Goal: Information Seeking & Learning: Learn about a topic

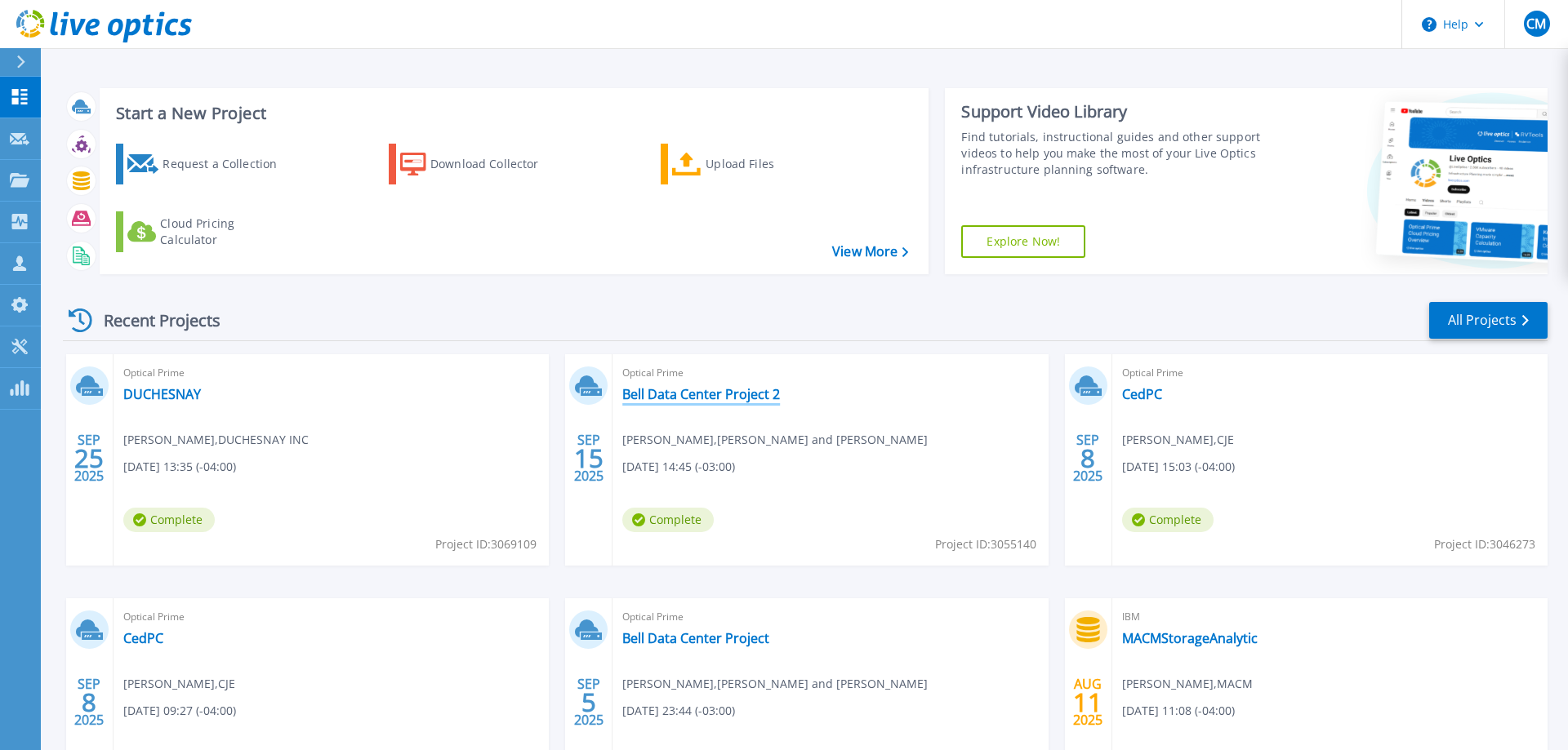
click at [625, 390] on link "Bell Data Center Project 2" at bounding box center [701, 394] width 158 height 16
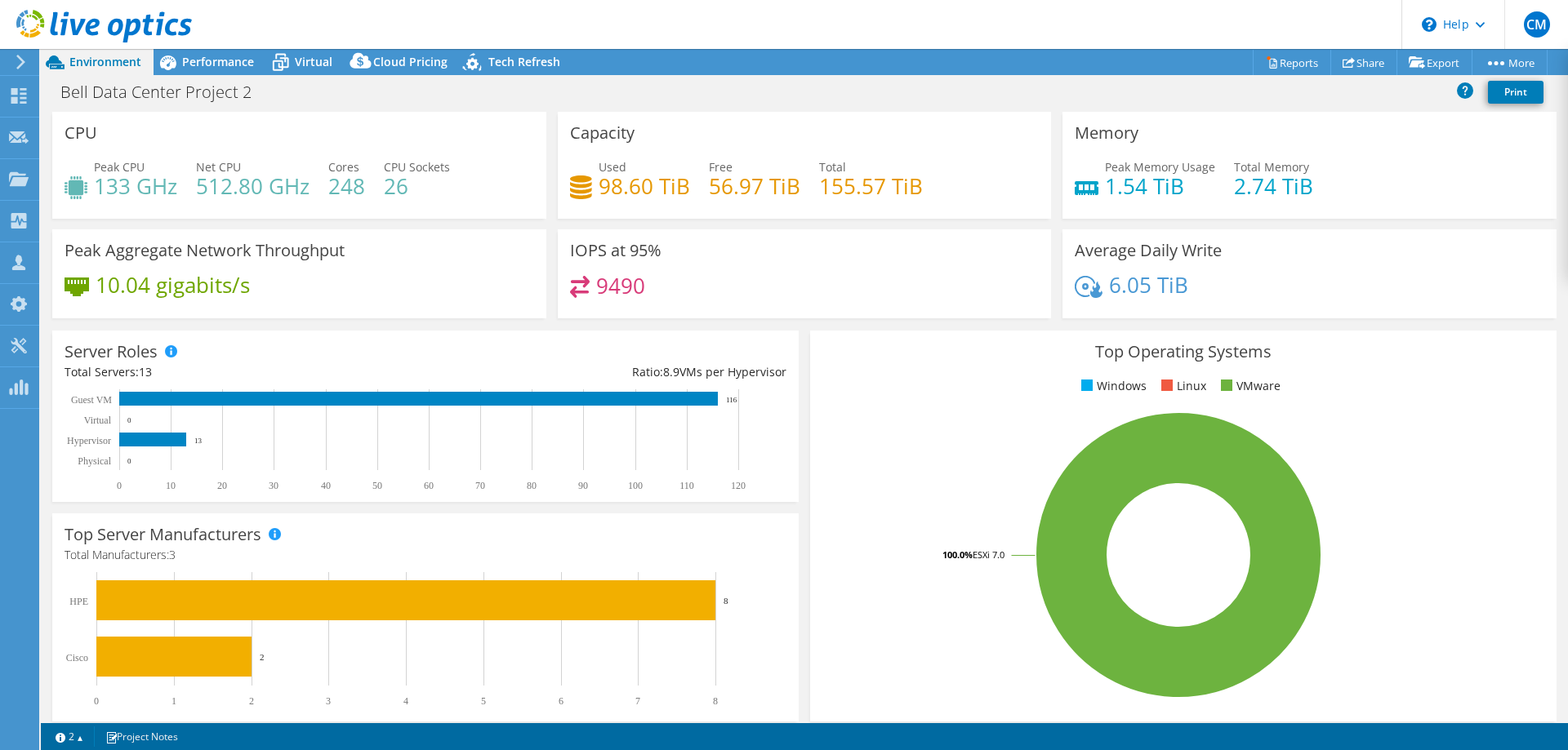
select select "USD"
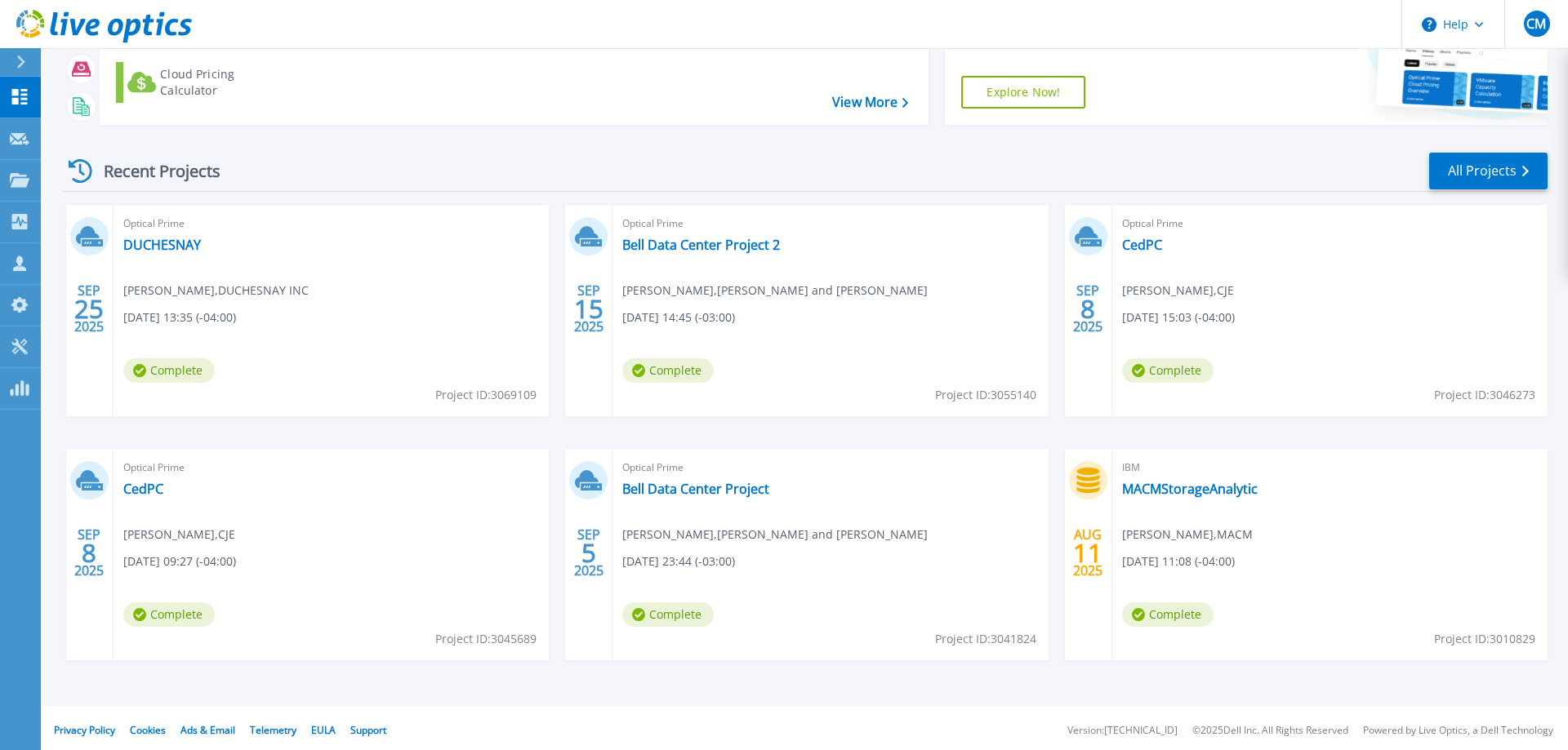
scroll to position [154, 0]
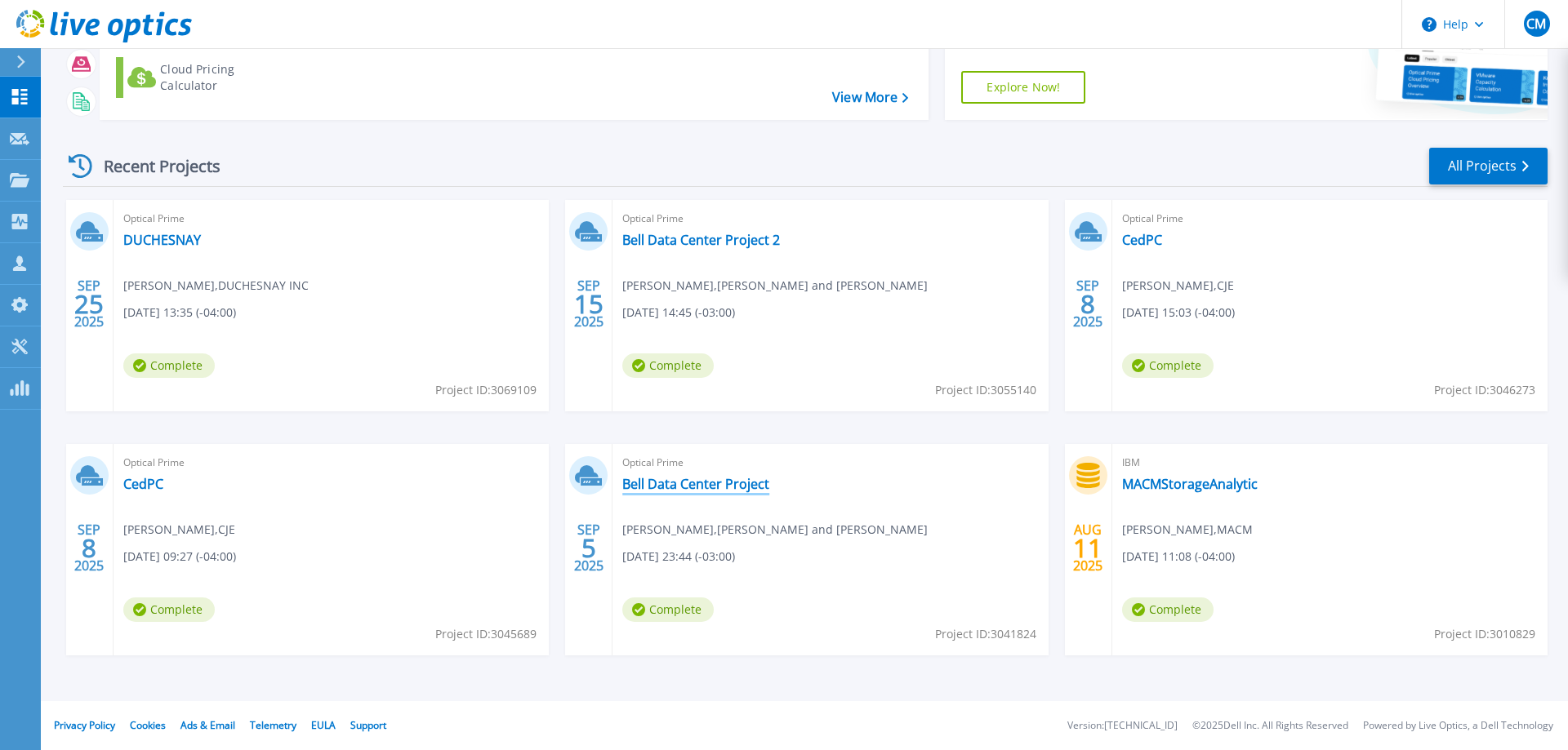
click at [756, 485] on link "Bell Data Center Project" at bounding box center [696, 483] width 147 height 16
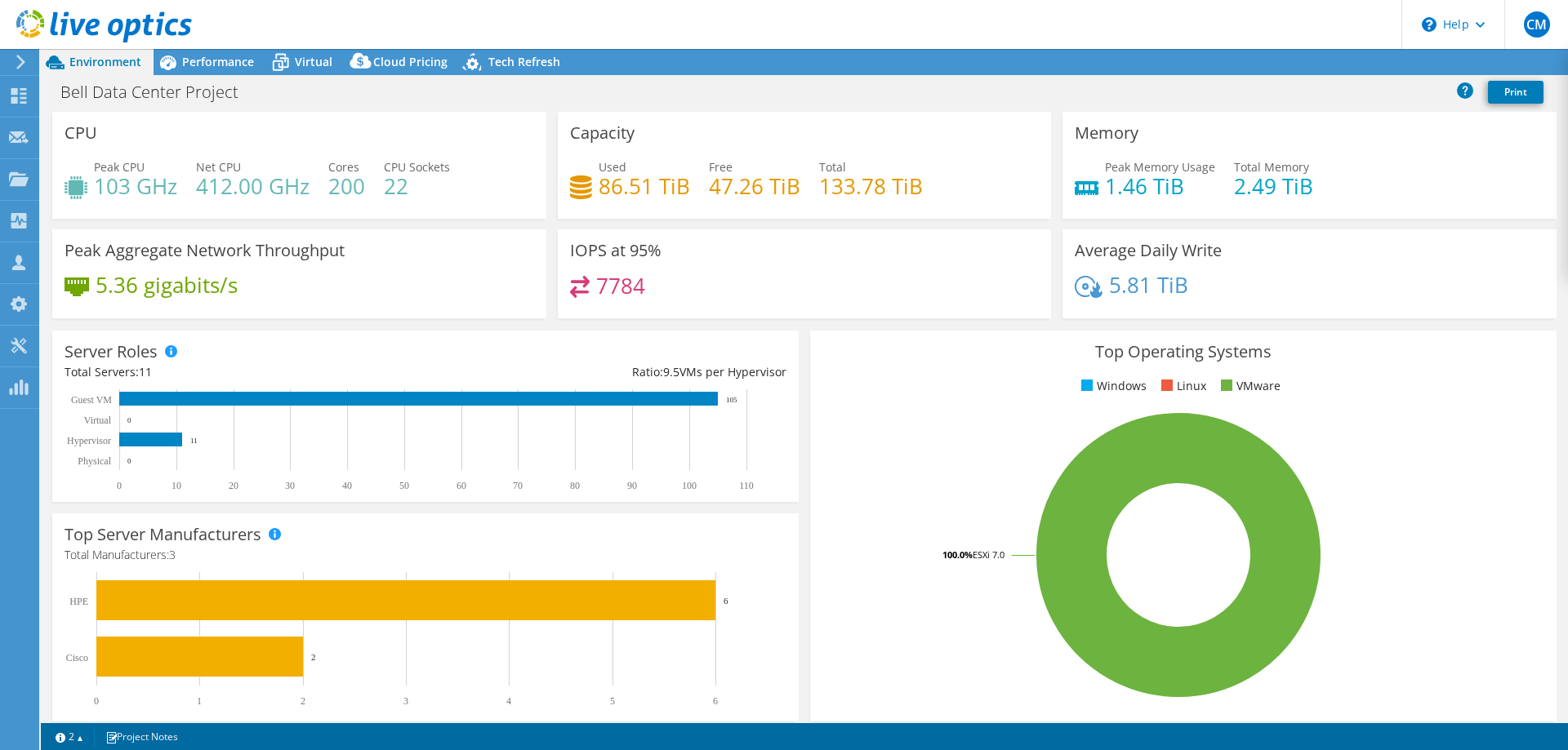
select select "[GEOGRAPHIC_DATA]"
select select "CAD"
click at [176, 62] on icon at bounding box center [168, 63] width 29 height 29
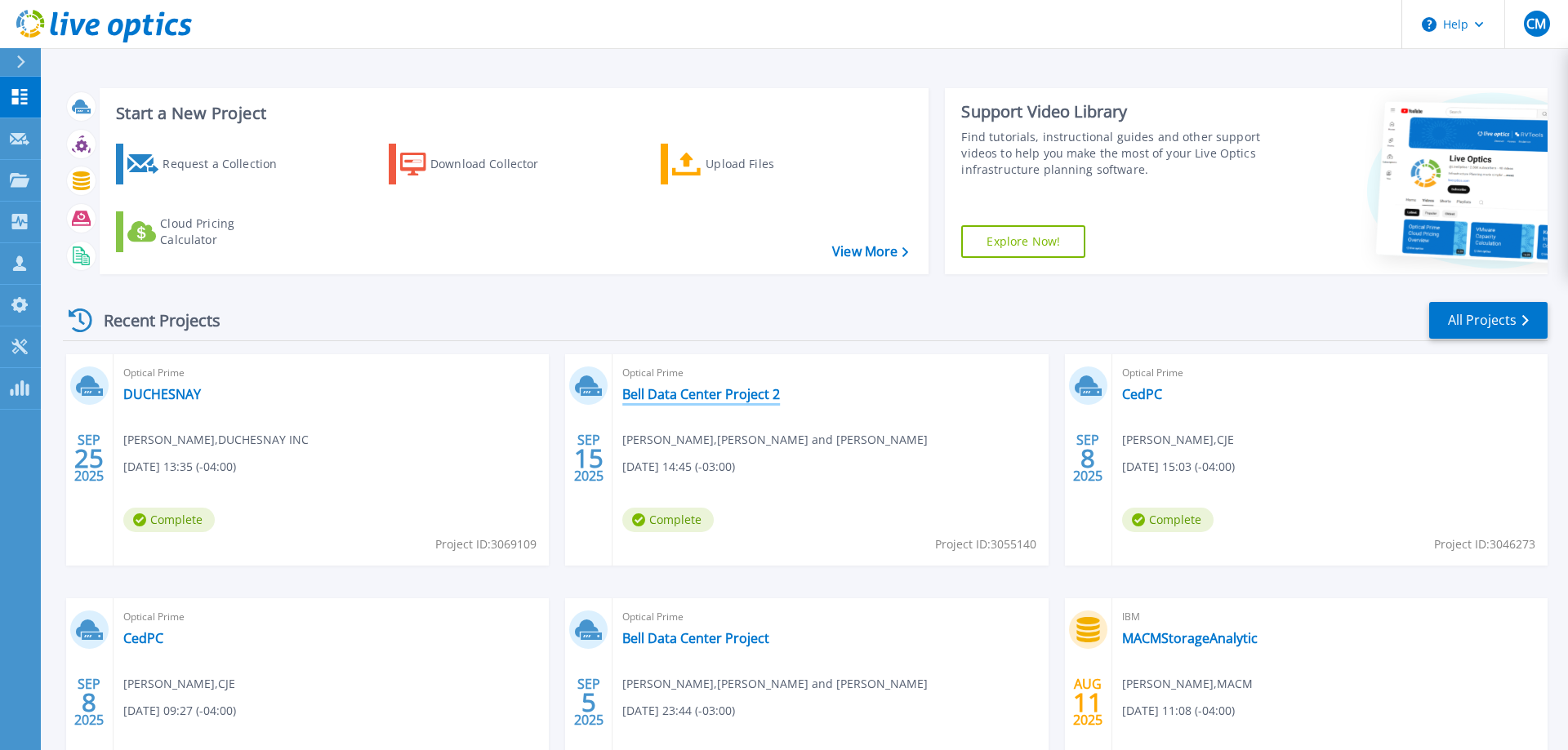
click at [752, 401] on link "Bell Data Center Project 2" at bounding box center [701, 394] width 158 height 16
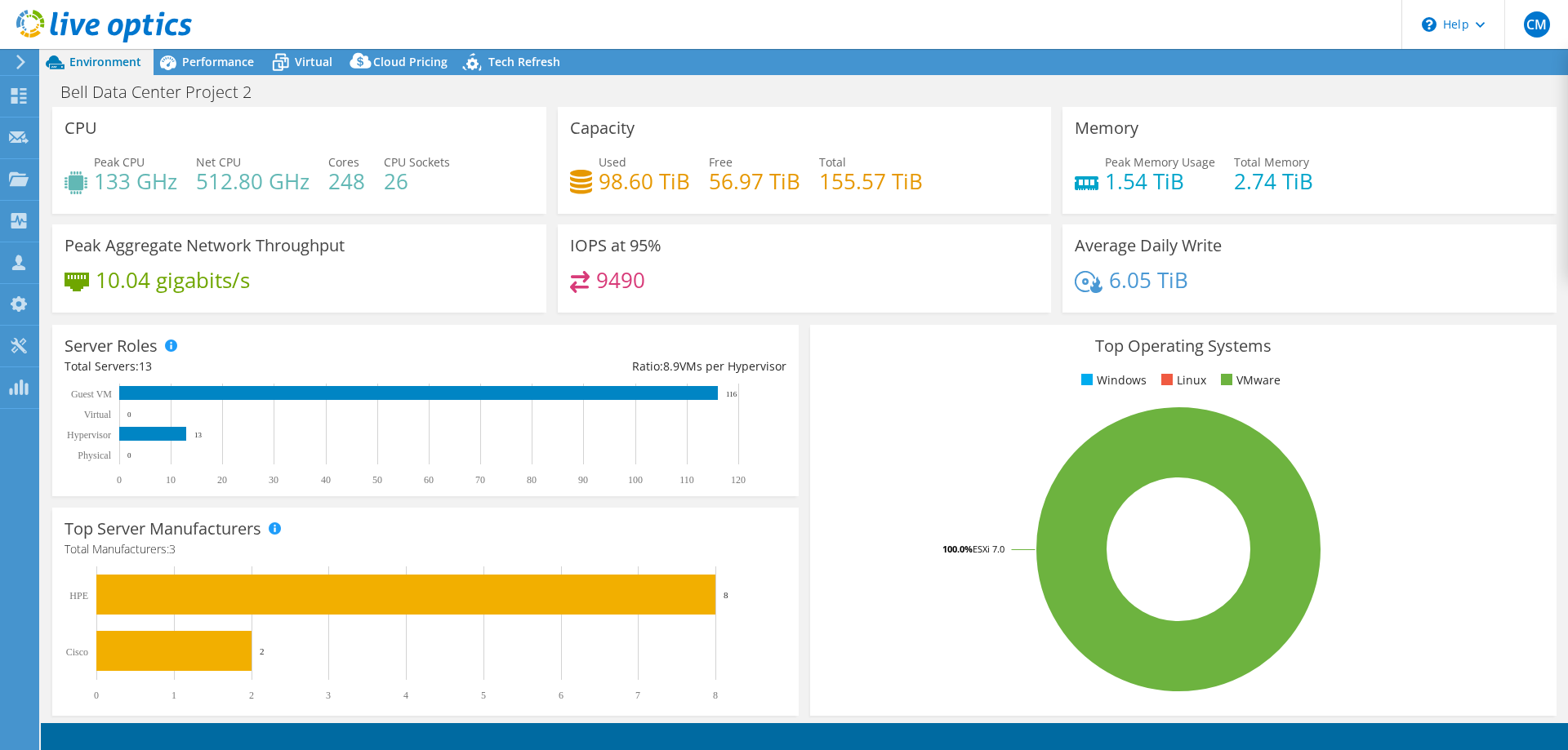
select select "USD"
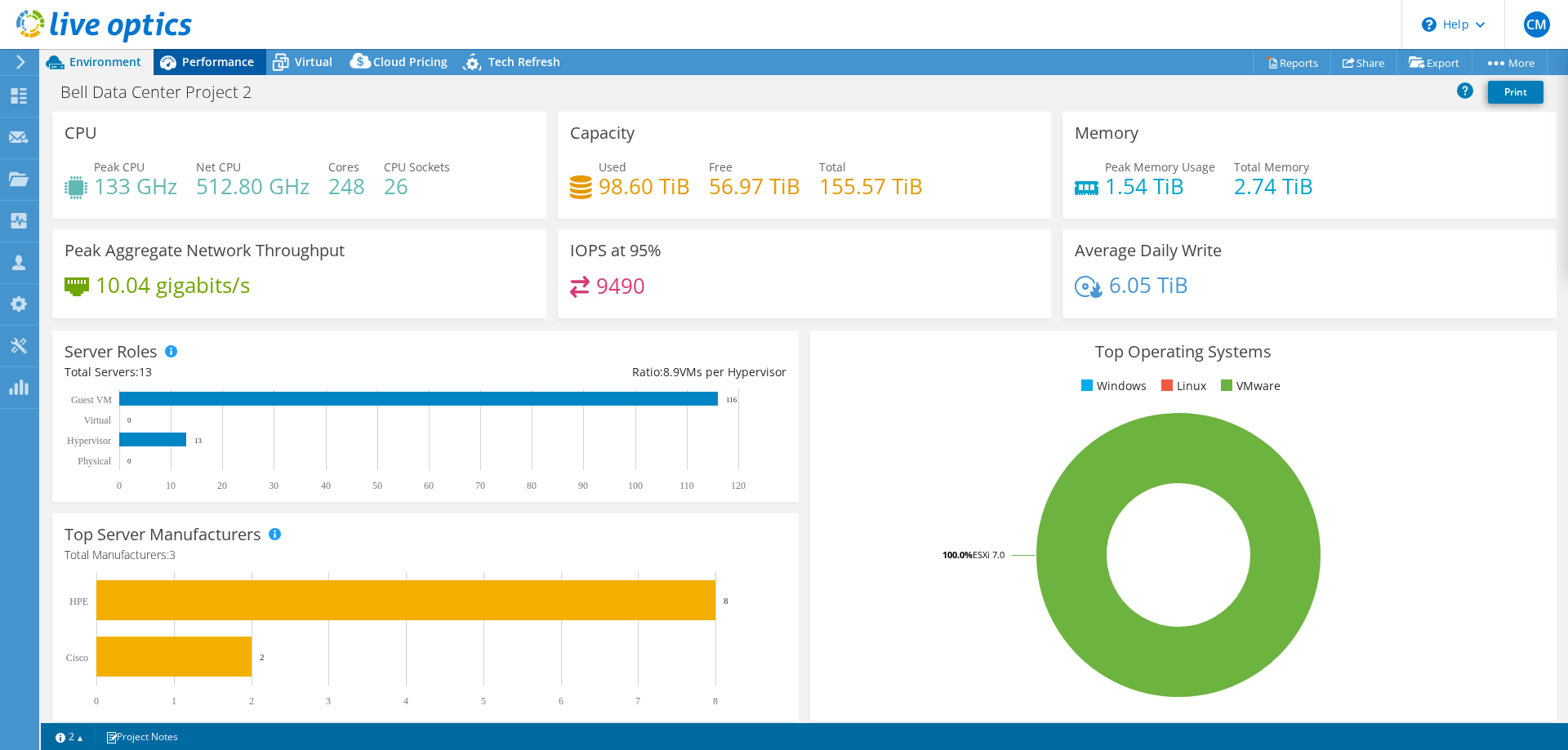
click at [209, 72] on div "Performance" at bounding box center [210, 61] width 113 height 26
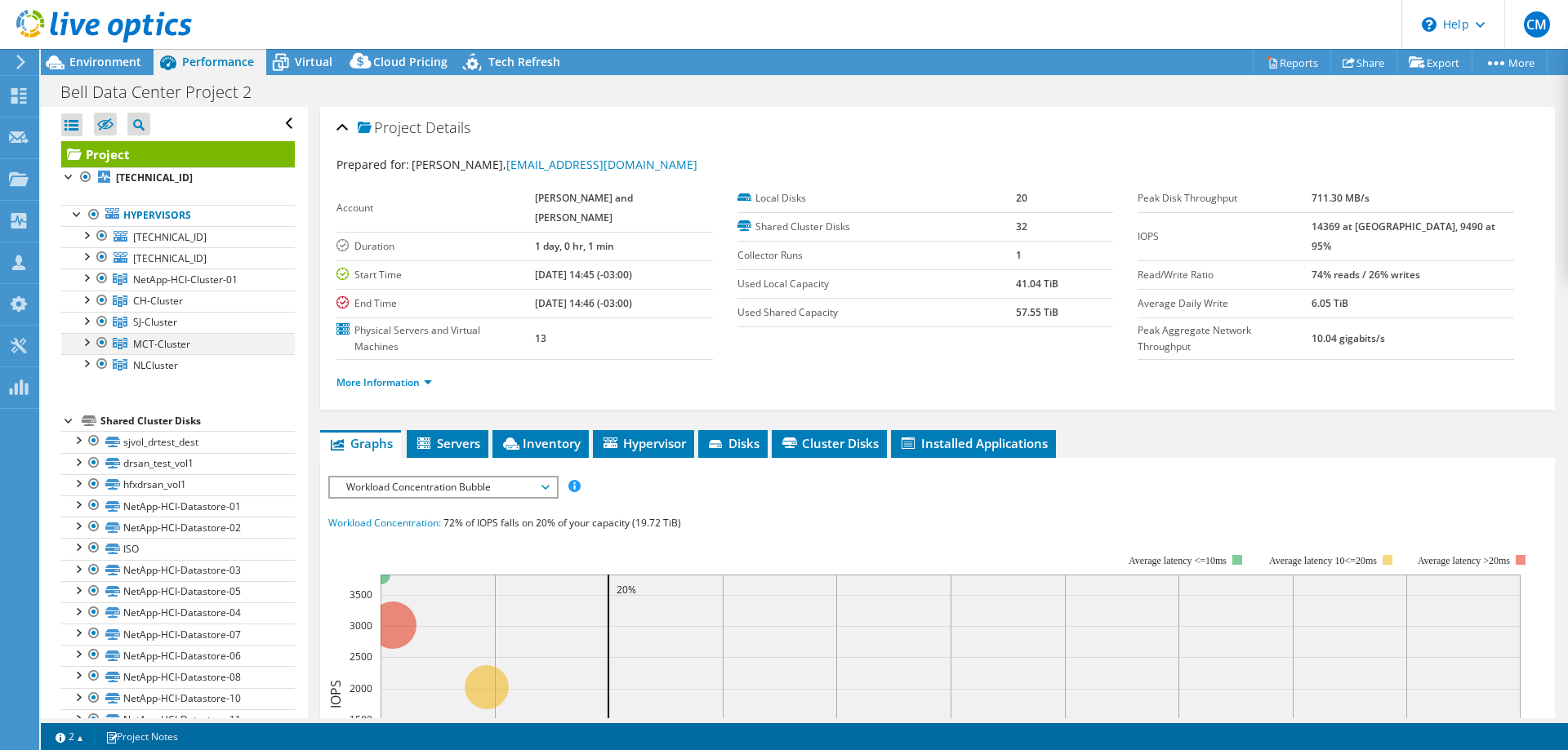
click at [87, 342] on div at bounding box center [85, 341] width 16 height 16
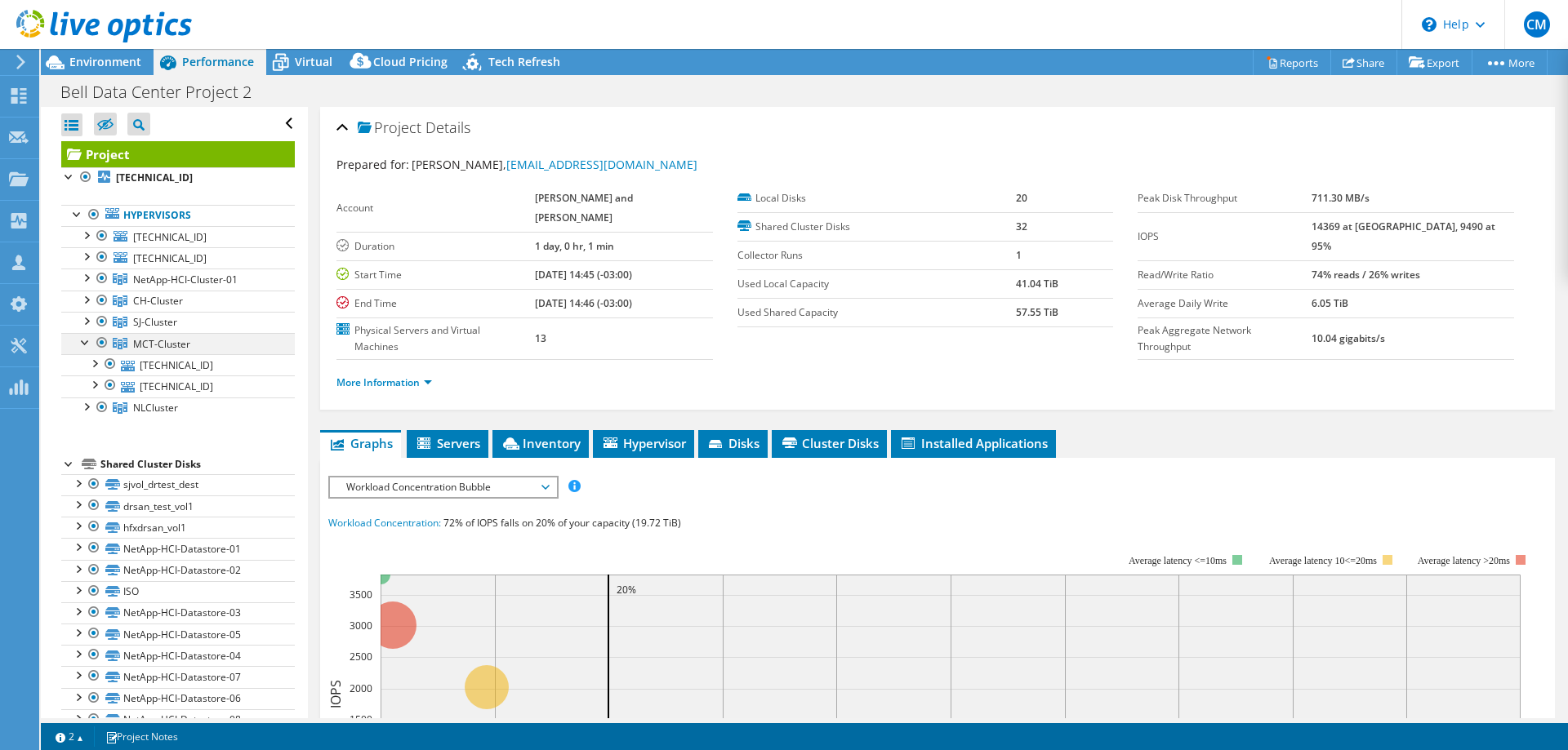
click at [87, 342] on div at bounding box center [85, 341] width 16 height 16
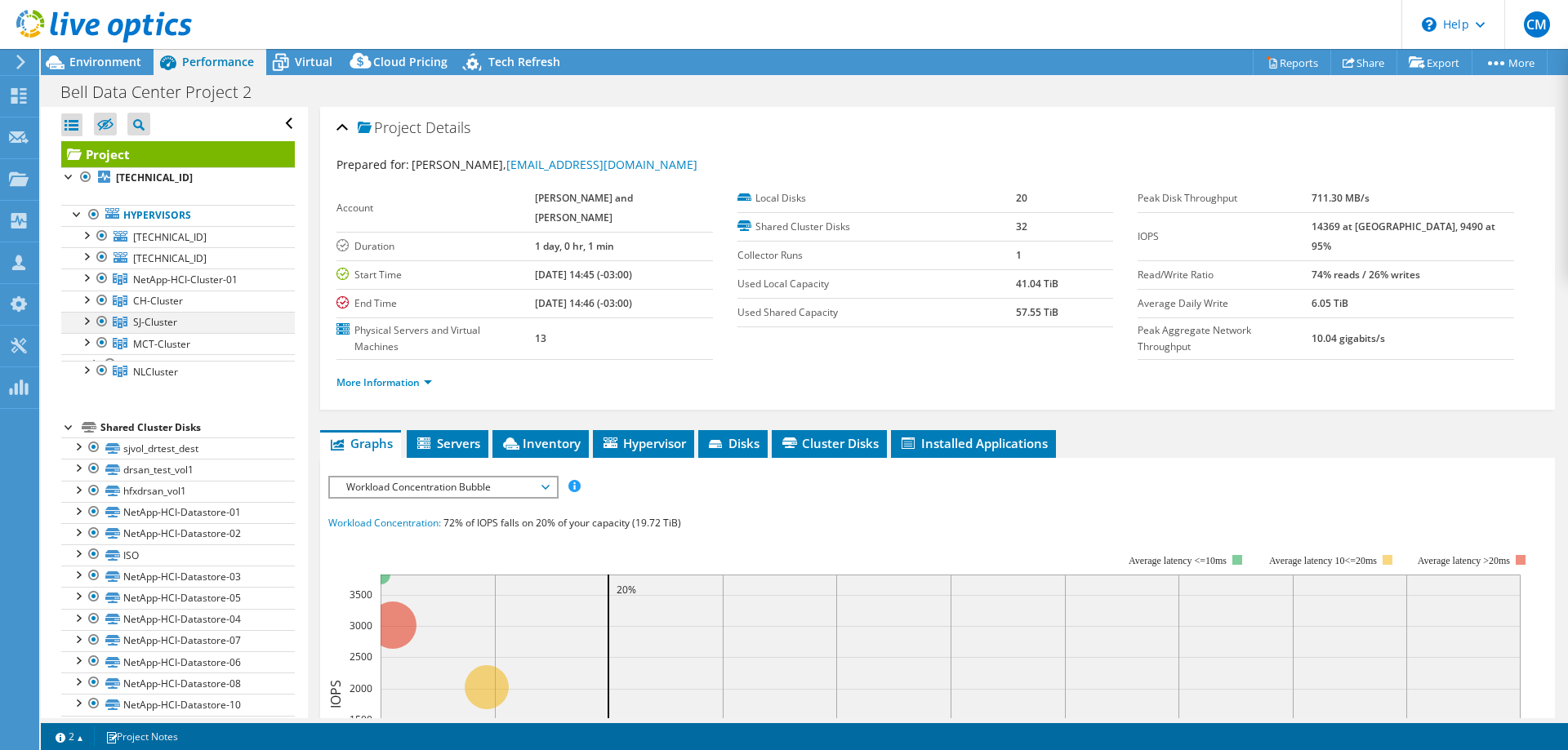
click at [82, 322] on div at bounding box center [85, 320] width 16 height 16
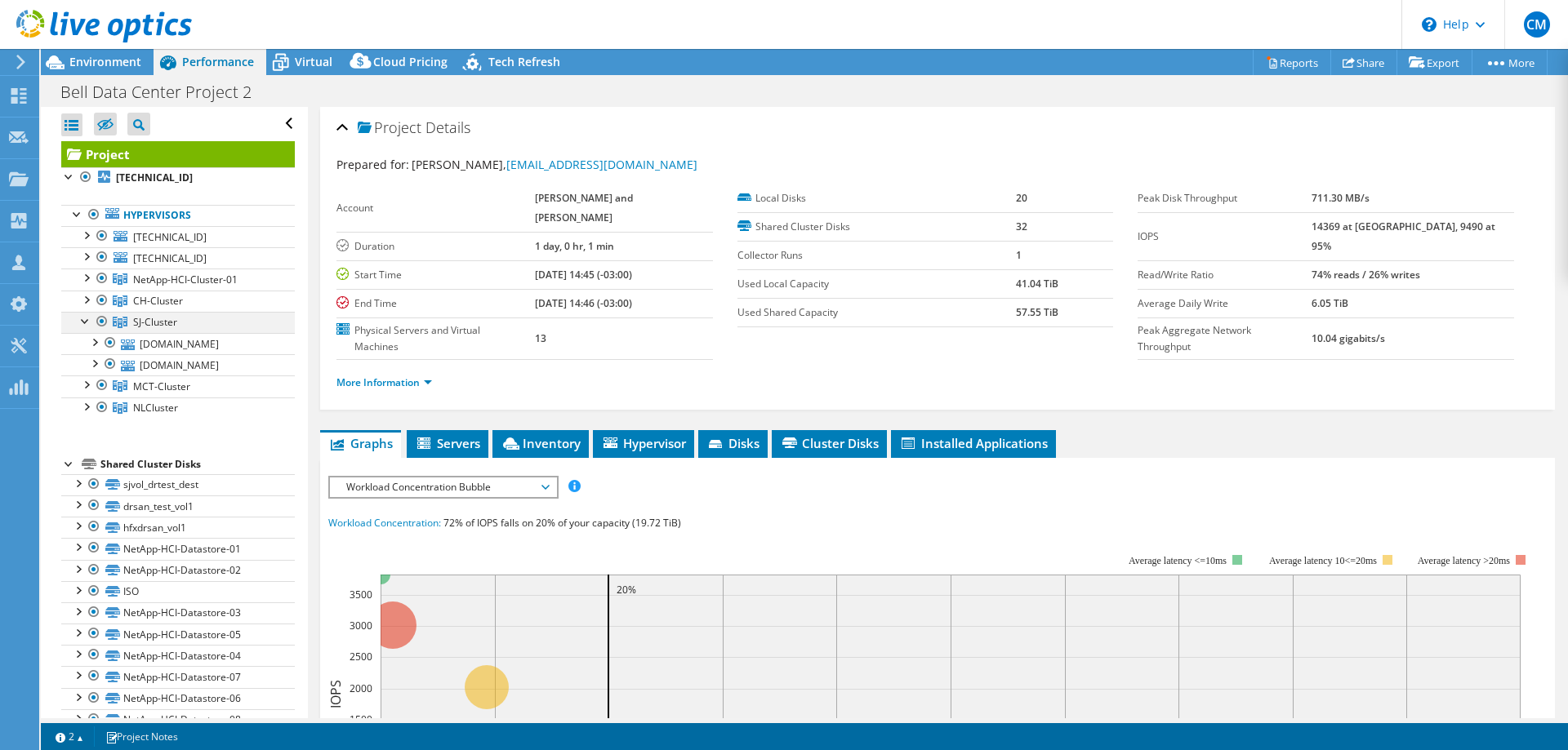
click at [82, 322] on div at bounding box center [85, 320] width 16 height 16
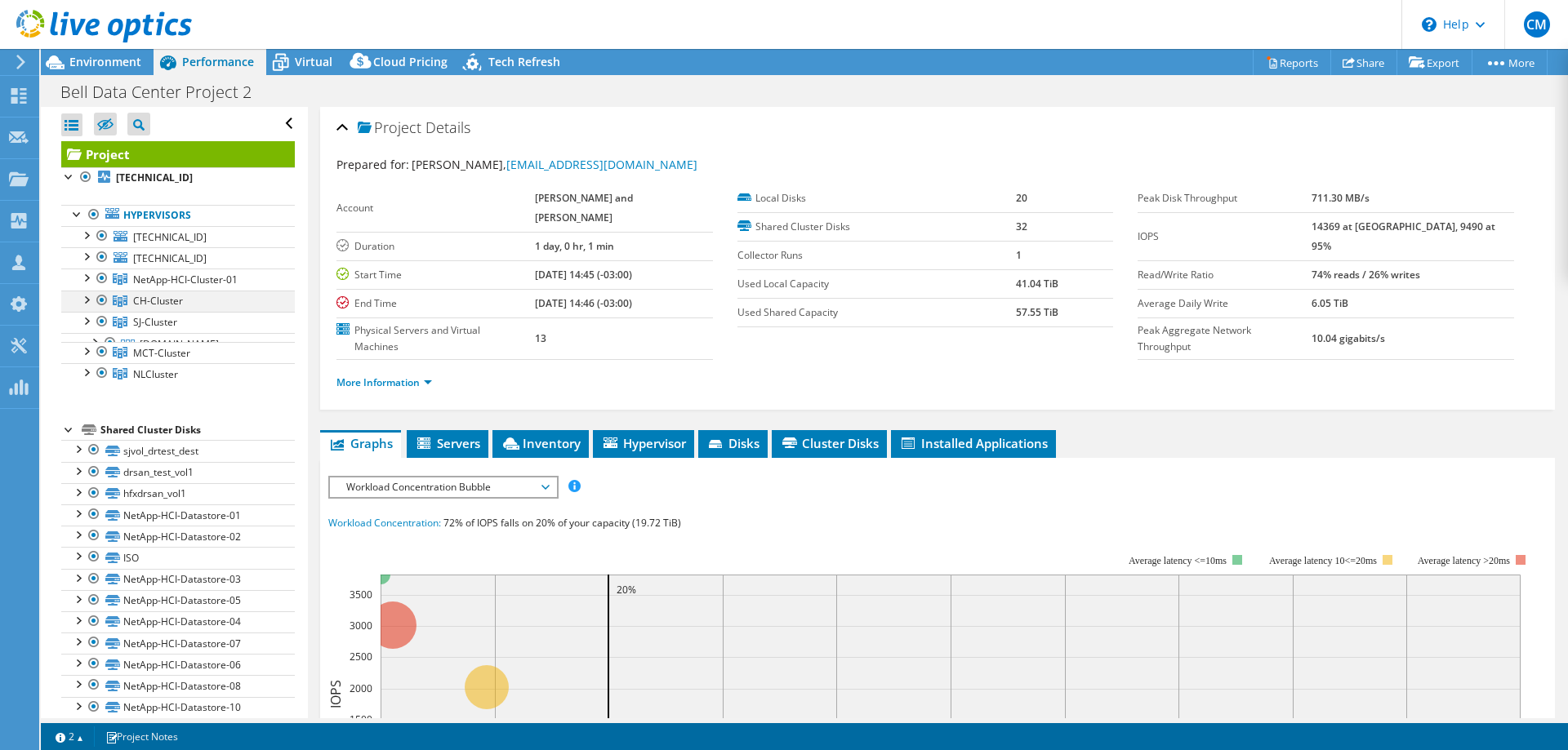
click at [85, 298] on div at bounding box center [85, 298] width 16 height 16
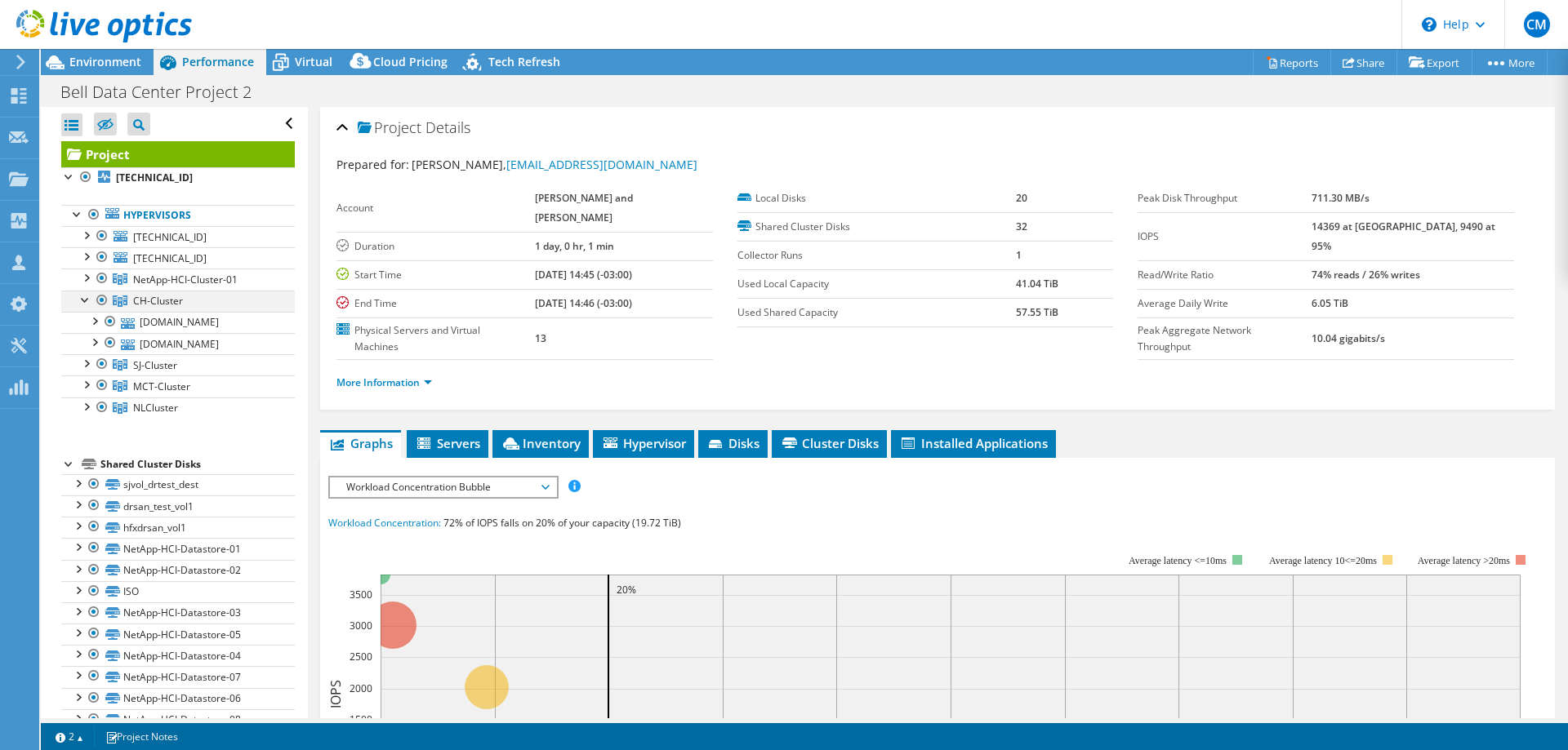
click at [85, 298] on div at bounding box center [85, 298] width 16 height 16
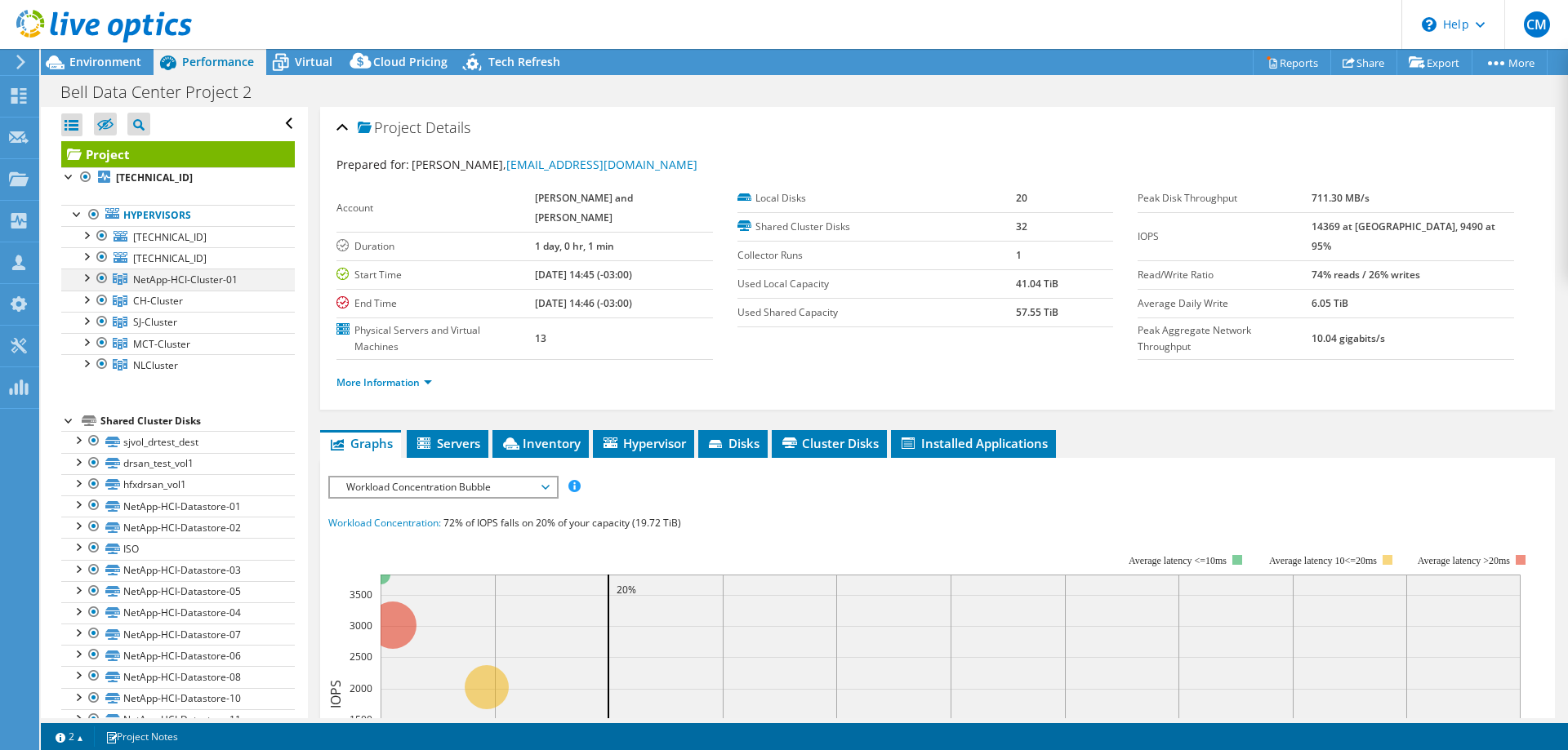
click at [85, 273] on div at bounding box center [85, 276] width 16 height 16
click at [85, 257] on div at bounding box center [85, 255] width 16 height 16
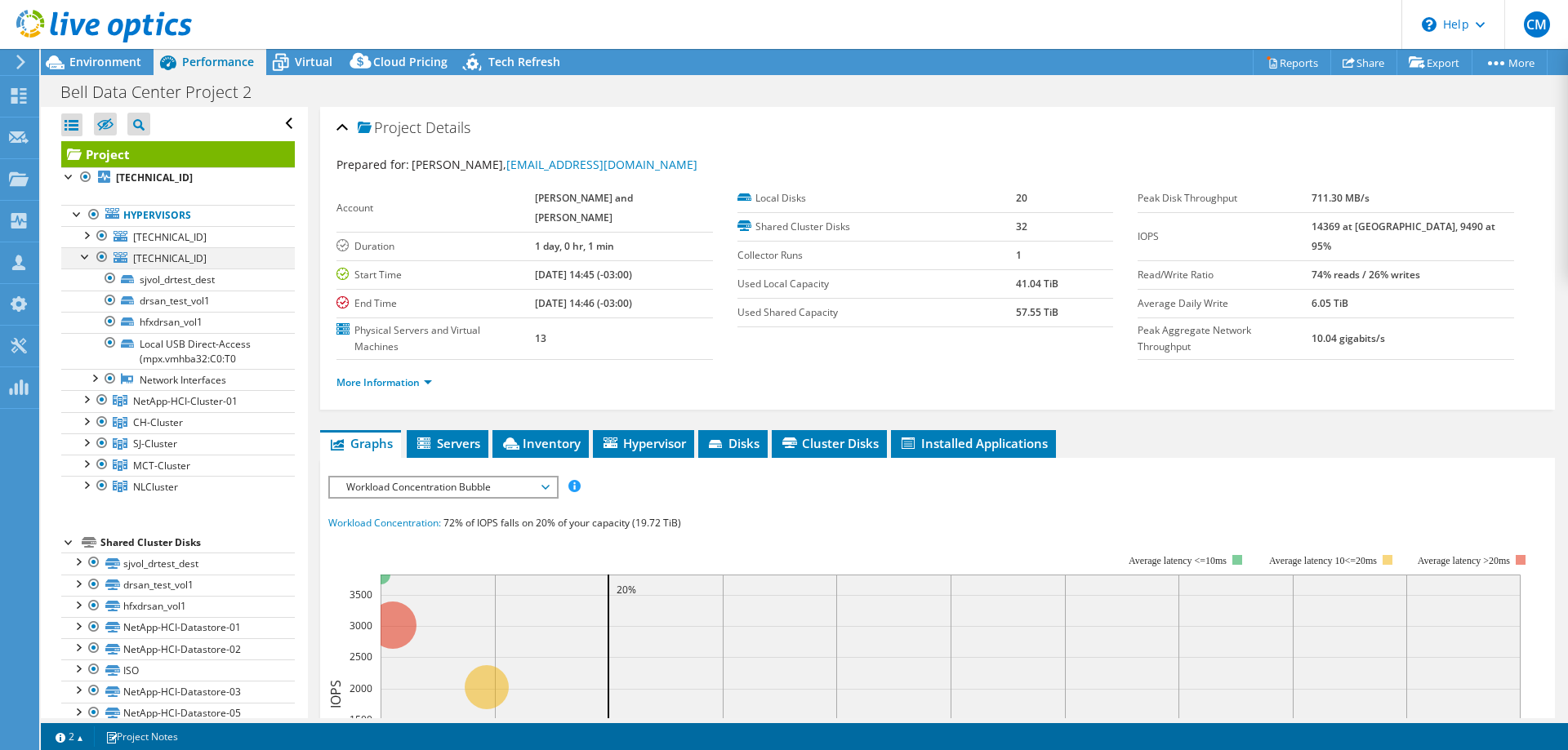
click at [85, 257] on div at bounding box center [85, 255] width 16 height 16
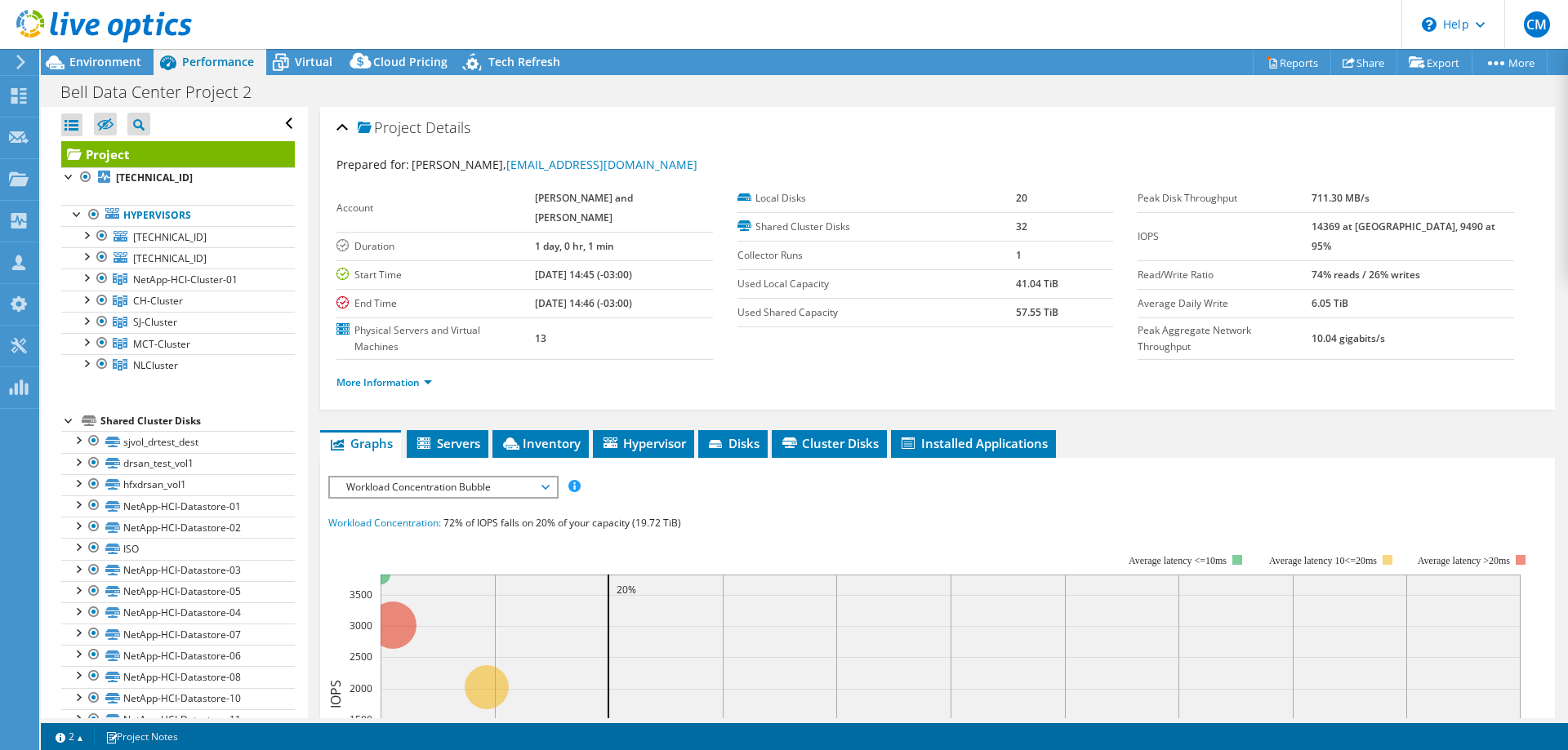
click at [108, 32] on use at bounding box center [104, 26] width 176 height 32
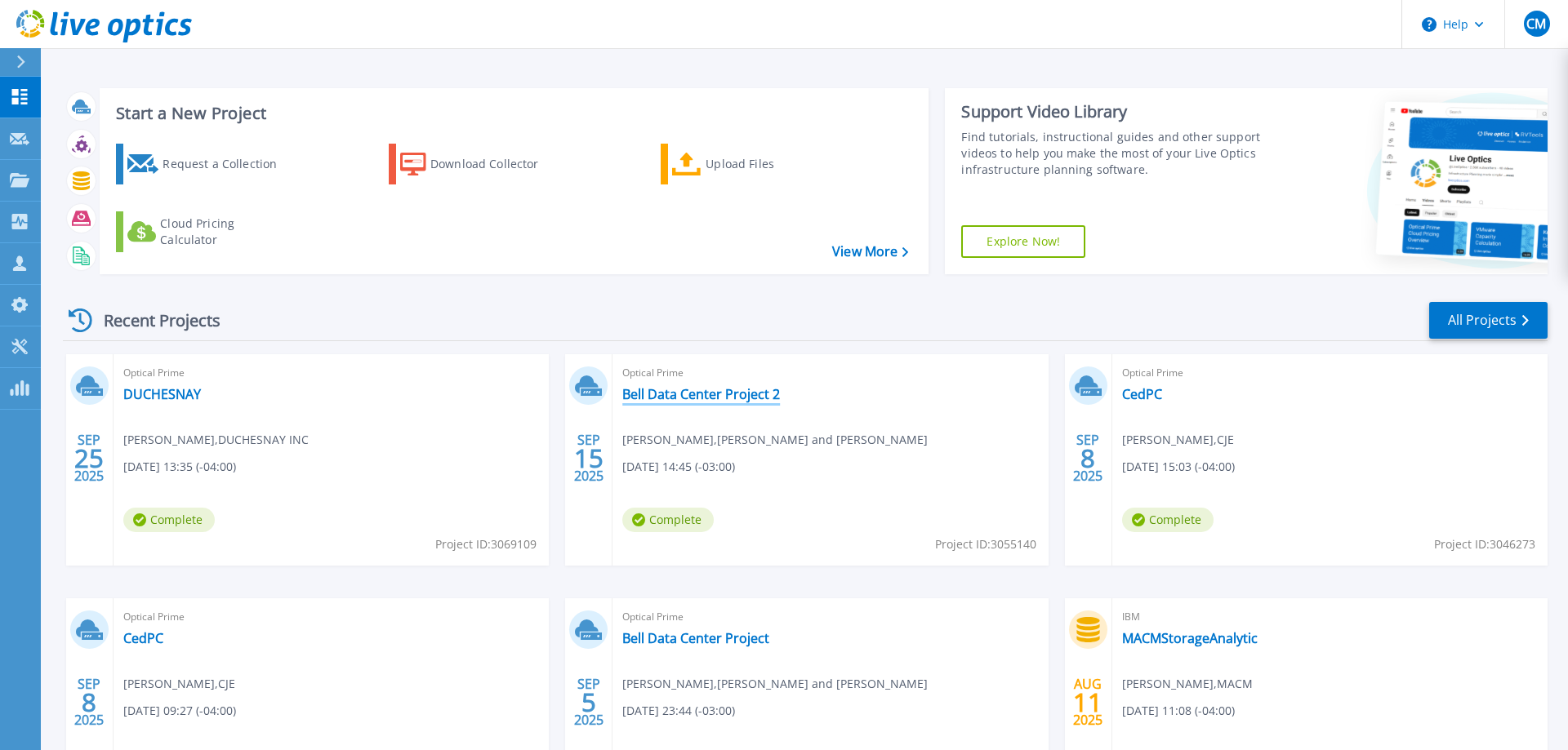
click at [775, 392] on link "Bell Data Center Project 2" at bounding box center [701, 394] width 158 height 16
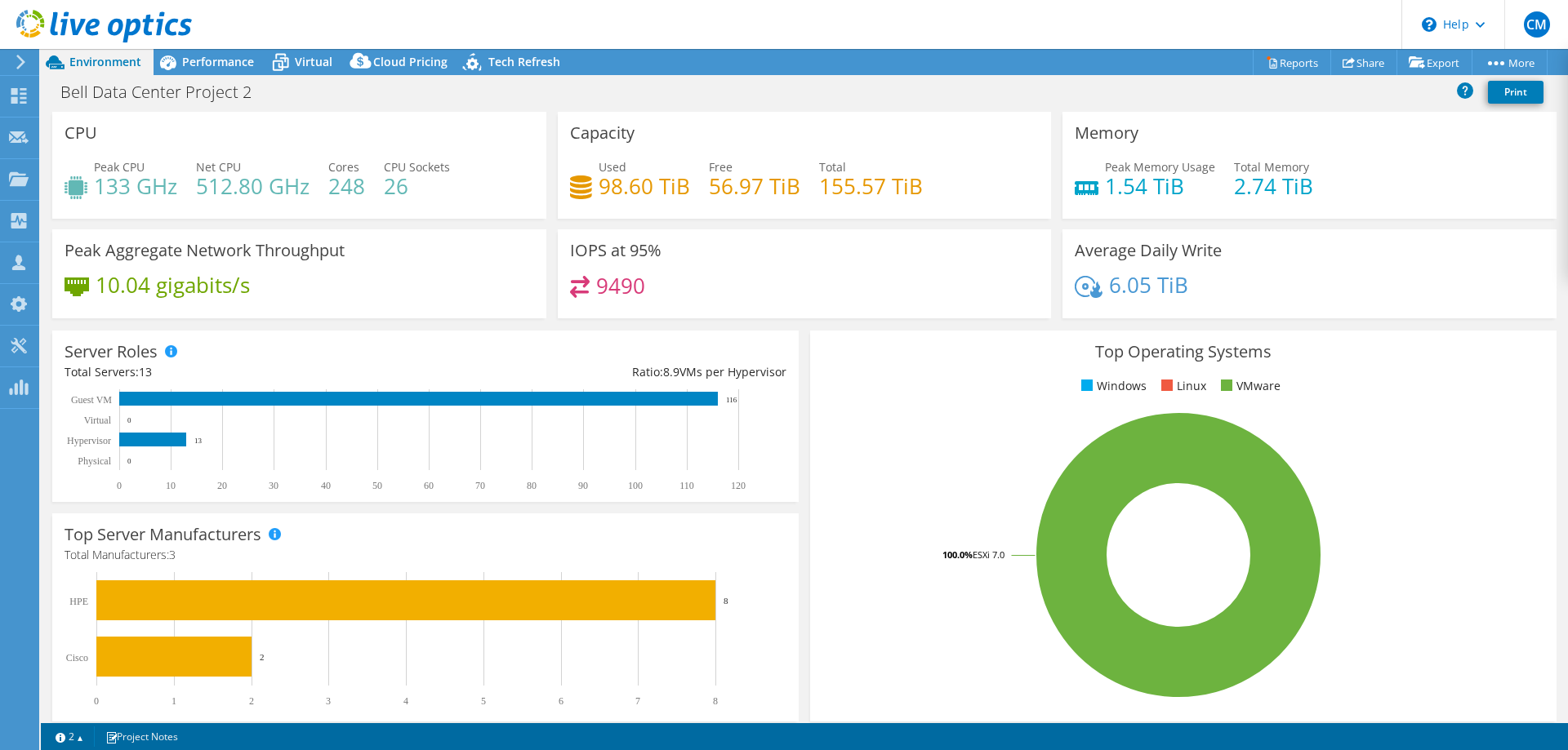
select select "USD"
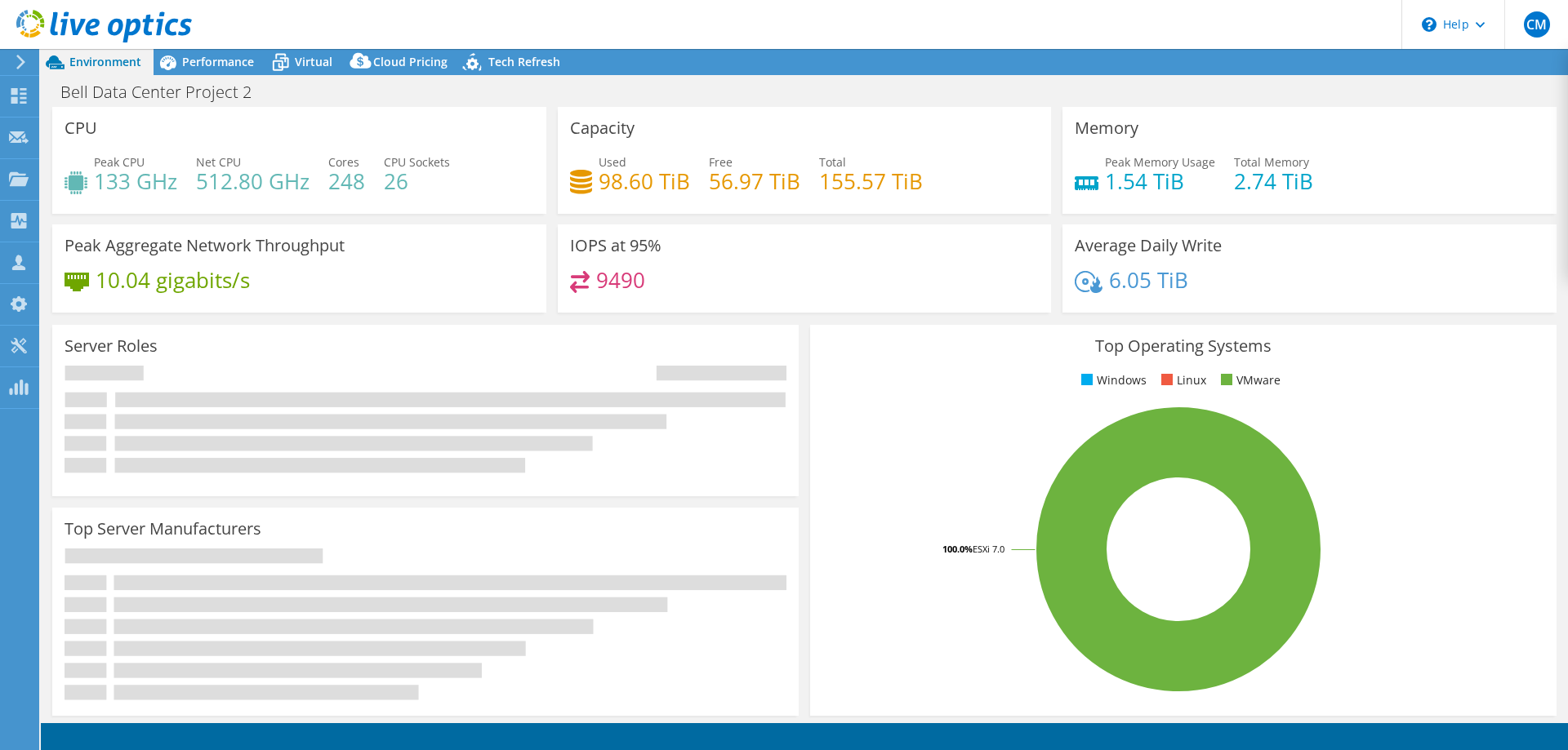
select select "USD"
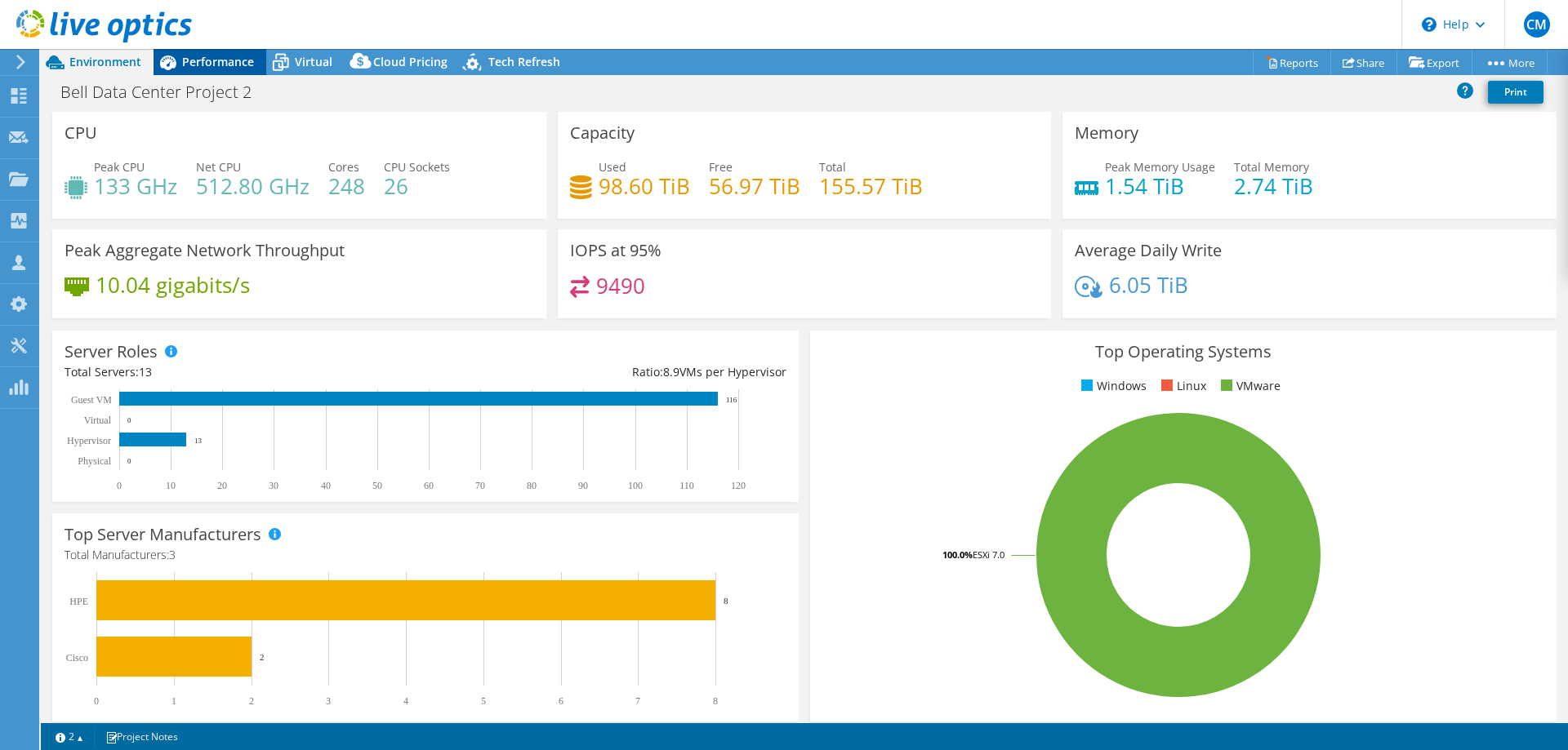
click at [231, 56] on span "Performance" at bounding box center [218, 61] width 72 height 15
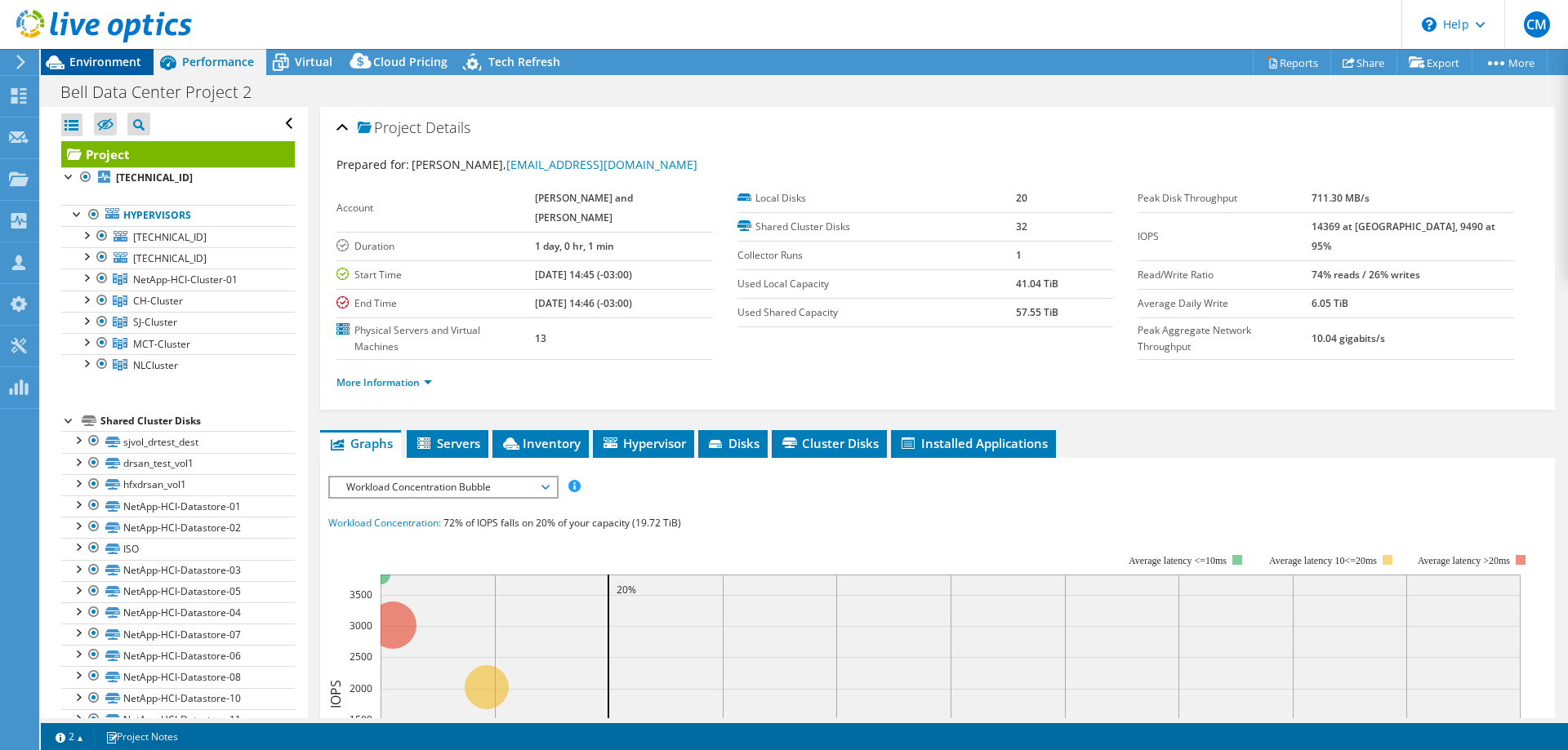
click at [122, 58] on span "Environment" at bounding box center [105, 61] width 72 height 15
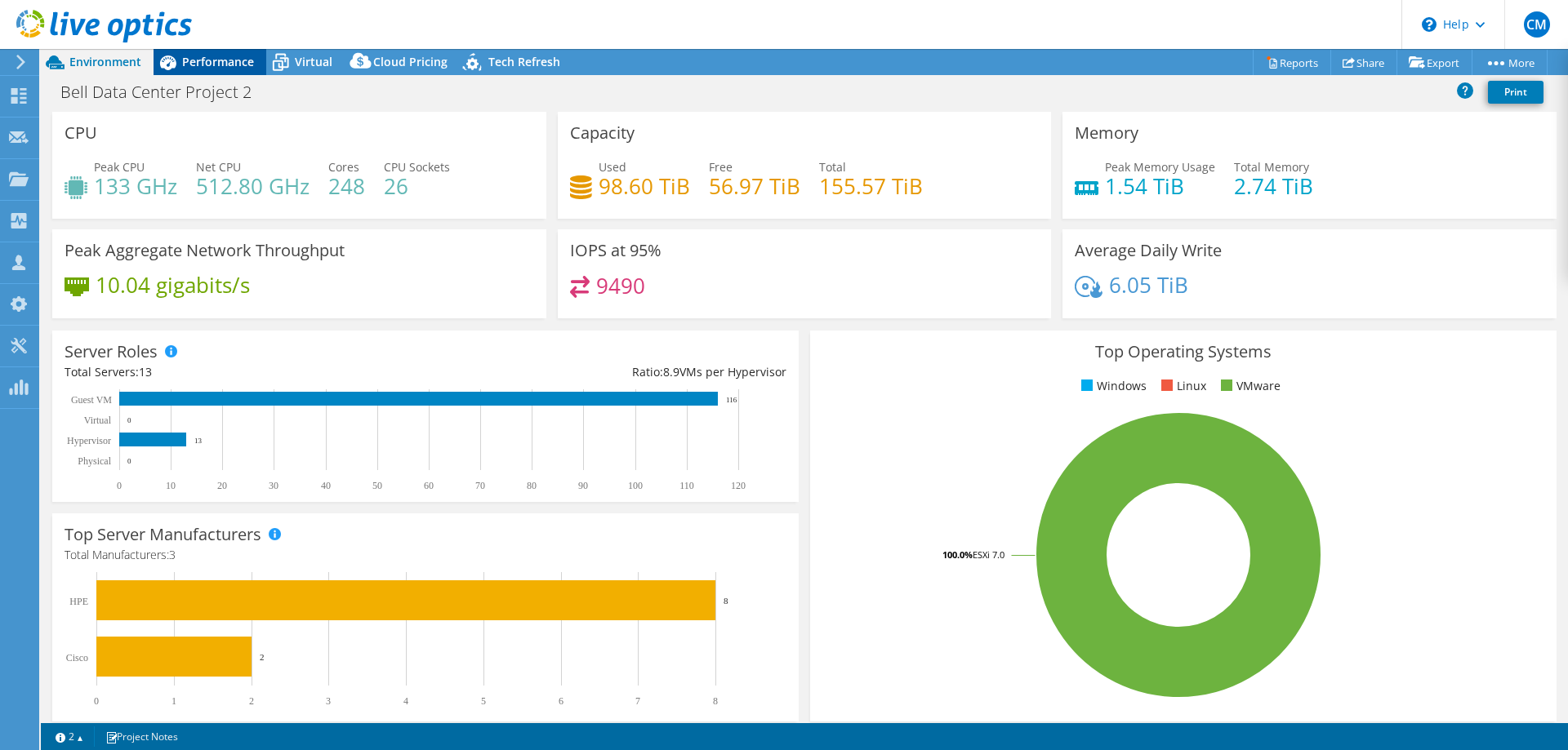
click at [174, 69] on icon at bounding box center [168, 63] width 29 height 29
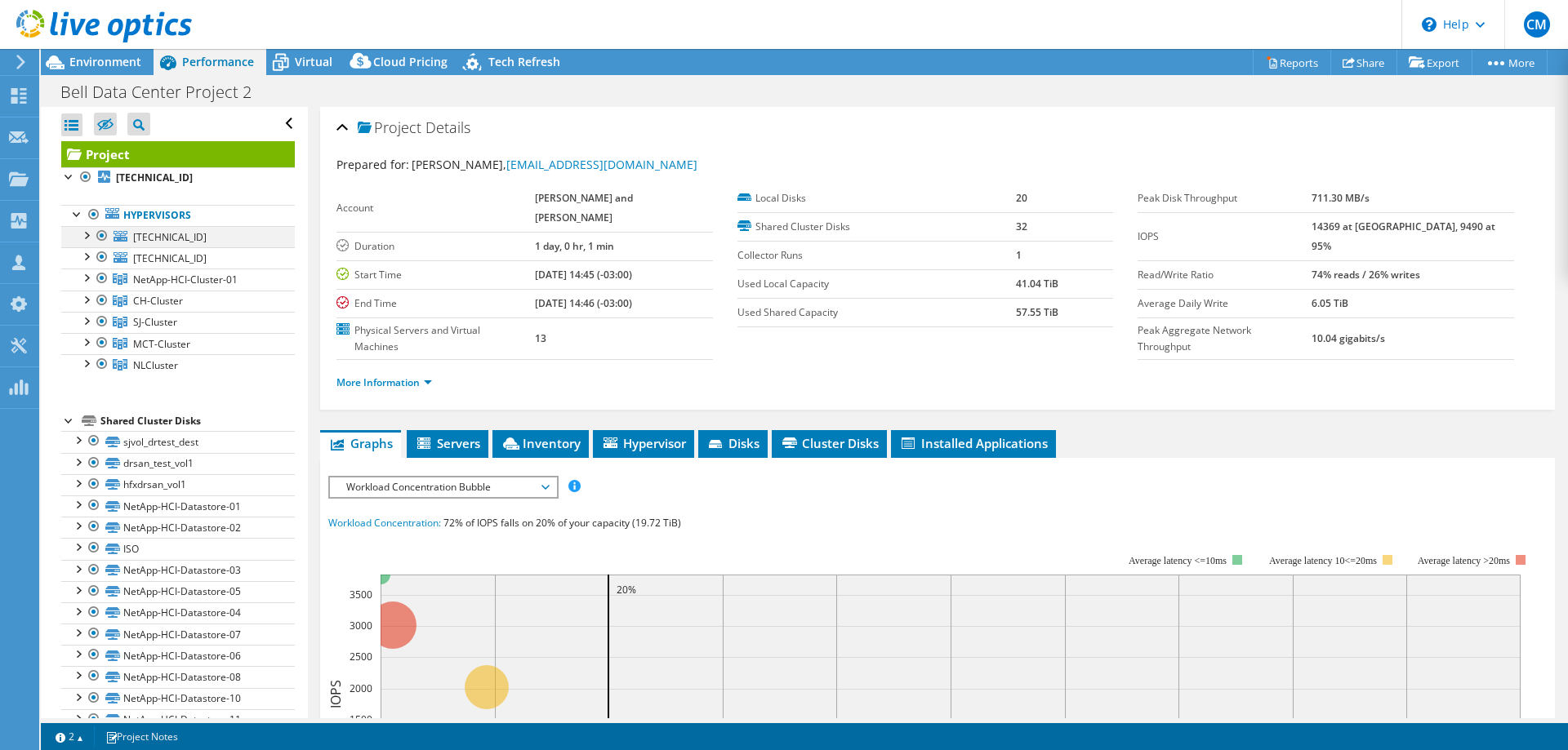
click at [83, 233] on div at bounding box center [85, 234] width 16 height 16
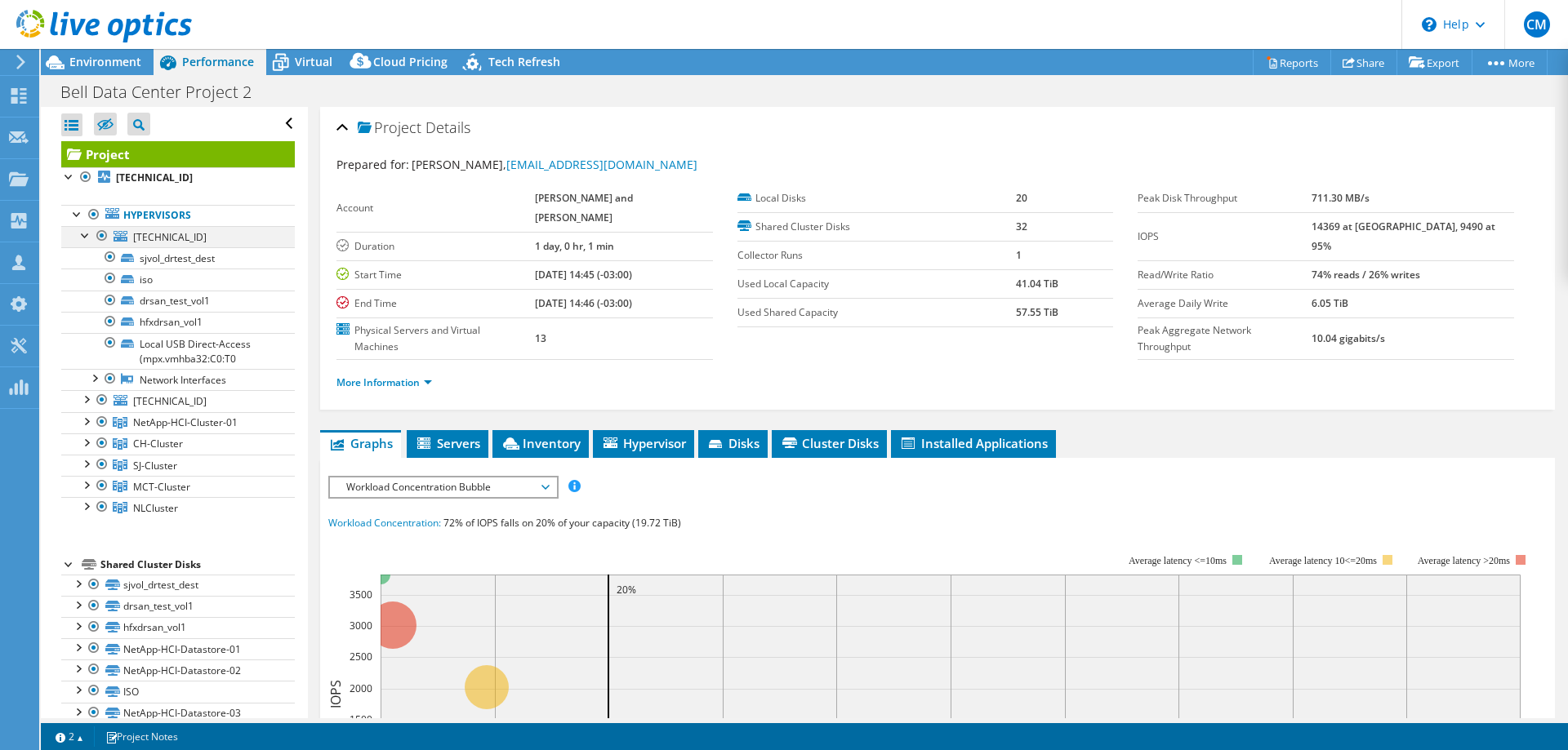
click at [84, 228] on div at bounding box center [85, 234] width 16 height 16
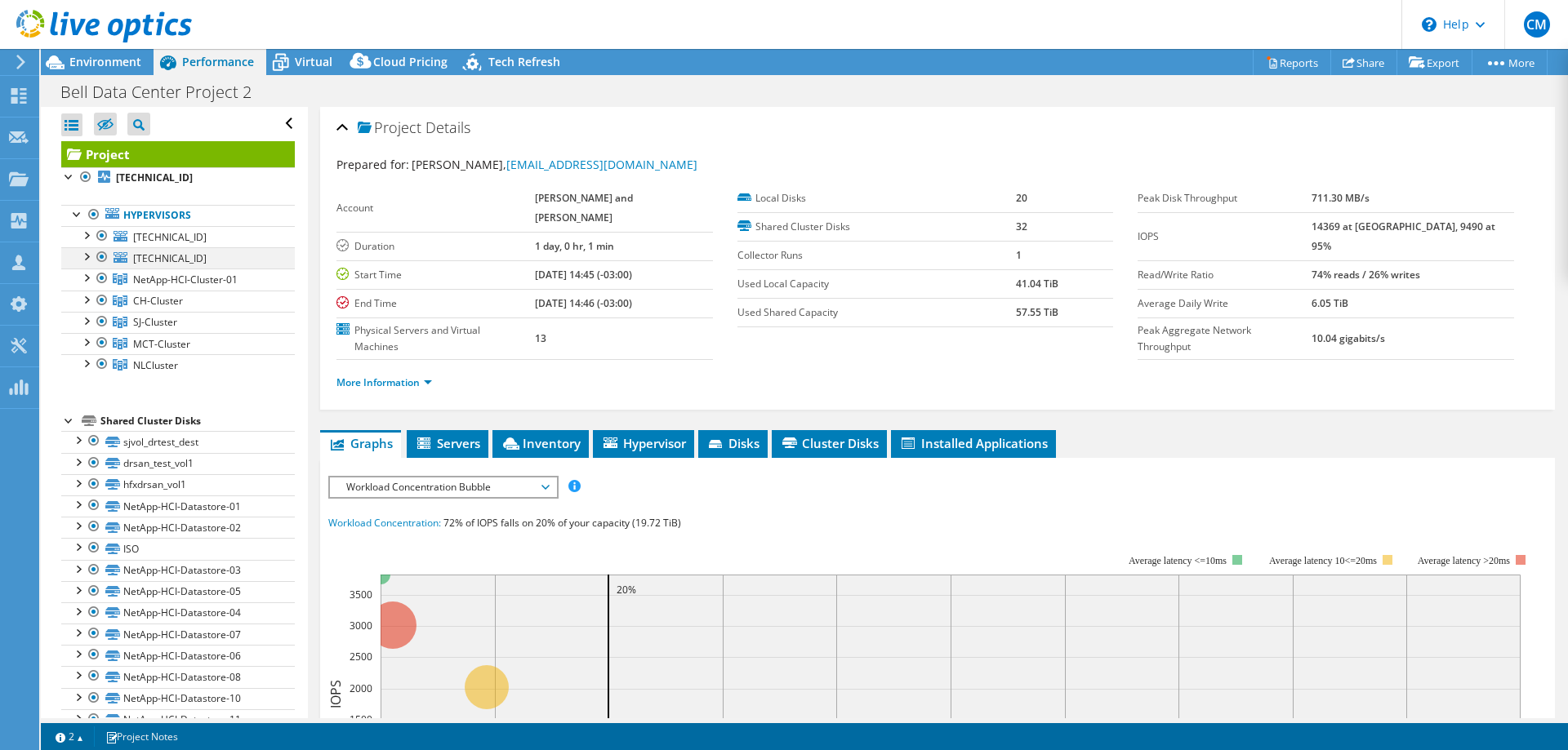
click at [84, 258] on div at bounding box center [85, 255] width 16 height 16
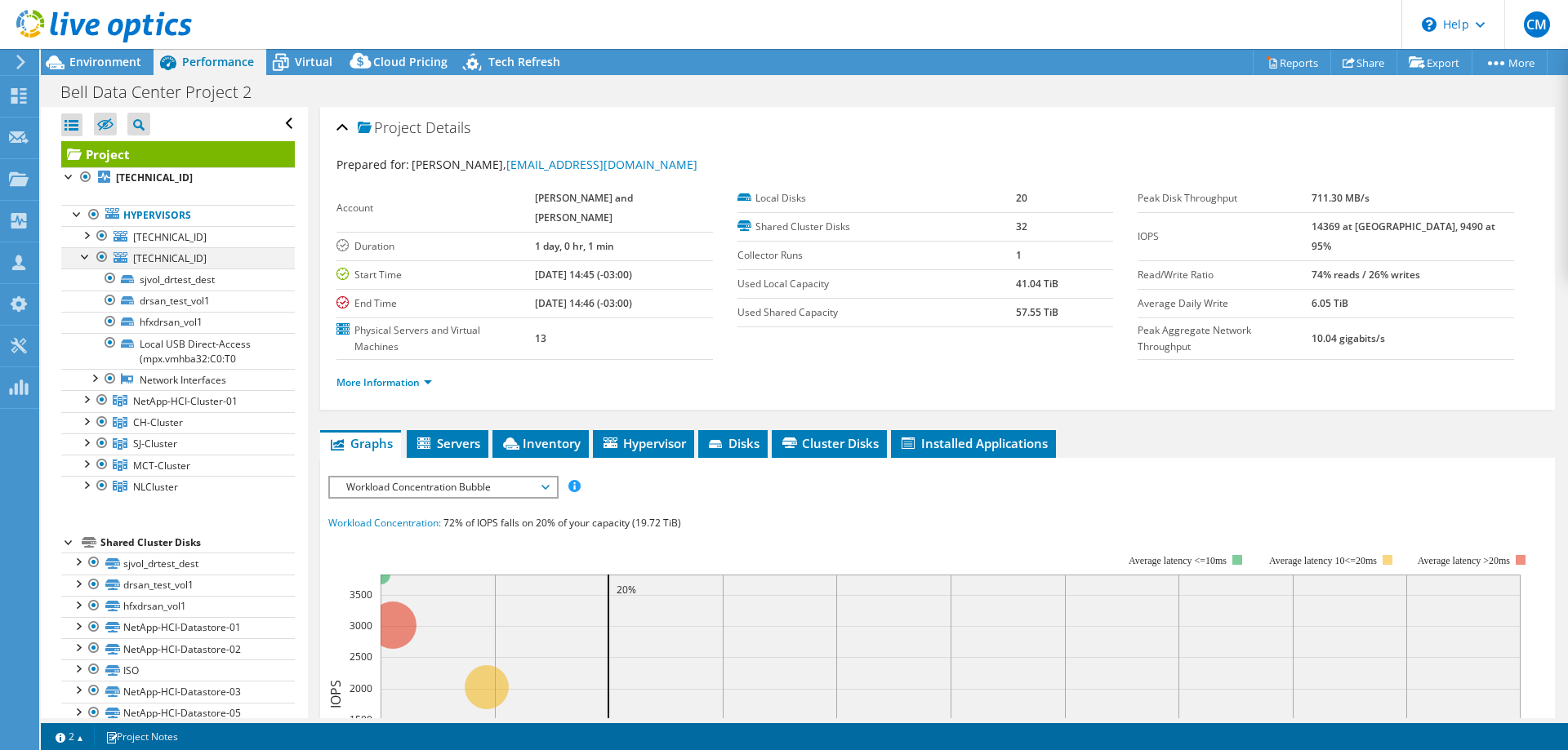
click at [84, 250] on div at bounding box center [85, 255] width 16 height 16
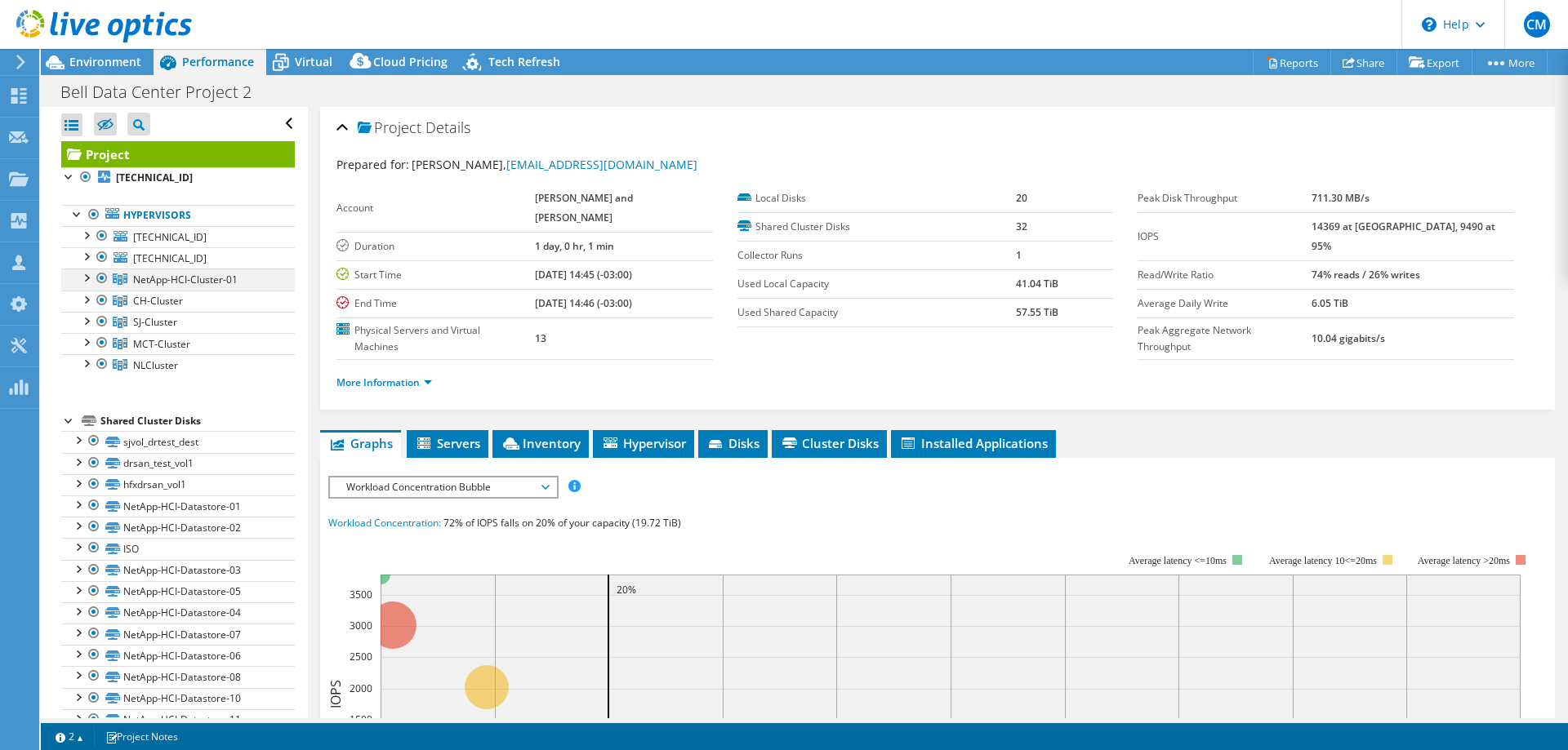
click at [87, 280] on div at bounding box center [85, 276] width 16 height 16
click at [81, 274] on div at bounding box center [85, 276] width 16 height 16
click at [84, 298] on div at bounding box center [85, 298] width 16 height 16
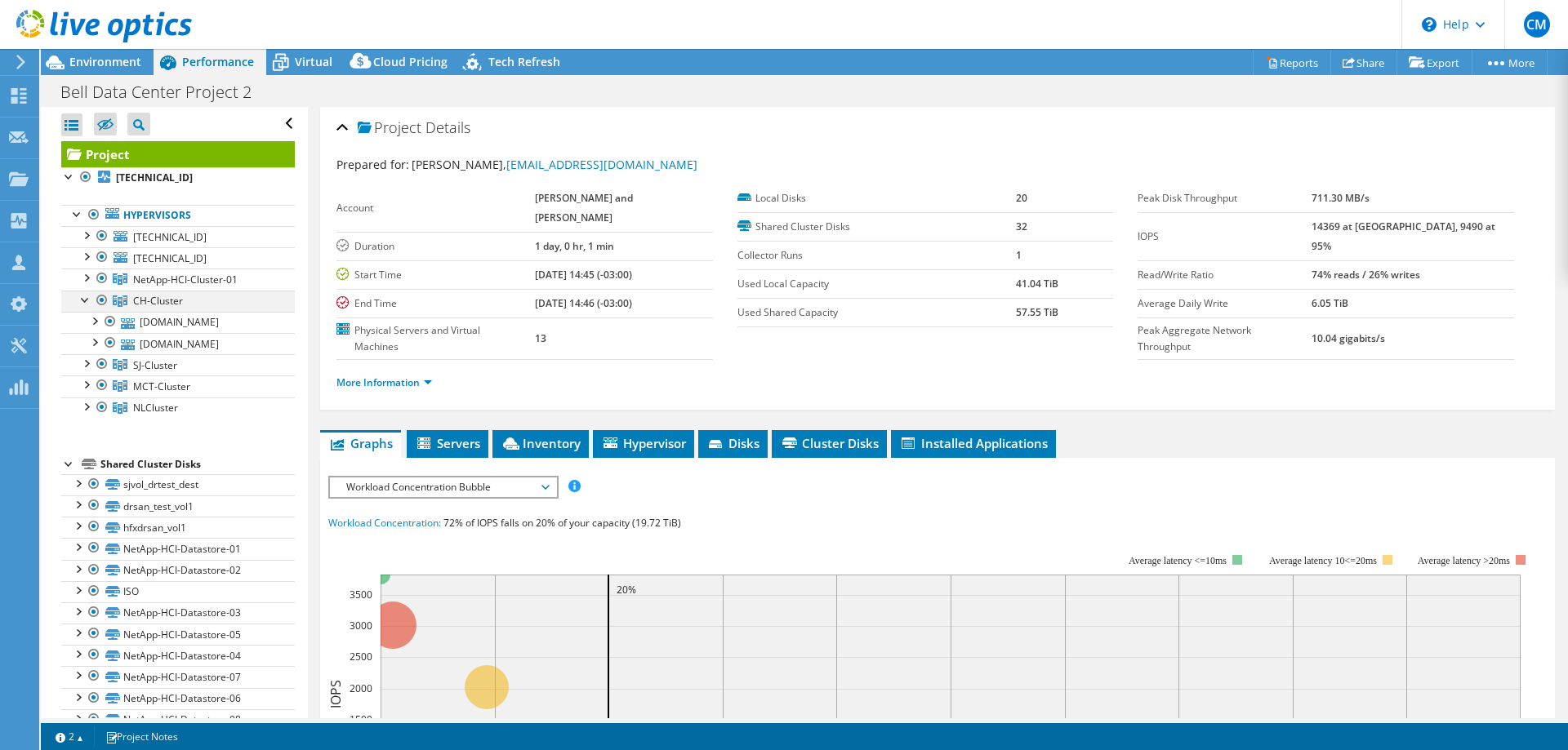
click at [84, 302] on div at bounding box center [85, 298] width 16 height 16
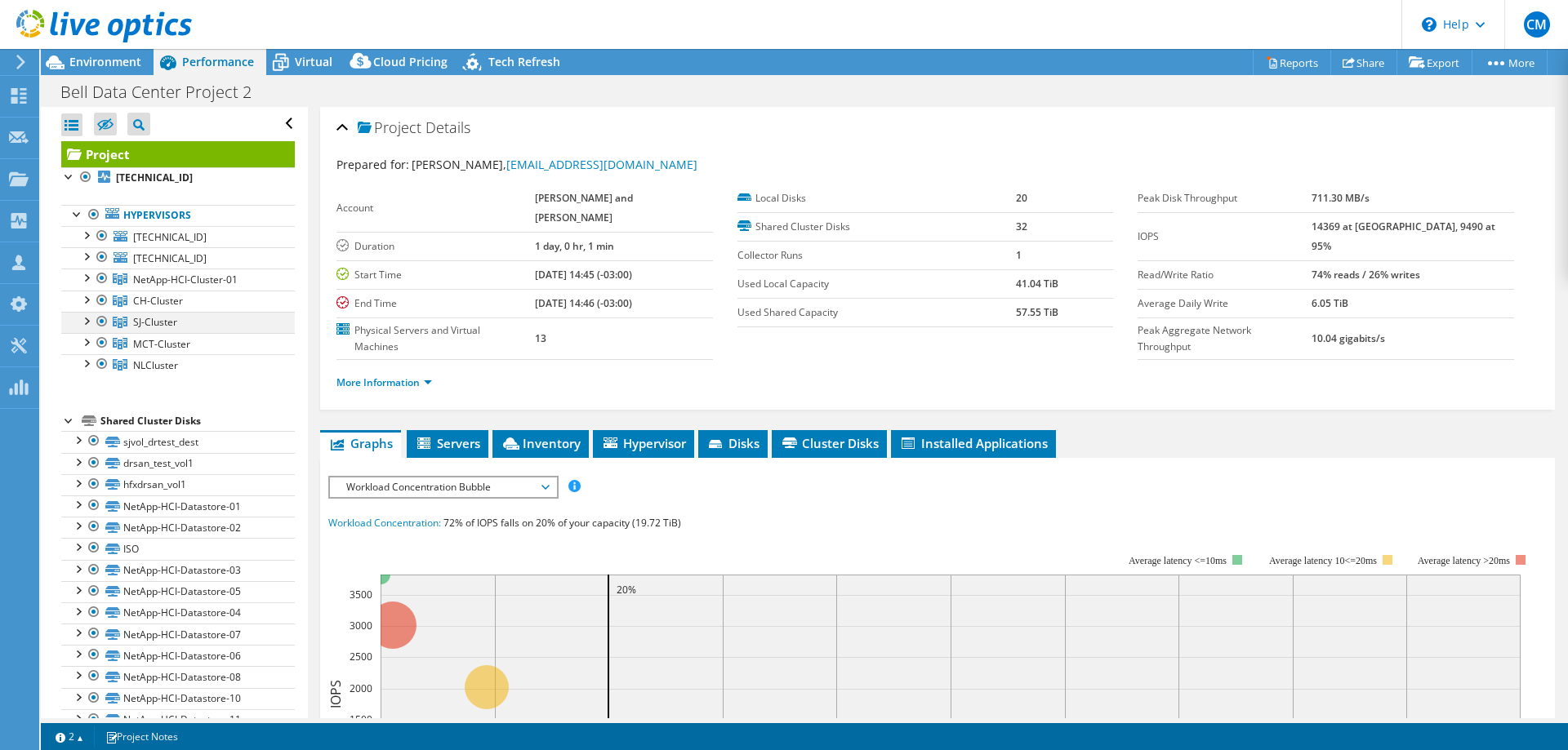
click at [84, 326] on div at bounding box center [85, 320] width 16 height 16
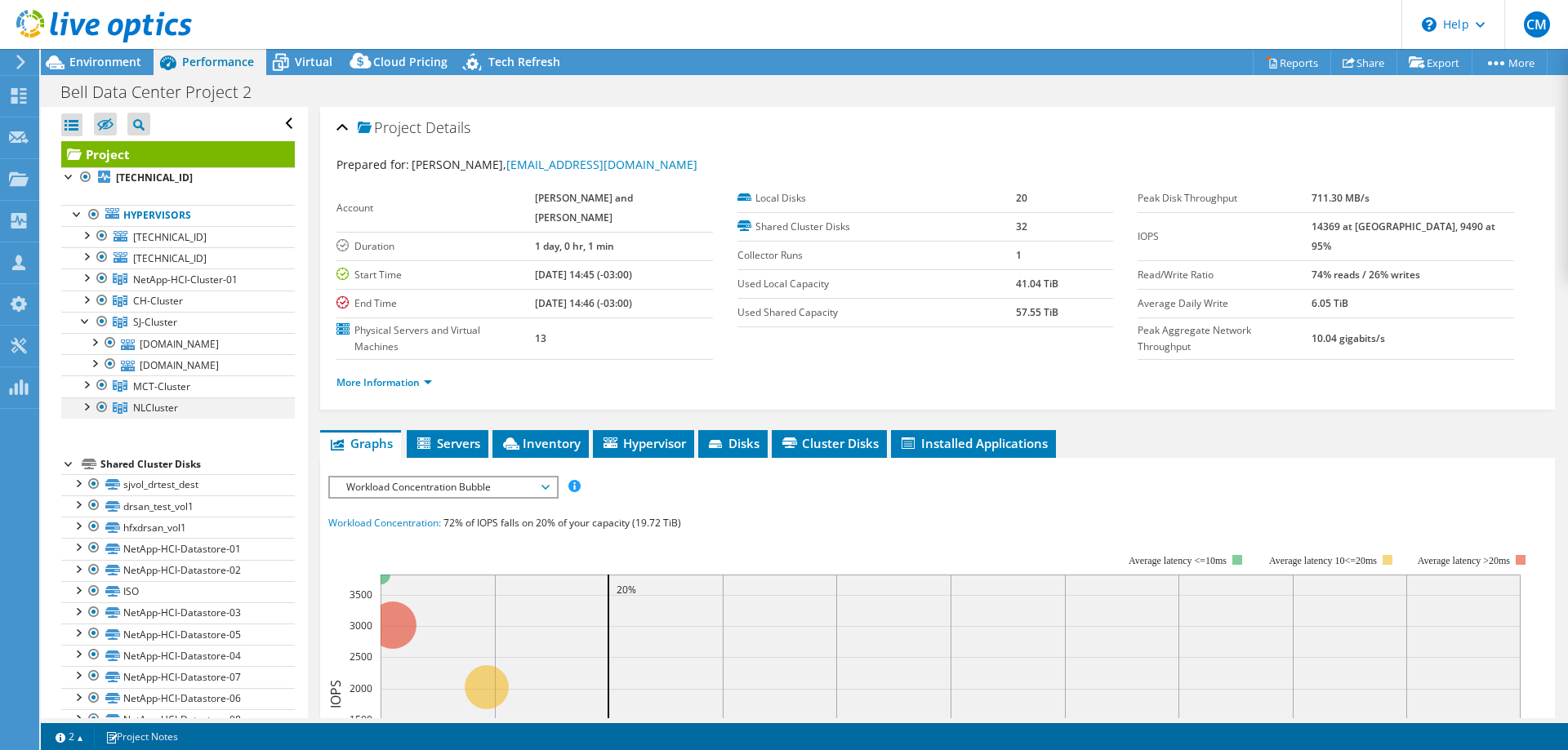
click at [95, 406] on div at bounding box center [101, 407] width 16 height 20
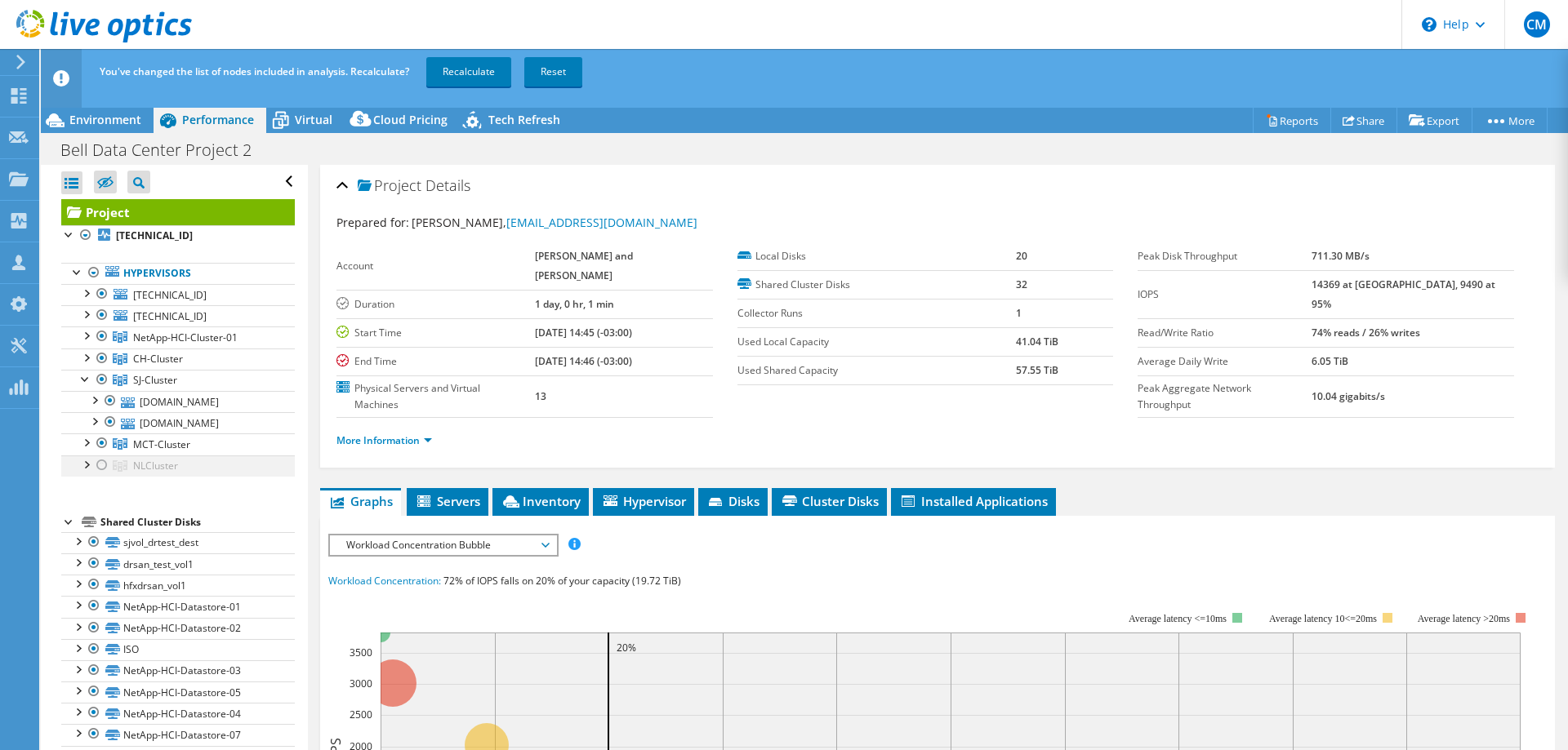
click at [100, 466] on div at bounding box center [101, 465] width 16 height 20
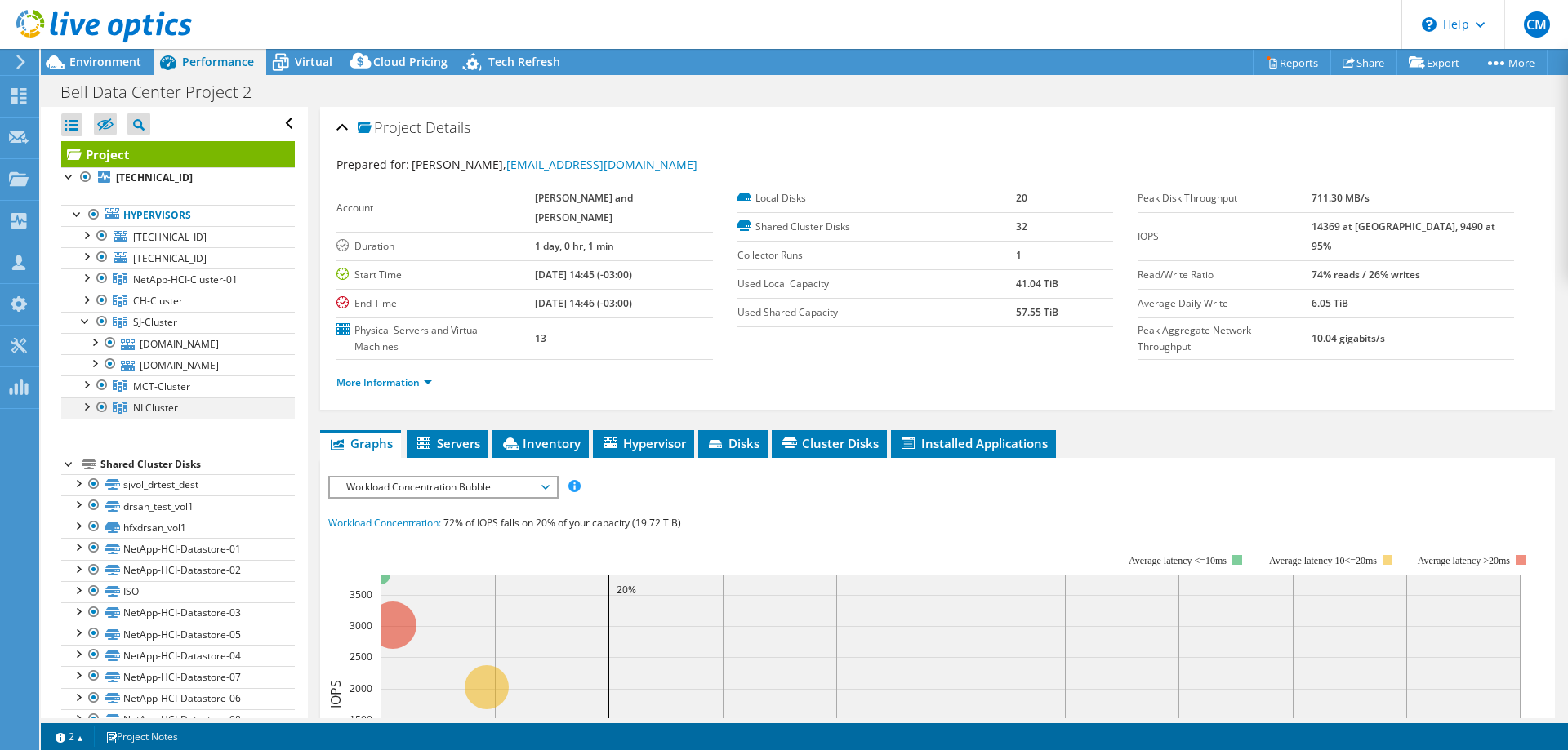
click at [84, 412] on div at bounding box center [85, 406] width 16 height 16
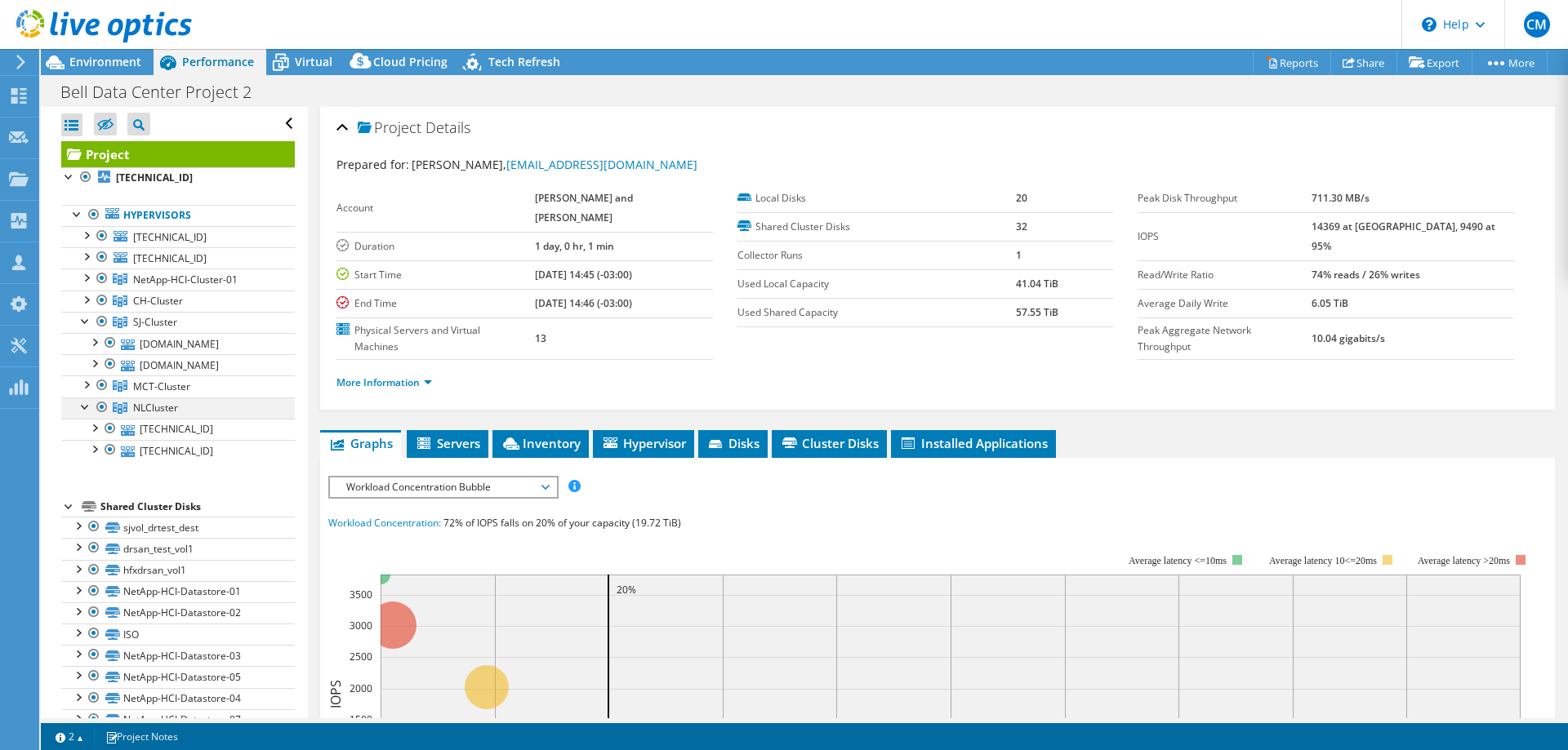
click at [85, 412] on div at bounding box center [85, 406] width 16 height 16
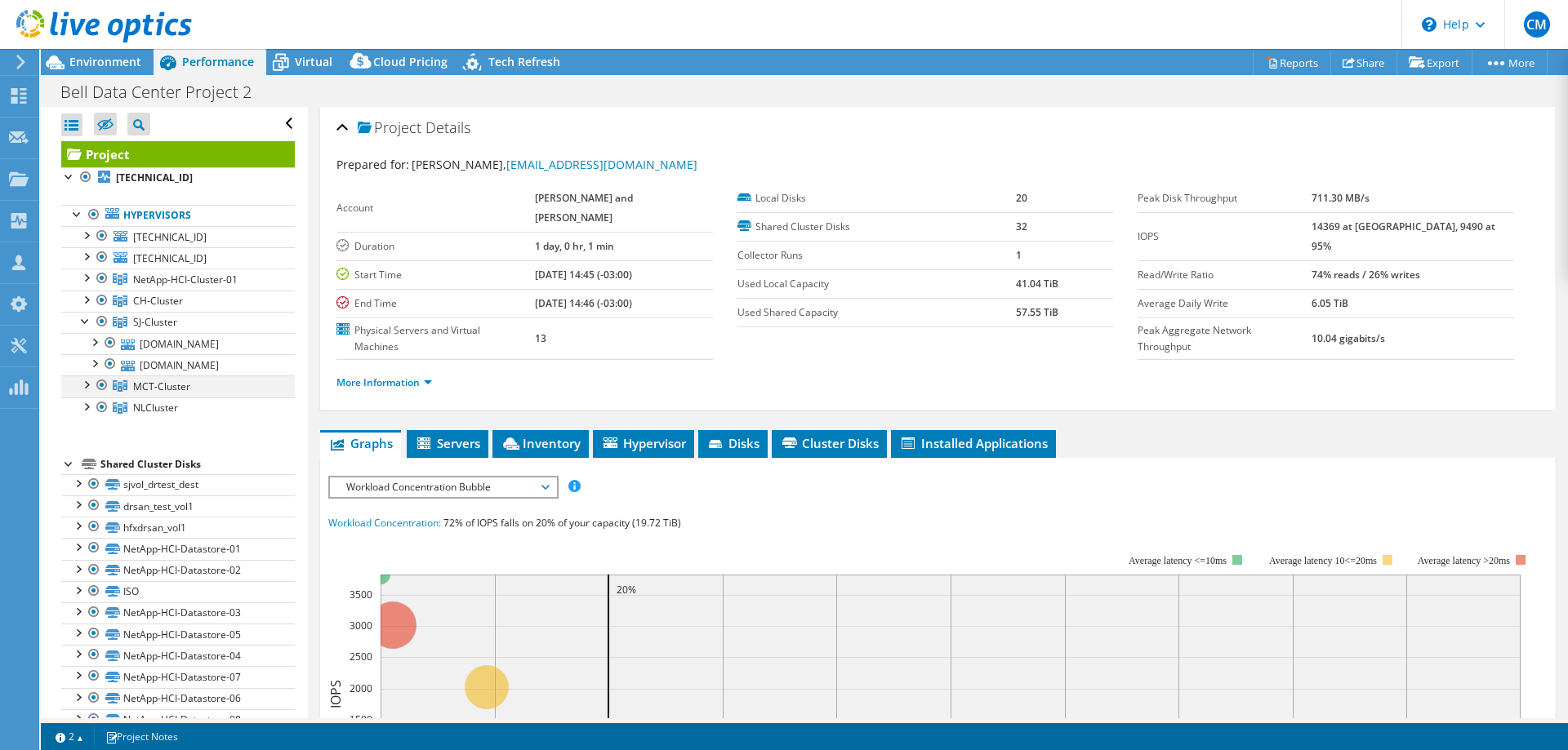
click at [88, 385] on div at bounding box center [85, 384] width 16 height 16
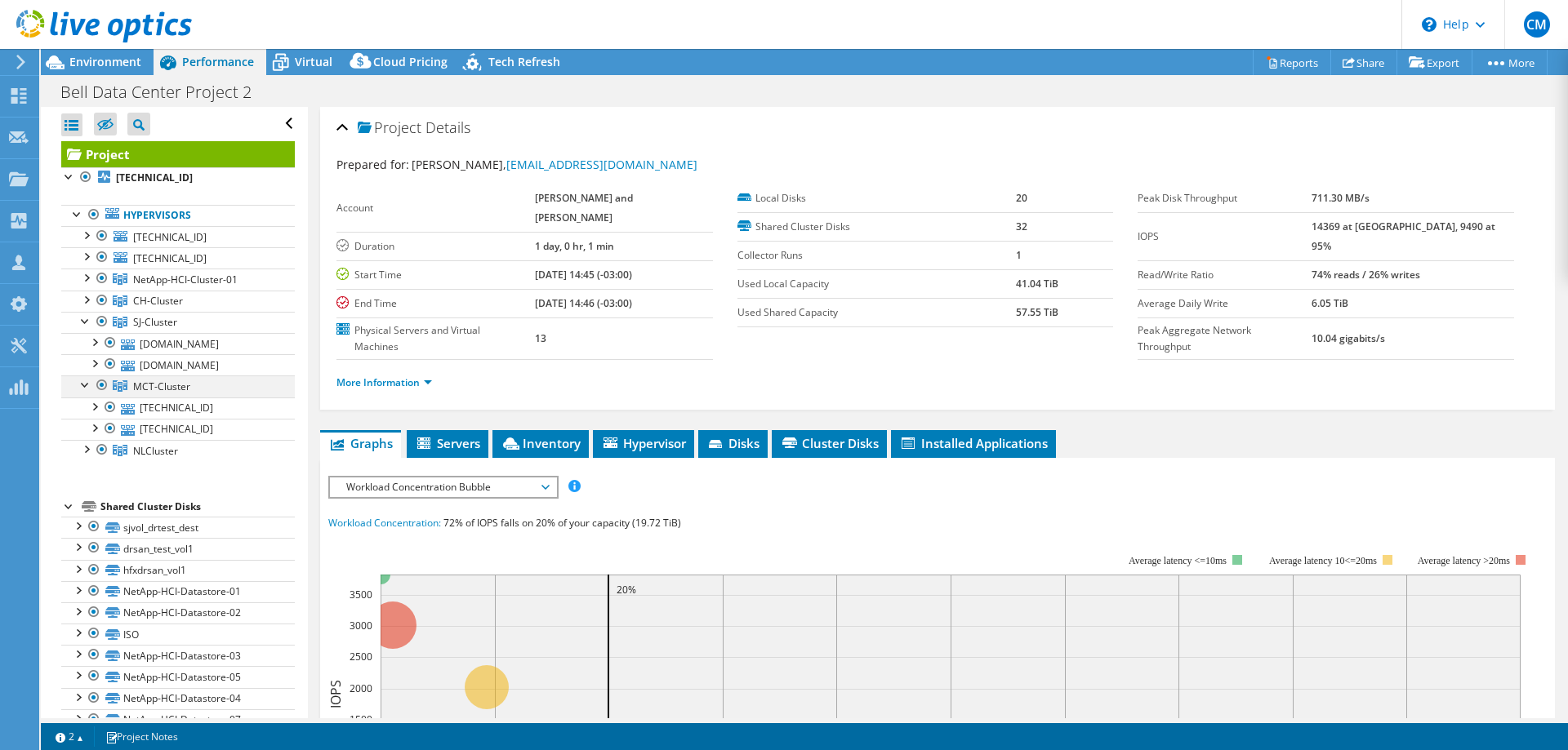
click at [78, 385] on div at bounding box center [85, 384] width 16 height 16
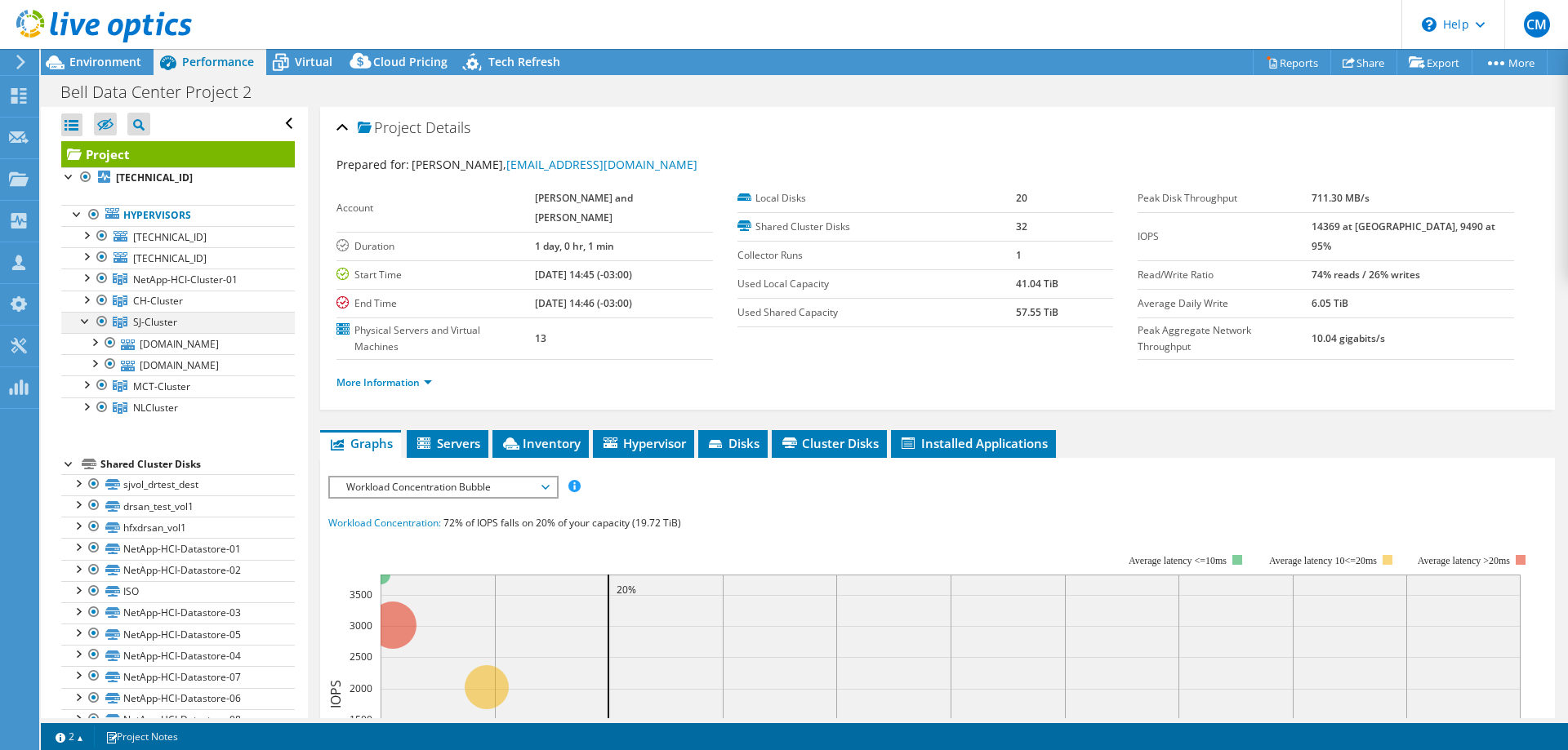
click at [84, 320] on div at bounding box center [85, 320] width 16 height 16
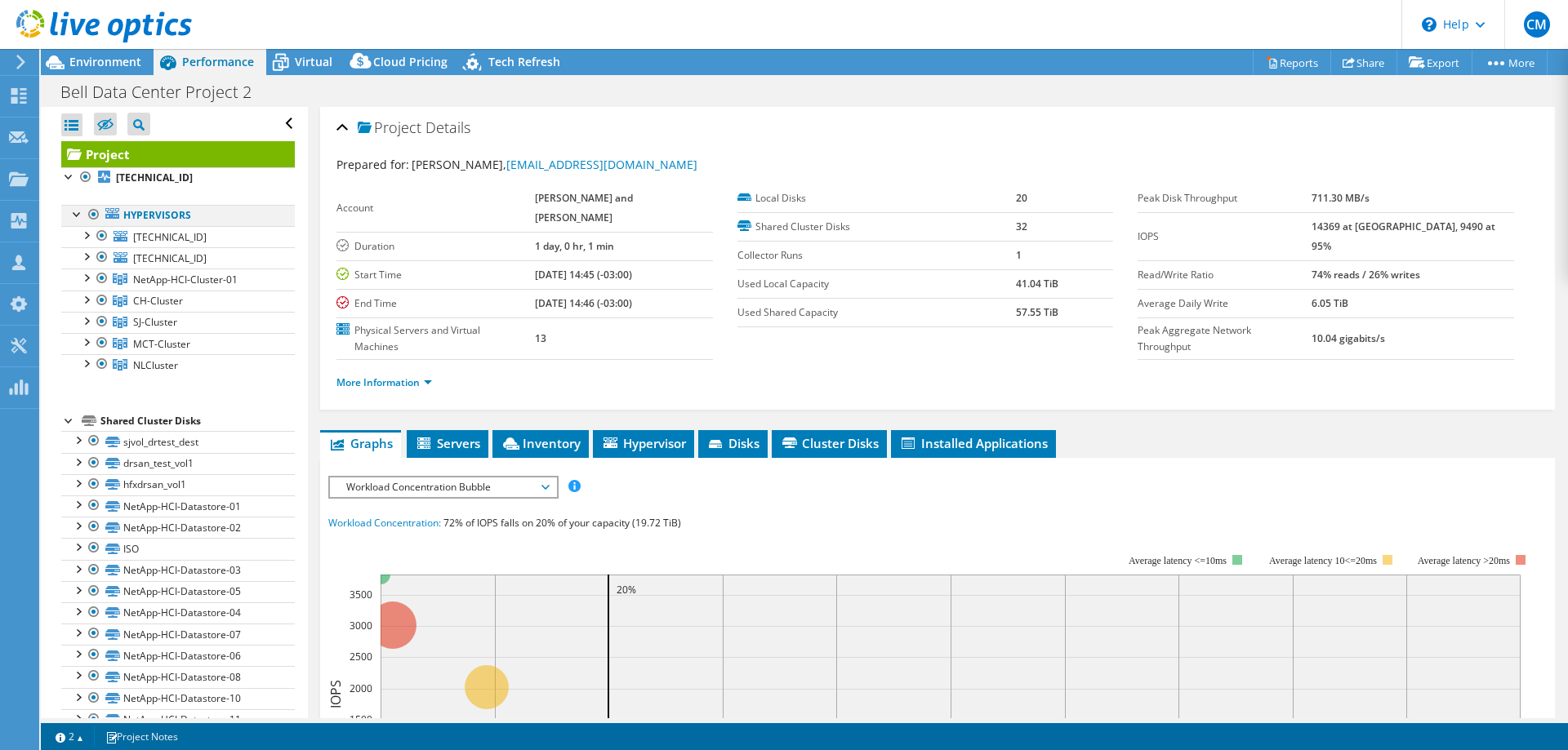
click at [96, 211] on div at bounding box center [94, 214] width 16 height 20
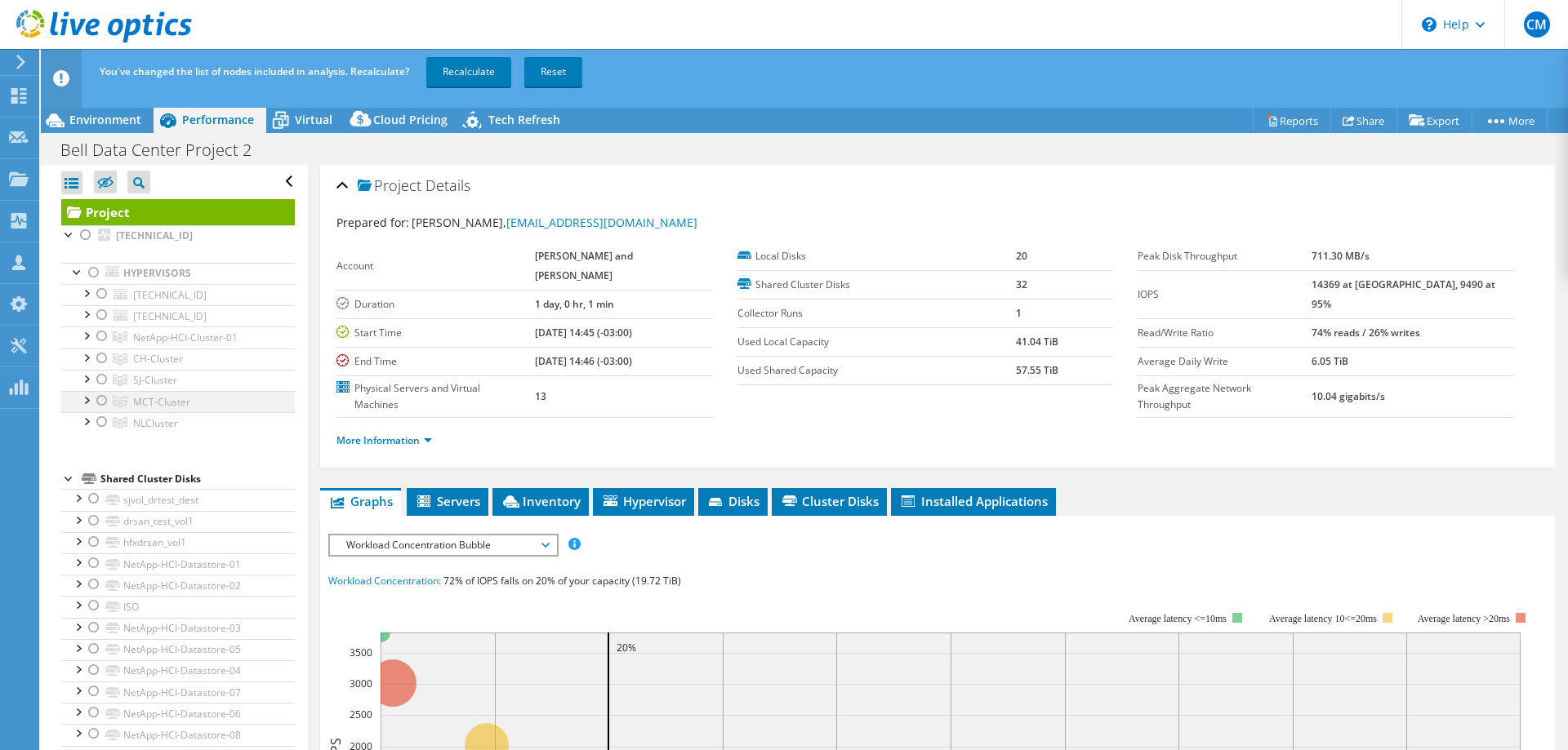
click at [95, 399] on div at bounding box center [101, 401] width 16 height 20
click at [477, 74] on link "Recalculate" at bounding box center [469, 72] width 85 height 29
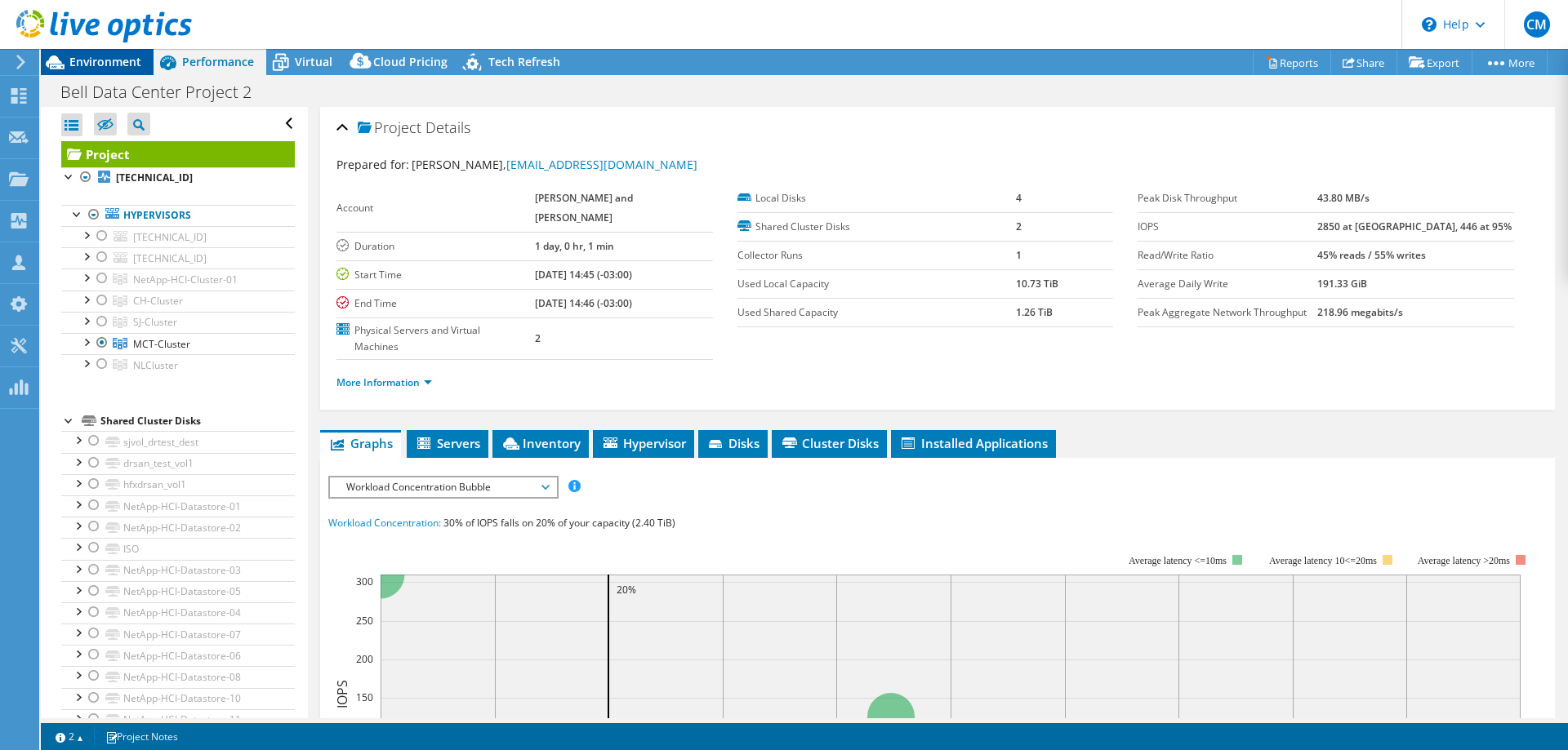
click at [134, 58] on span "Environment" at bounding box center [105, 61] width 72 height 15
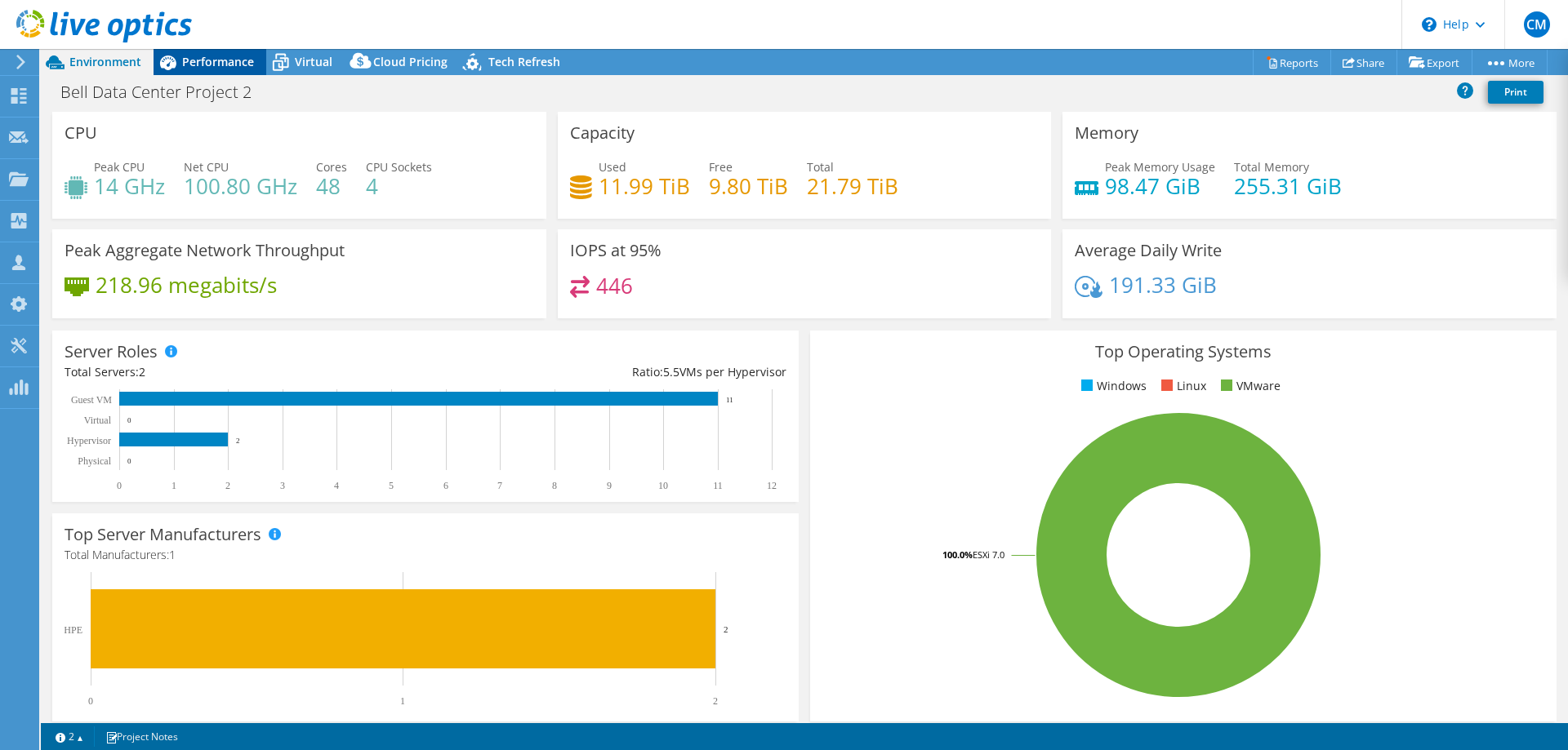
click at [236, 50] on div "Performance" at bounding box center [210, 61] width 113 height 26
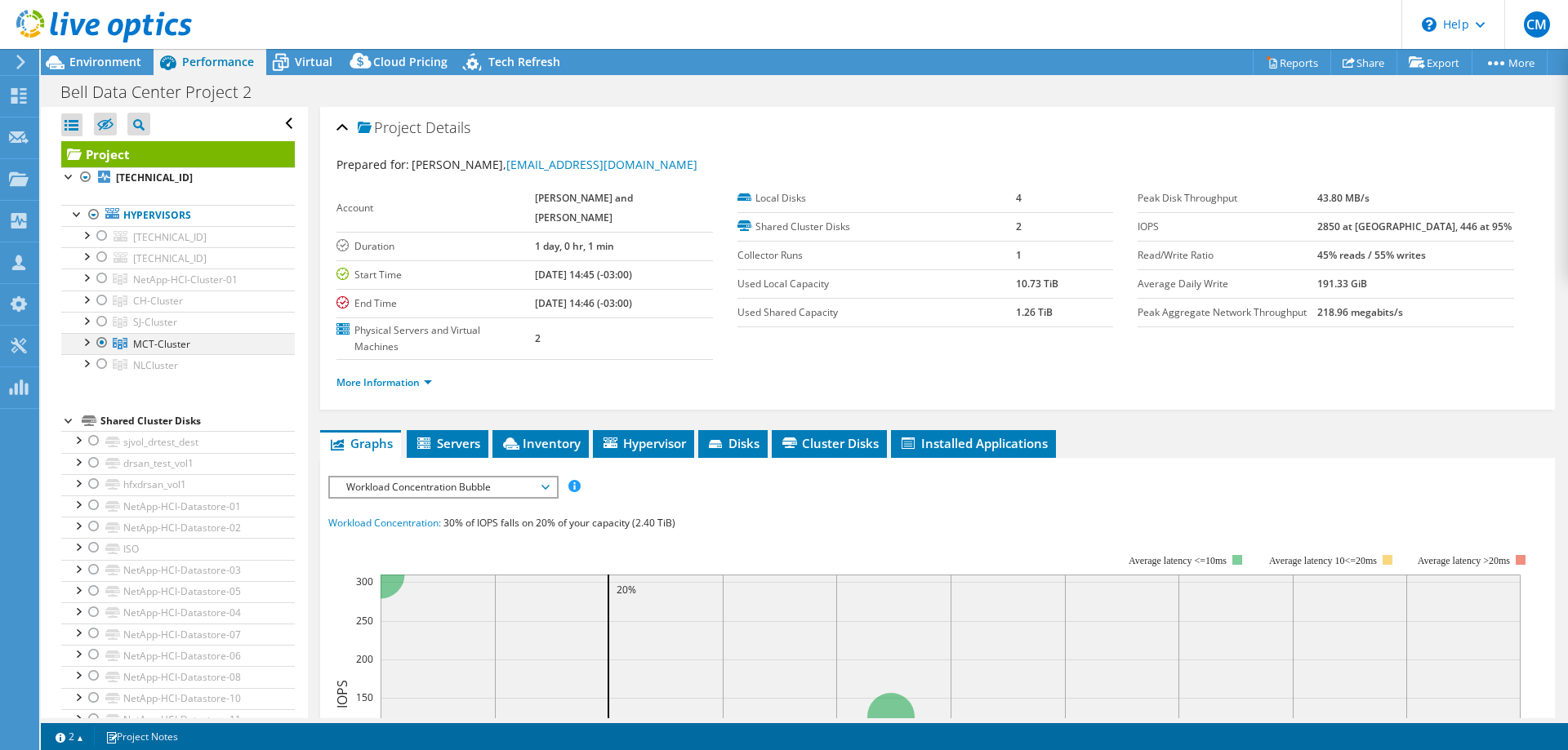
click at [100, 342] on div at bounding box center [101, 343] width 16 height 20
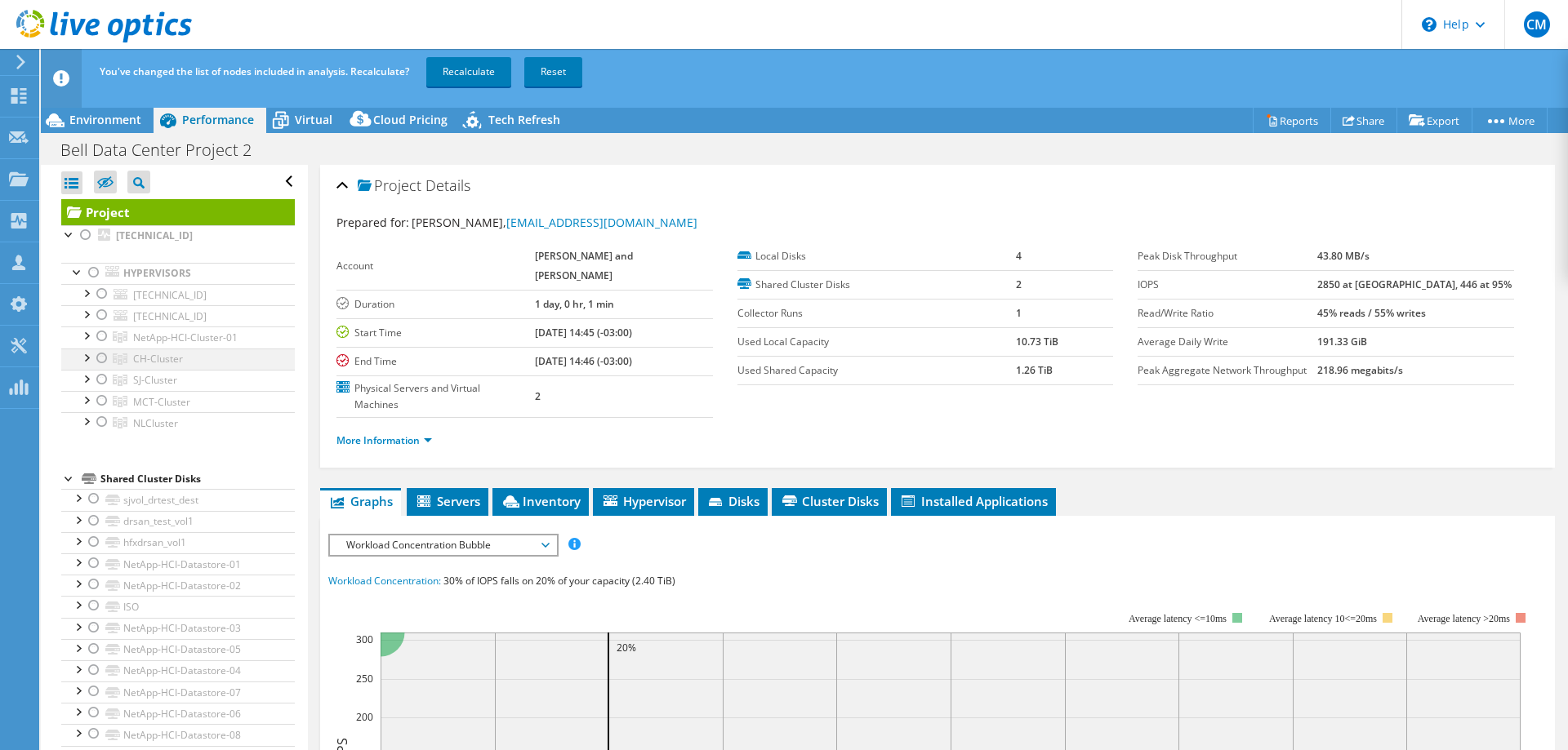
click at [102, 356] on div at bounding box center [101, 358] width 16 height 20
click at [456, 72] on link "Recalculate" at bounding box center [469, 72] width 85 height 29
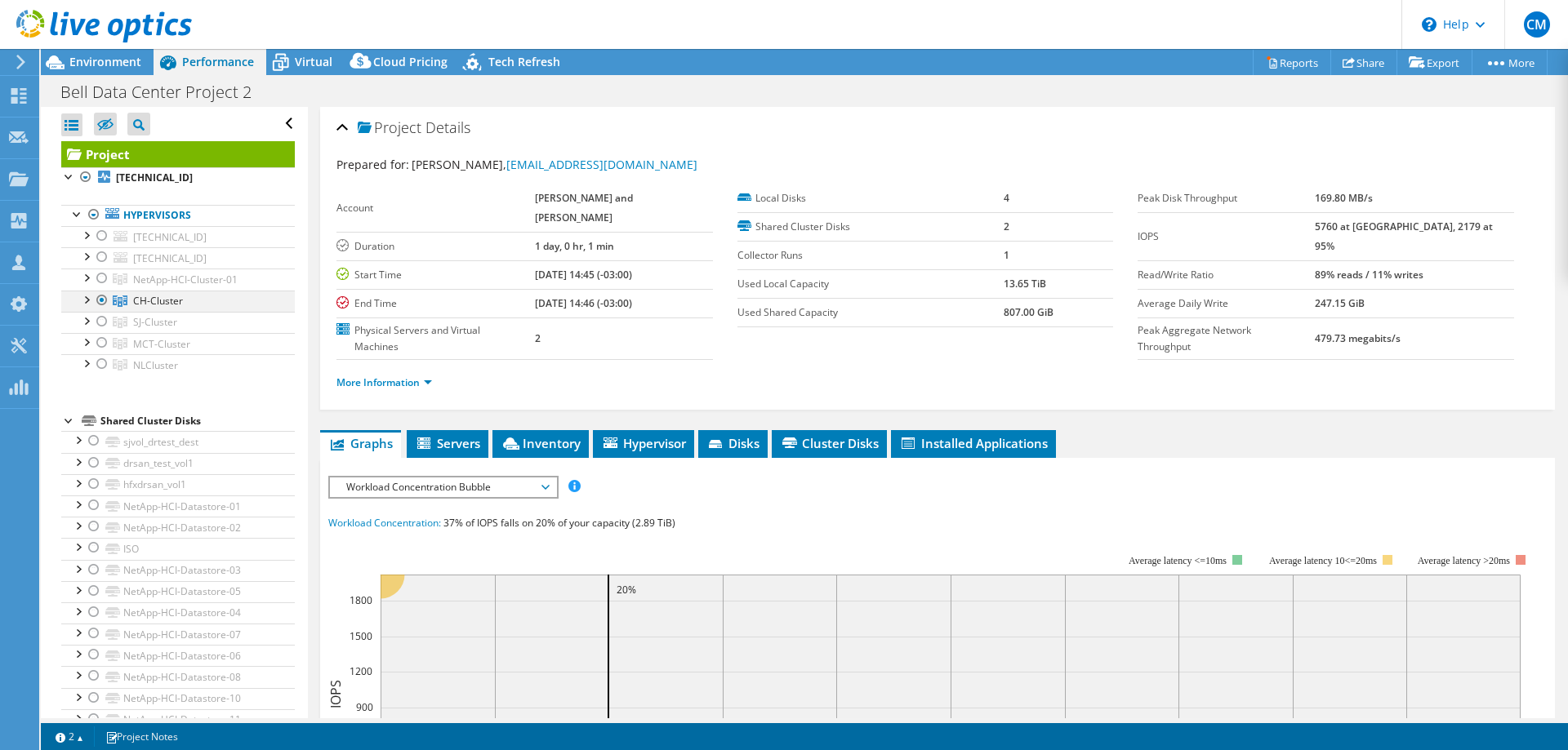
click at [101, 298] on div at bounding box center [101, 300] width 16 height 20
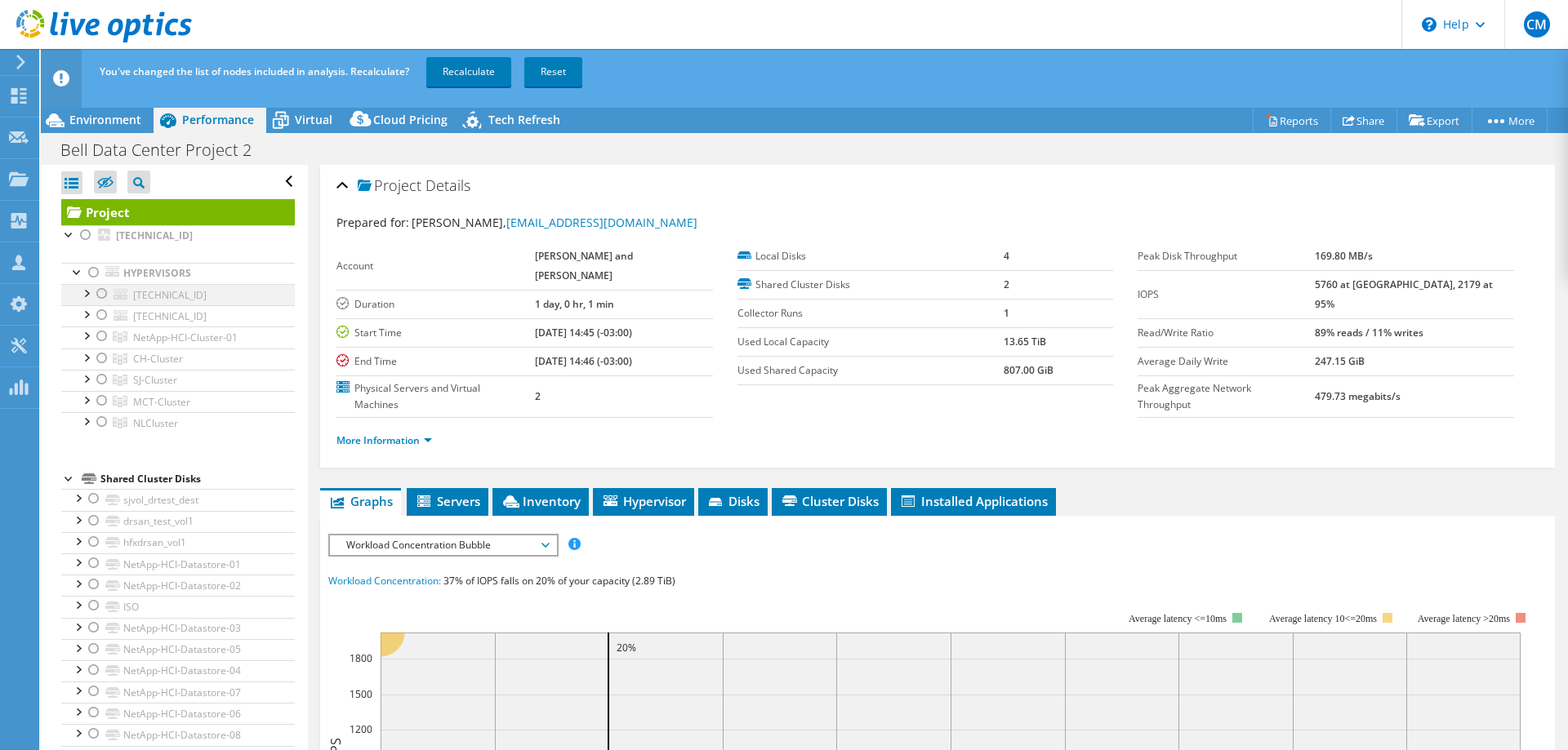
click at [101, 294] on div at bounding box center [101, 293] width 16 height 20
click at [493, 76] on link "Recalculate" at bounding box center [469, 72] width 85 height 29
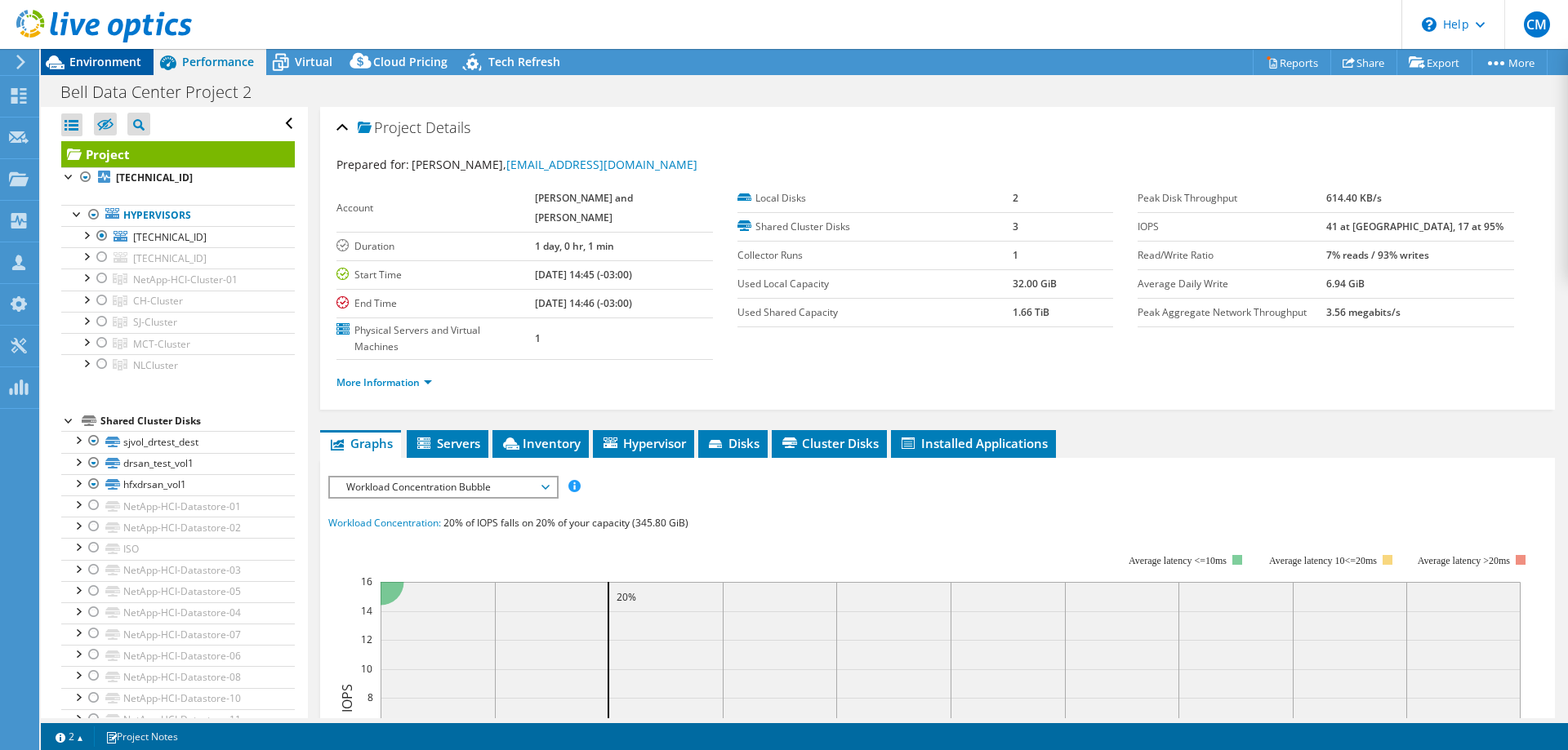
click at [126, 57] on span "Environment" at bounding box center [105, 61] width 72 height 15
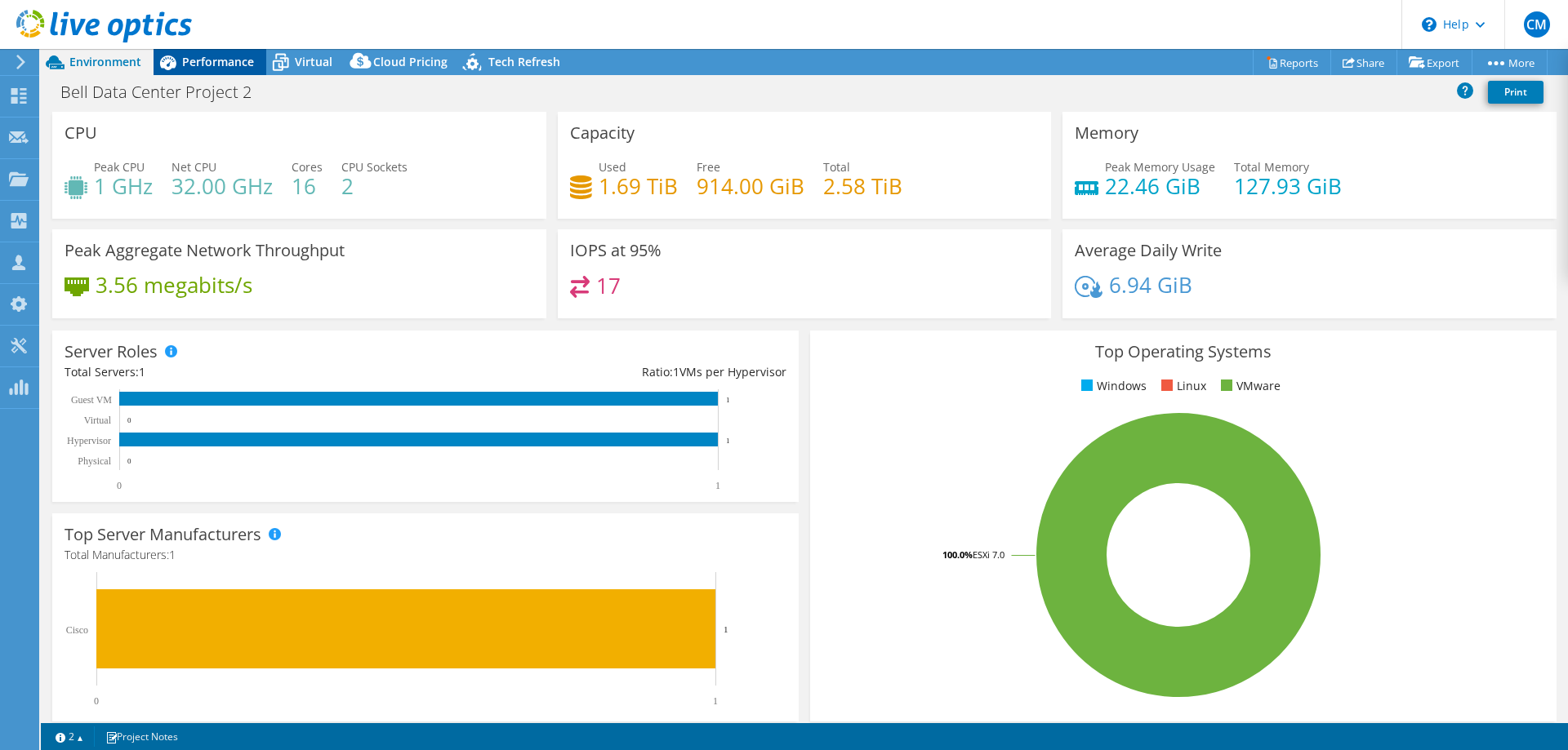
click at [207, 57] on span "Performance" at bounding box center [218, 61] width 72 height 15
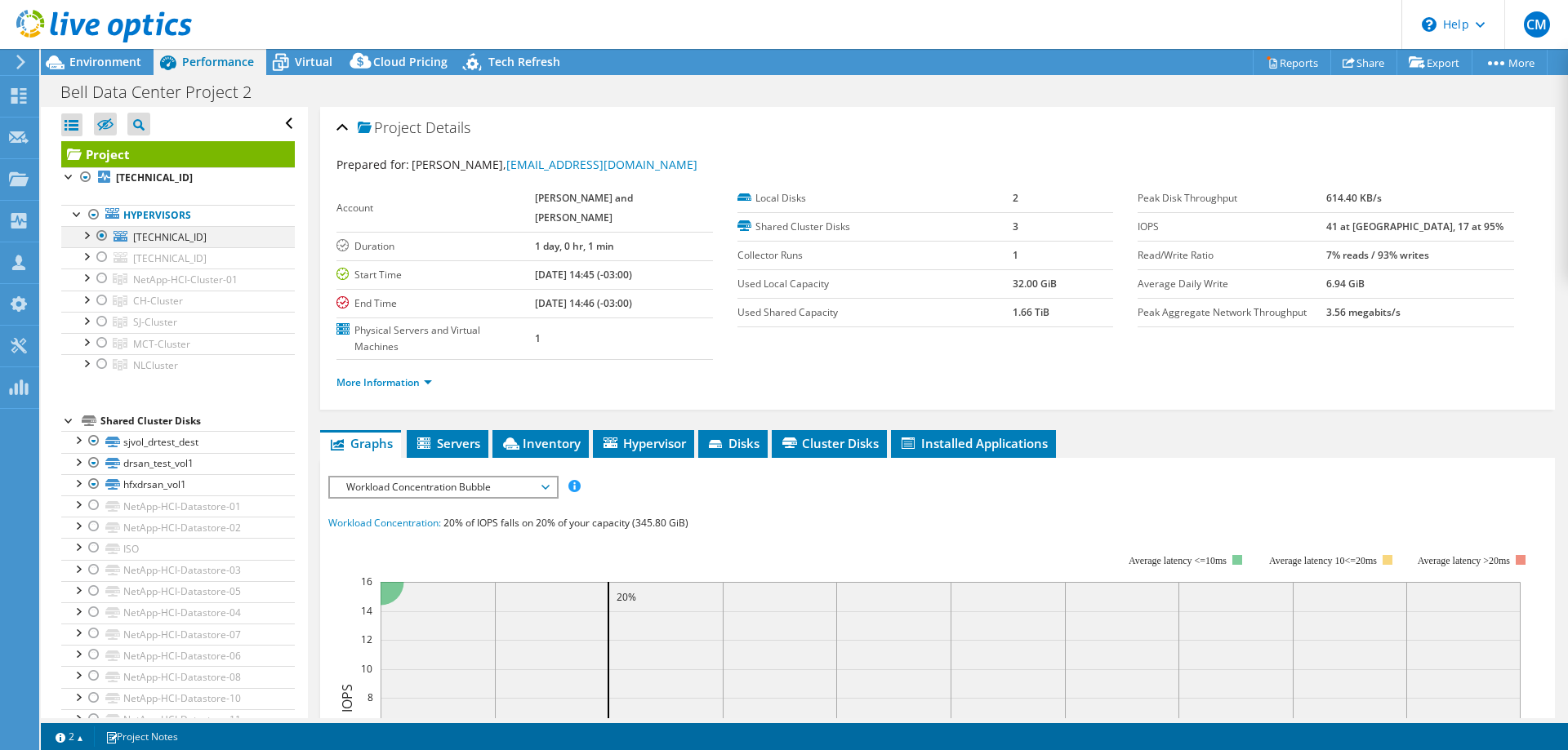
click at [87, 228] on div at bounding box center [85, 234] width 16 height 16
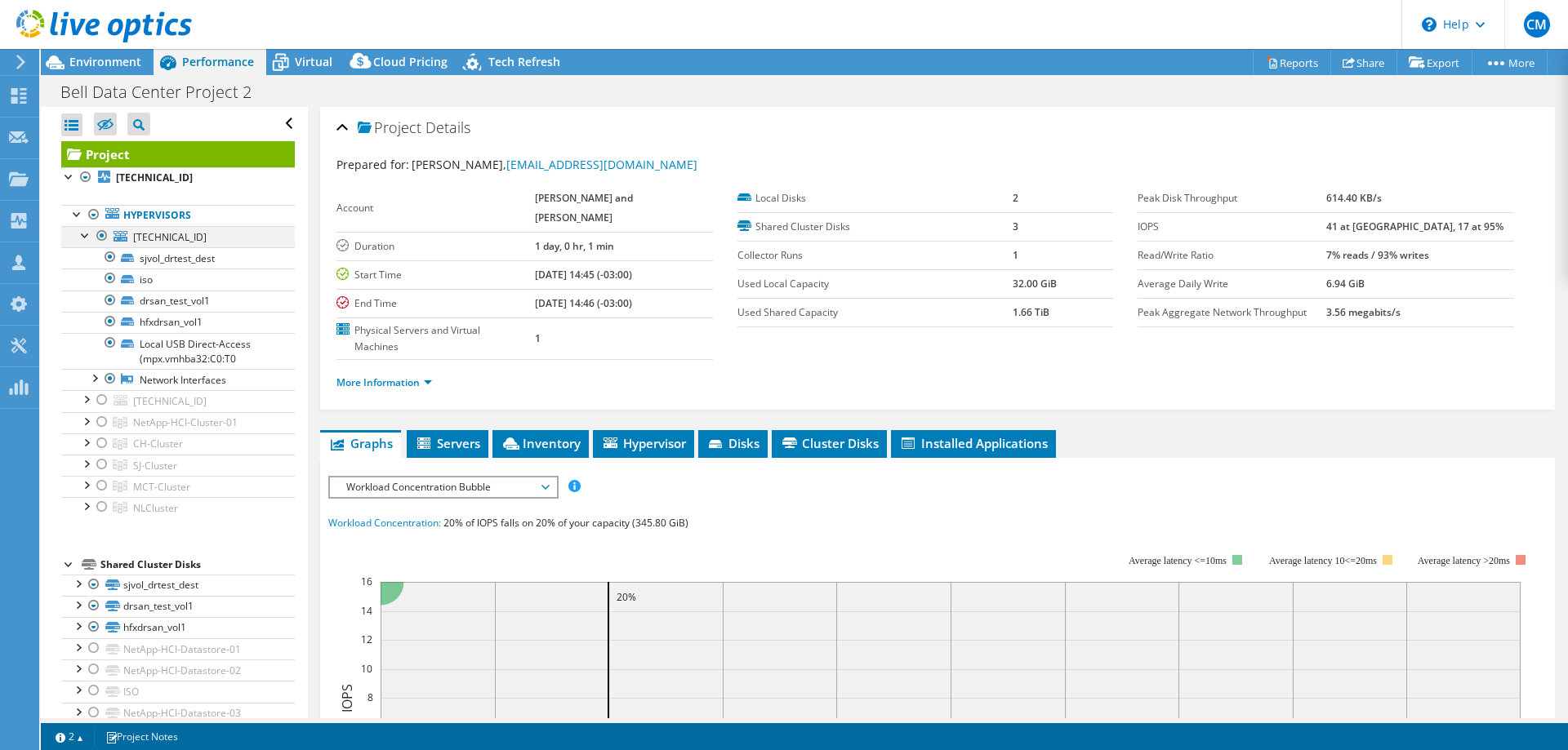
click at [87, 228] on div at bounding box center [85, 234] width 16 height 16
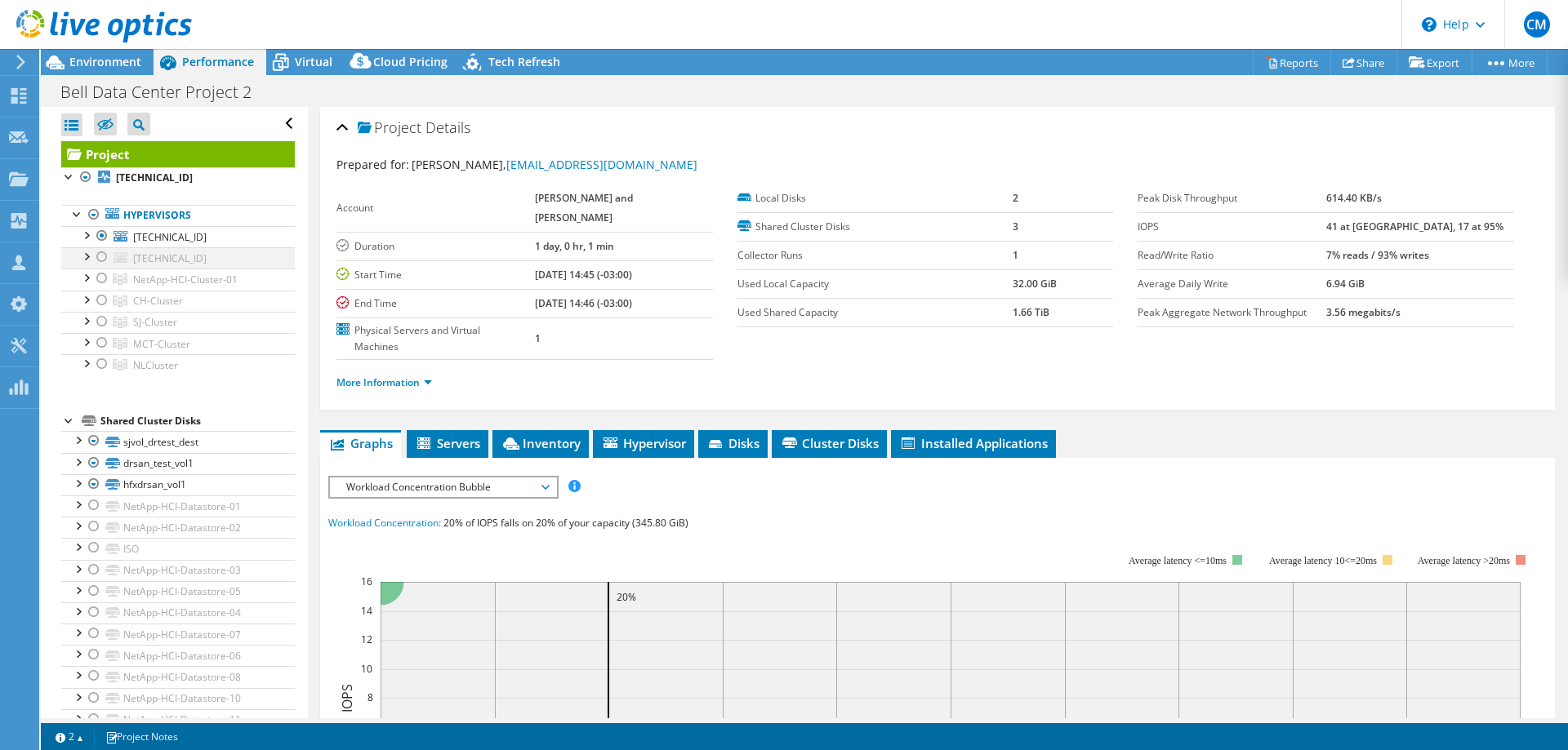
click at [87, 251] on div at bounding box center [85, 255] width 16 height 16
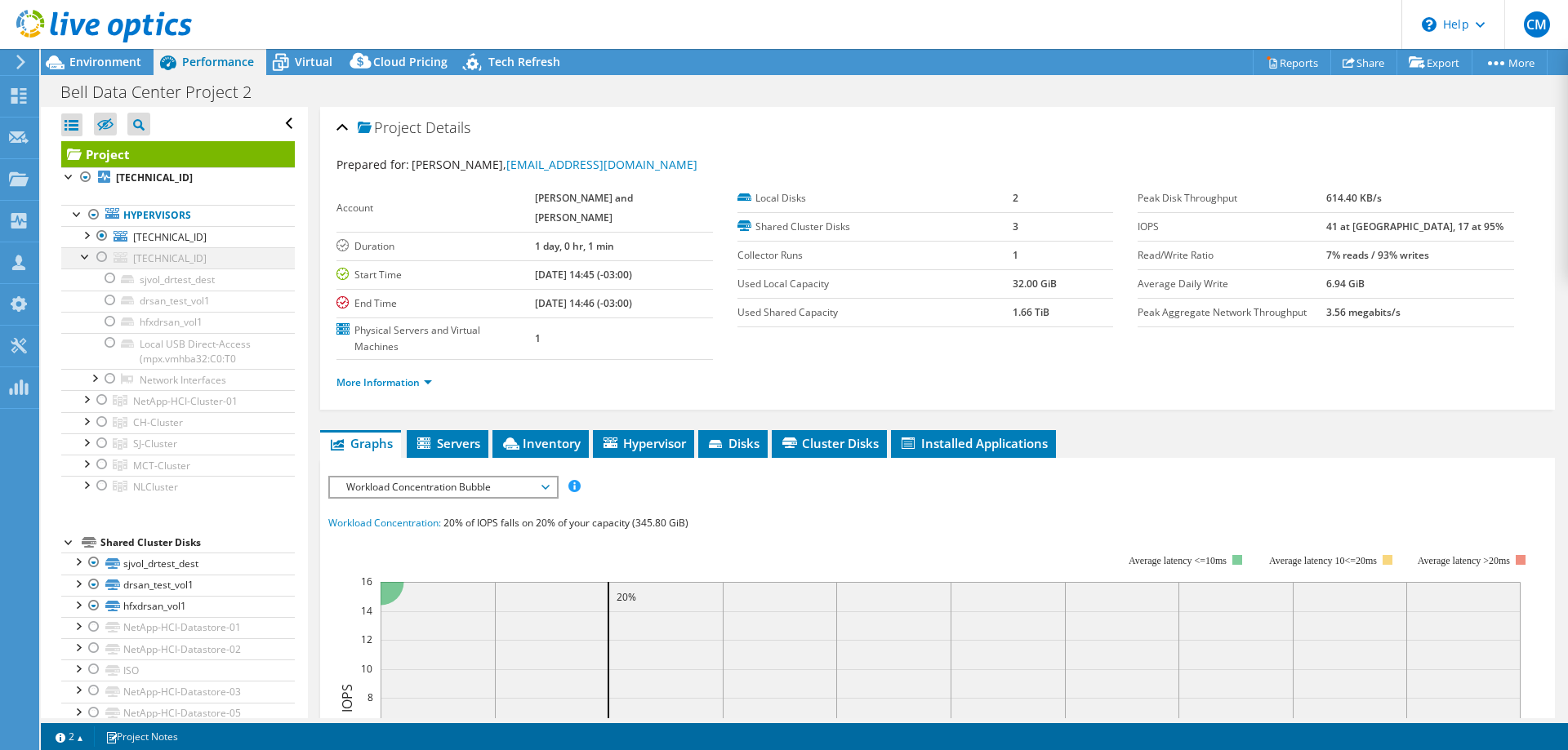
click at [87, 251] on div at bounding box center [85, 255] width 16 height 16
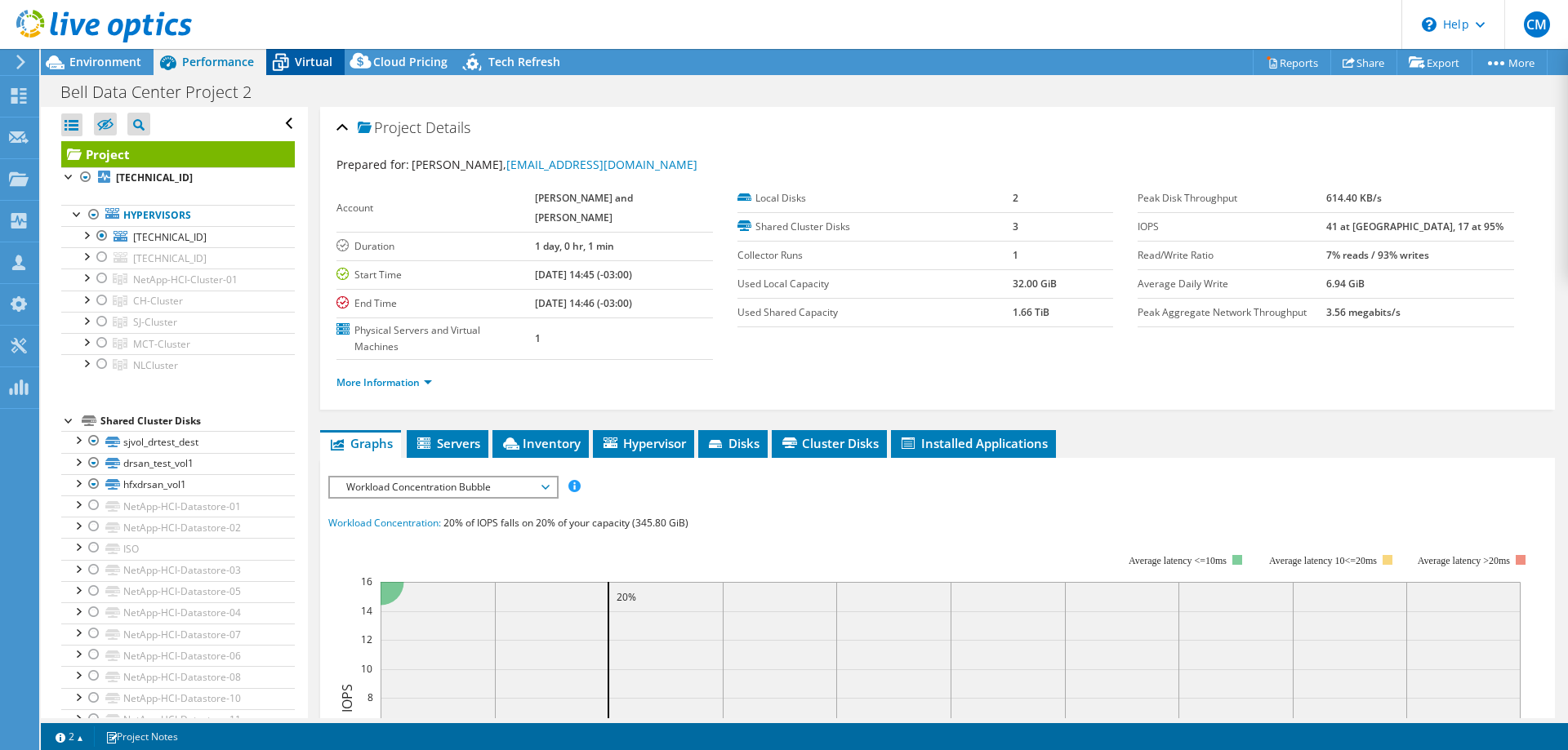
click at [310, 53] on div "Virtual" at bounding box center [305, 61] width 78 height 26
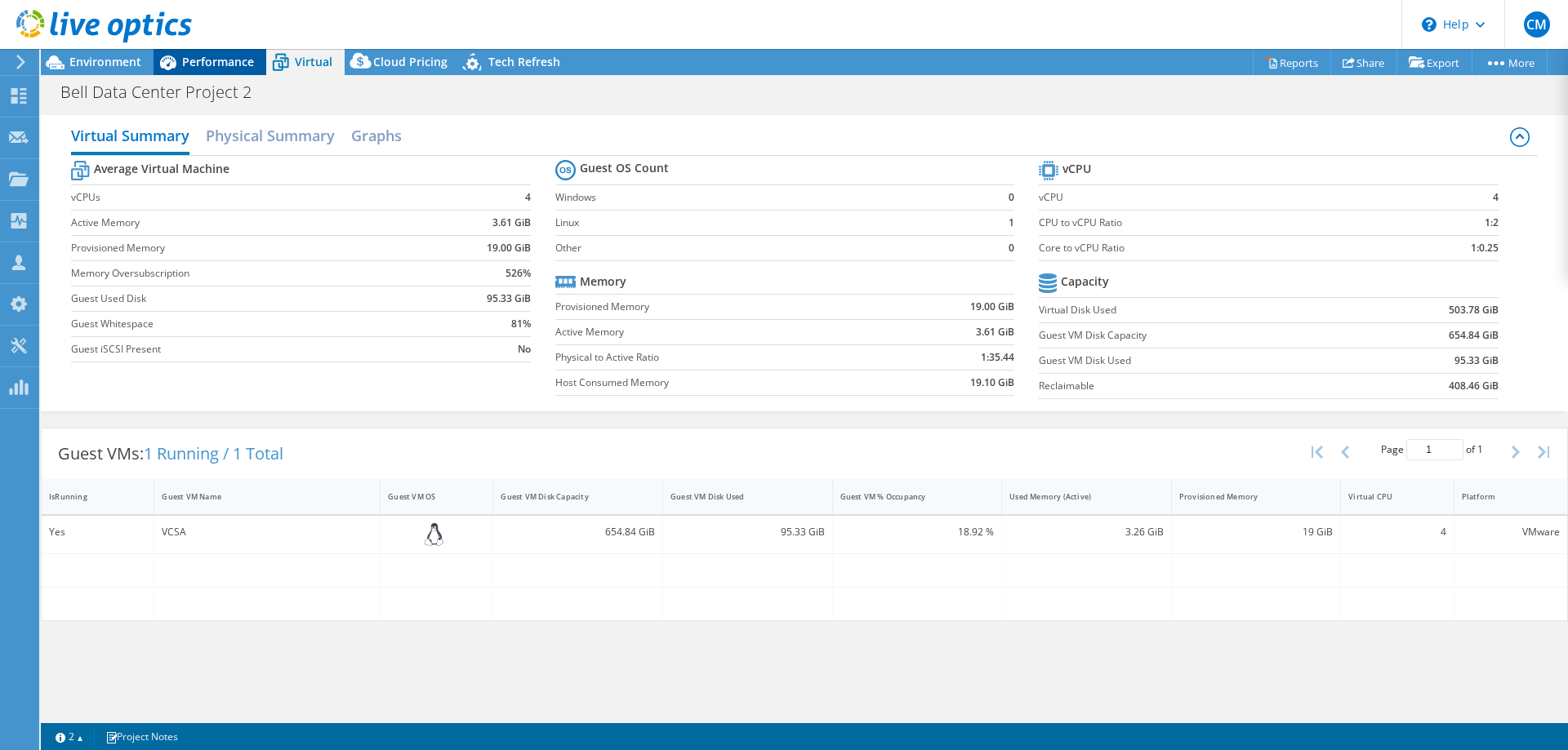
click at [251, 65] on span "Performance" at bounding box center [218, 61] width 72 height 15
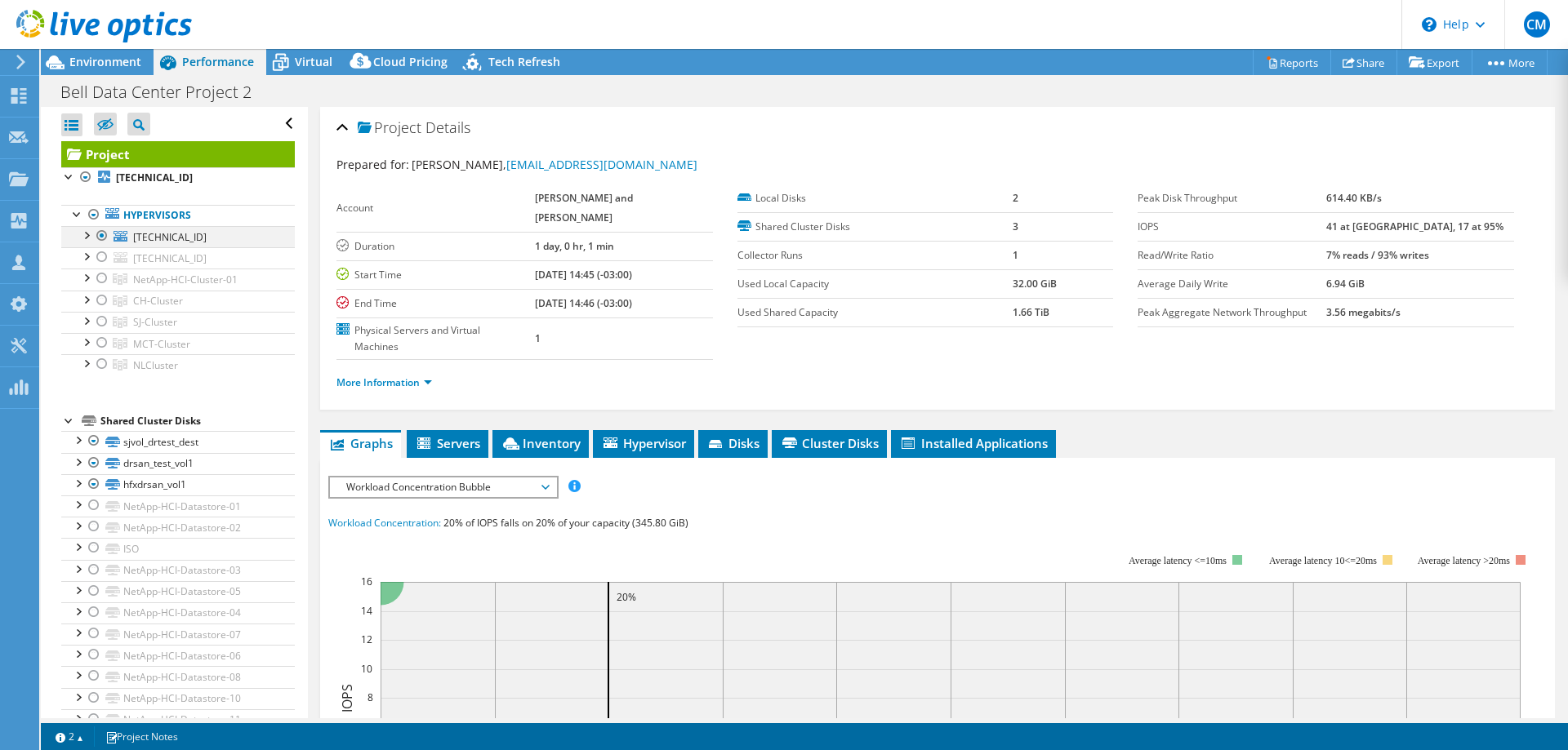
click at [103, 229] on div at bounding box center [101, 235] width 16 height 20
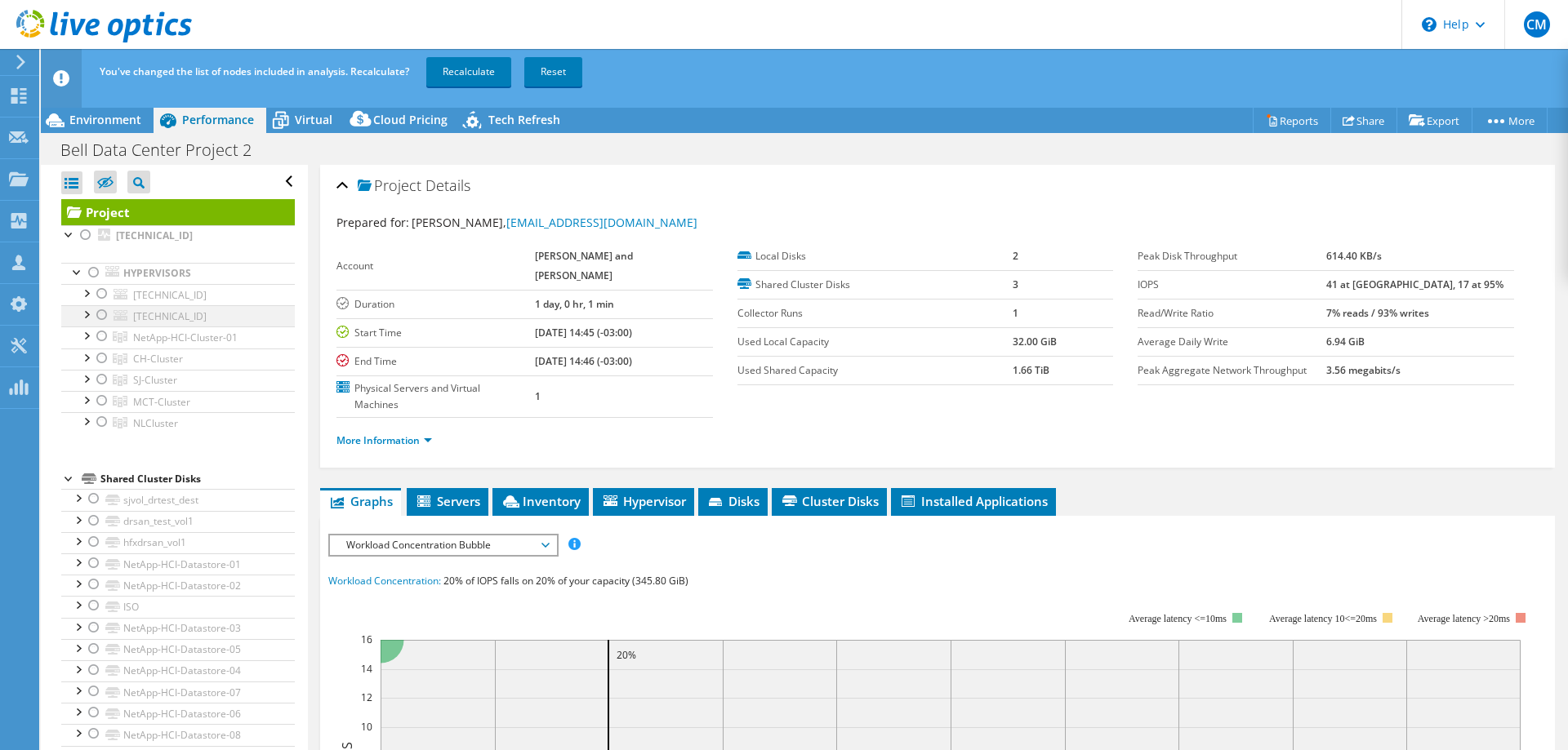
click at [107, 314] on div at bounding box center [101, 314] width 16 height 20
click at [495, 81] on link "Recalculate" at bounding box center [469, 72] width 85 height 29
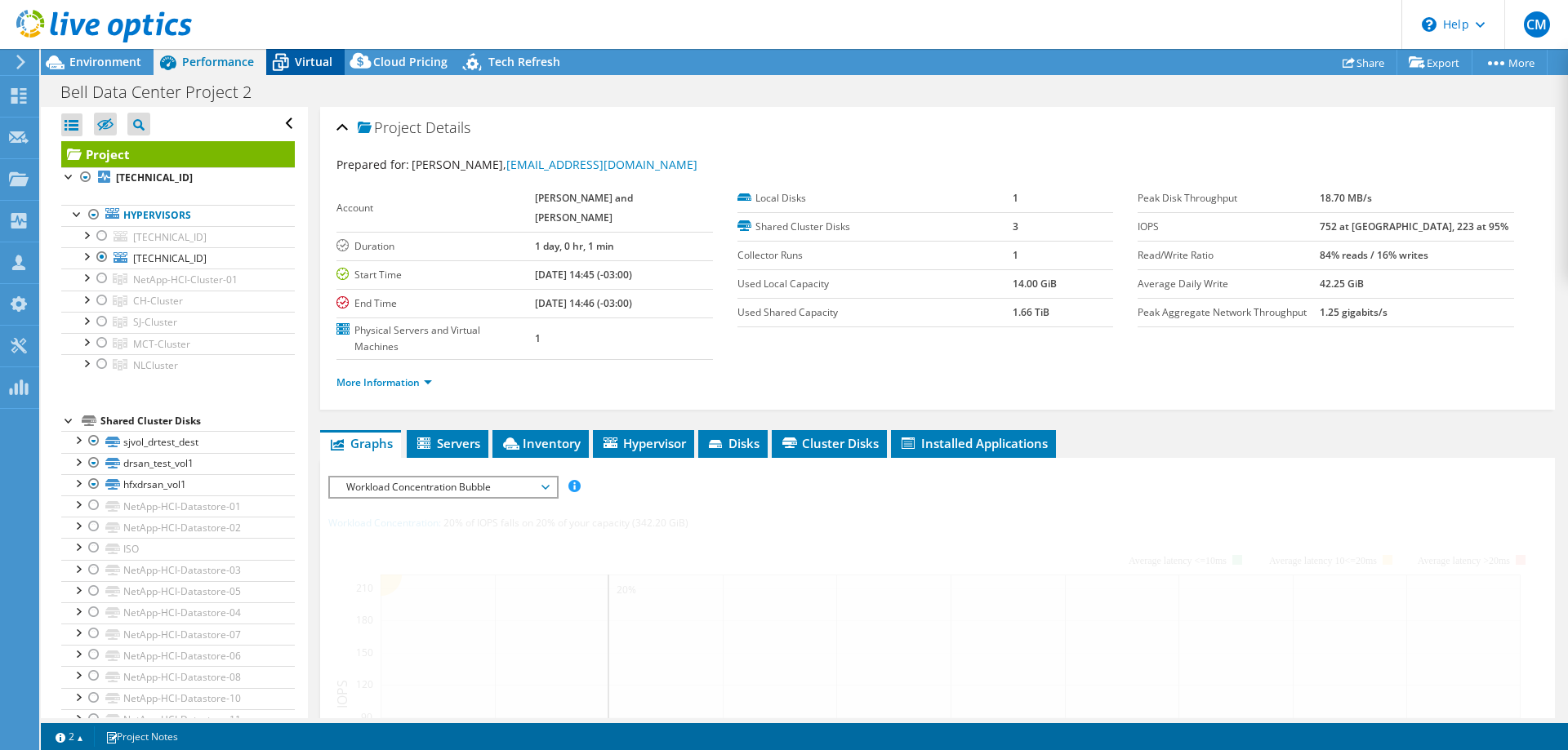
click at [323, 62] on span "Virtual" at bounding box center [314, 61] width 38 height 15
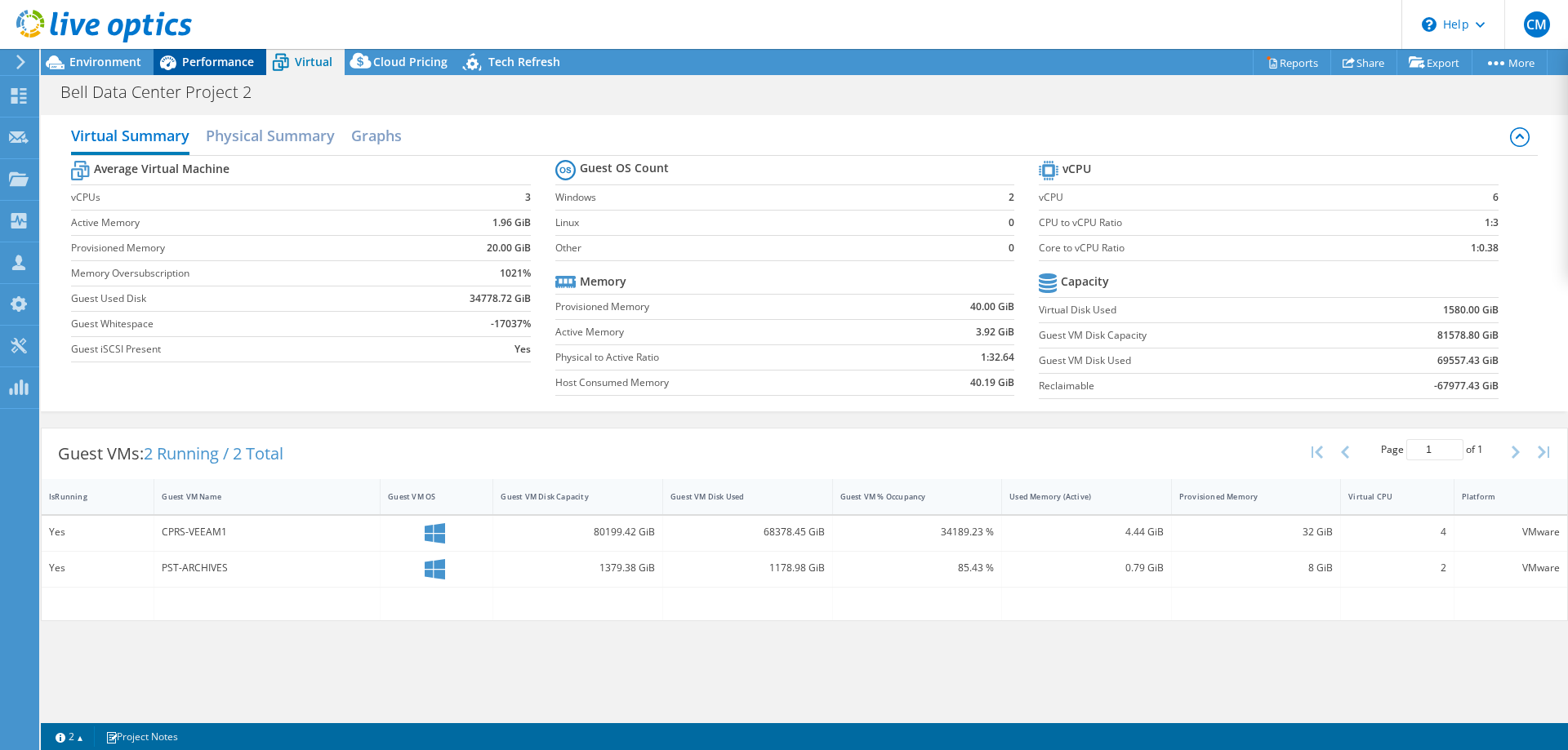
click at [209, 51] on div "Performance" at bounding box center [210, 61] width 113 height 26
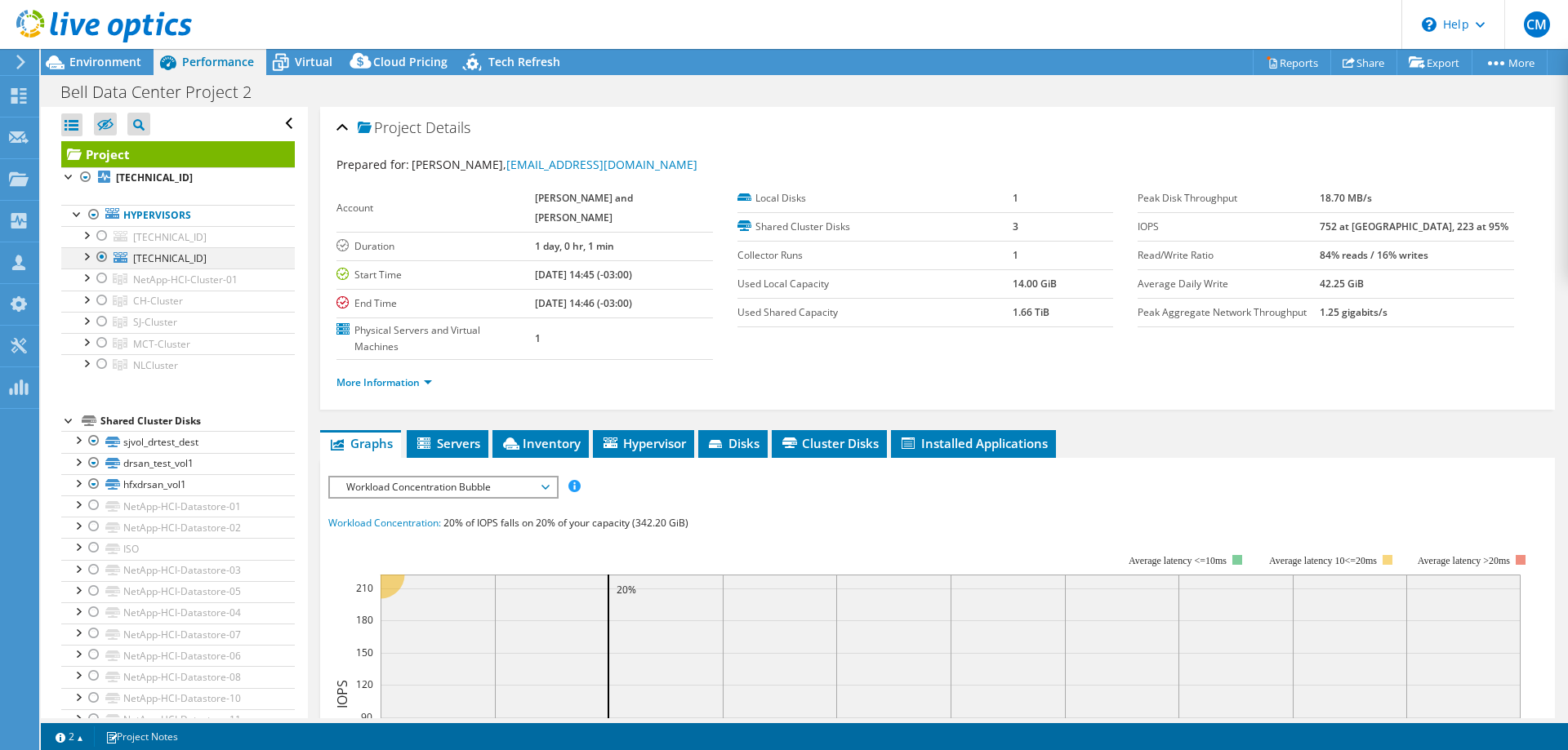
click at [105, 256] on div at bounding box center [101, 257] width 16 height 20
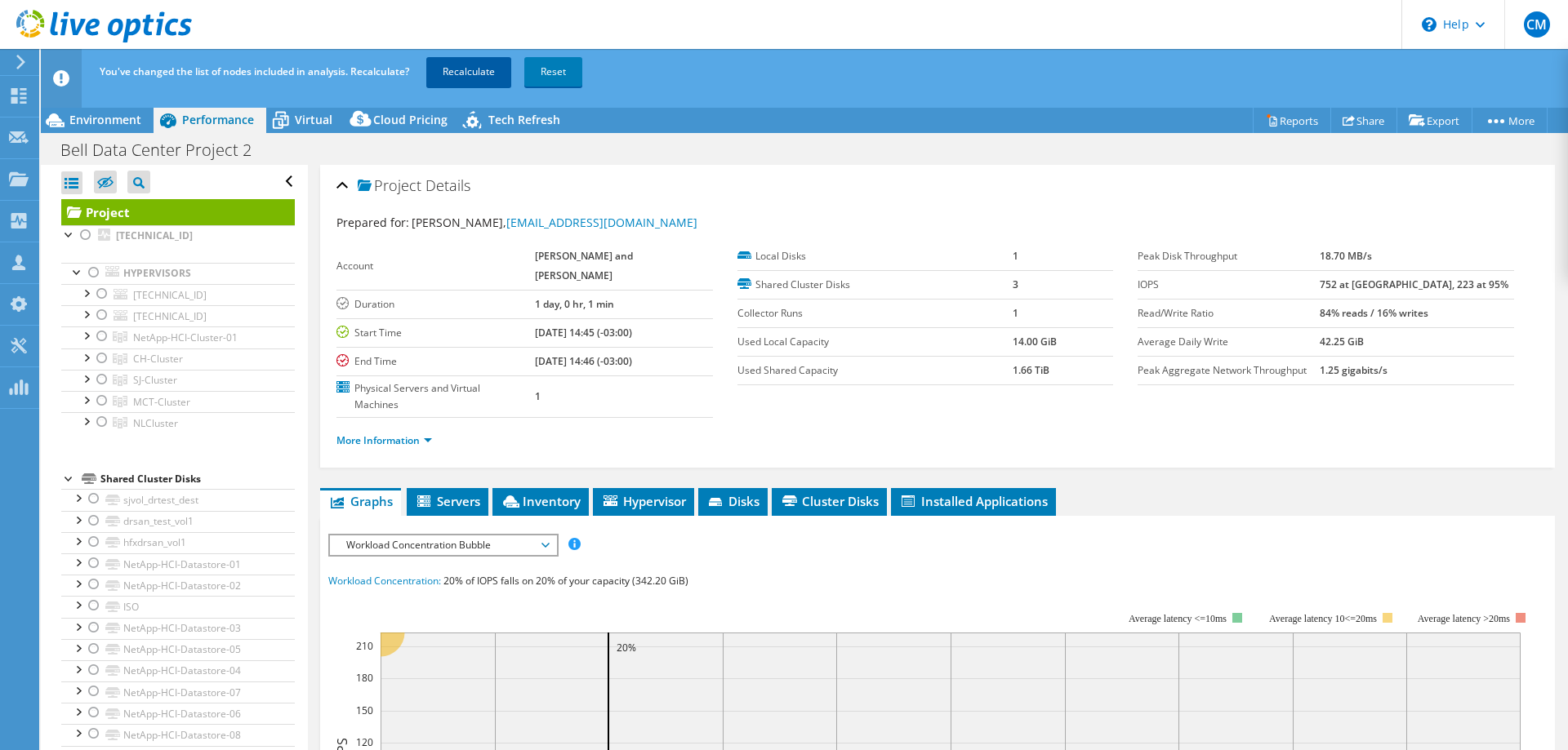
click at [472, 71] on link "Recalculate" at bounding box center [469, 72] width 85 height 29
click at [101, 357] on div at bounding box center [101, 358] width 16 height 20
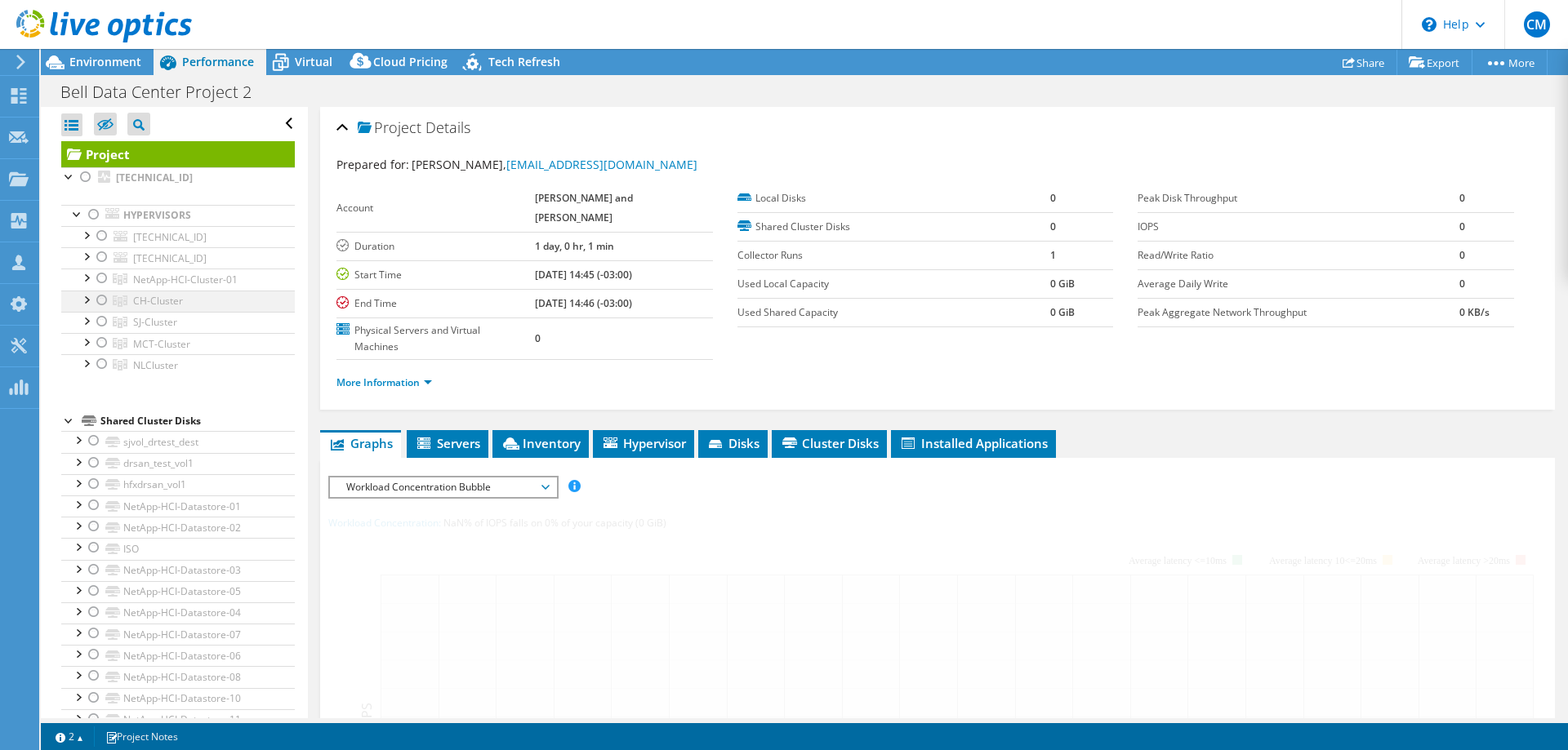
click at [105, 301] on div at bounding box center [101, 300] width 16 height 20
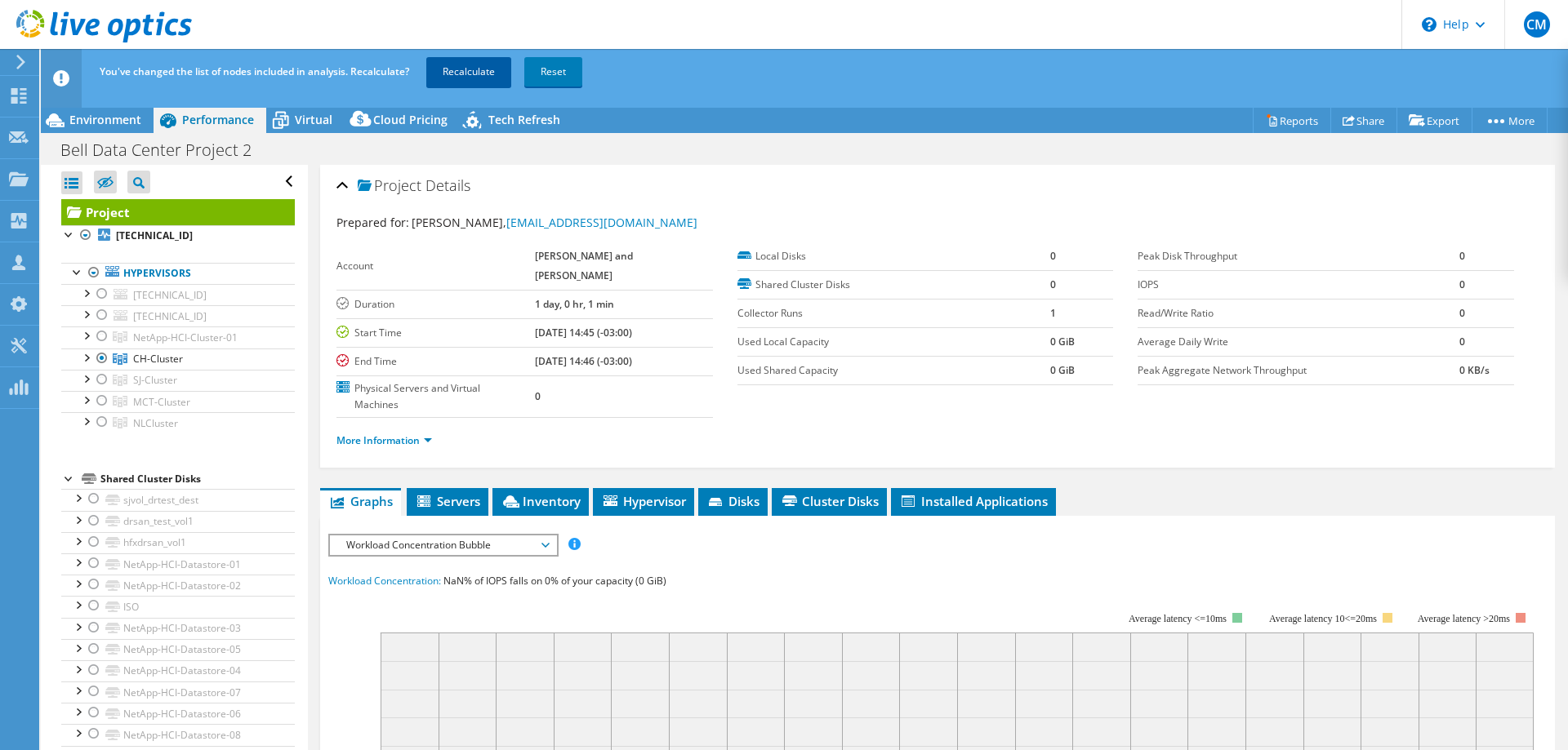
click at [486, 58] on link "Recalculate" at bounding box center [469, 72] width 85 height 29
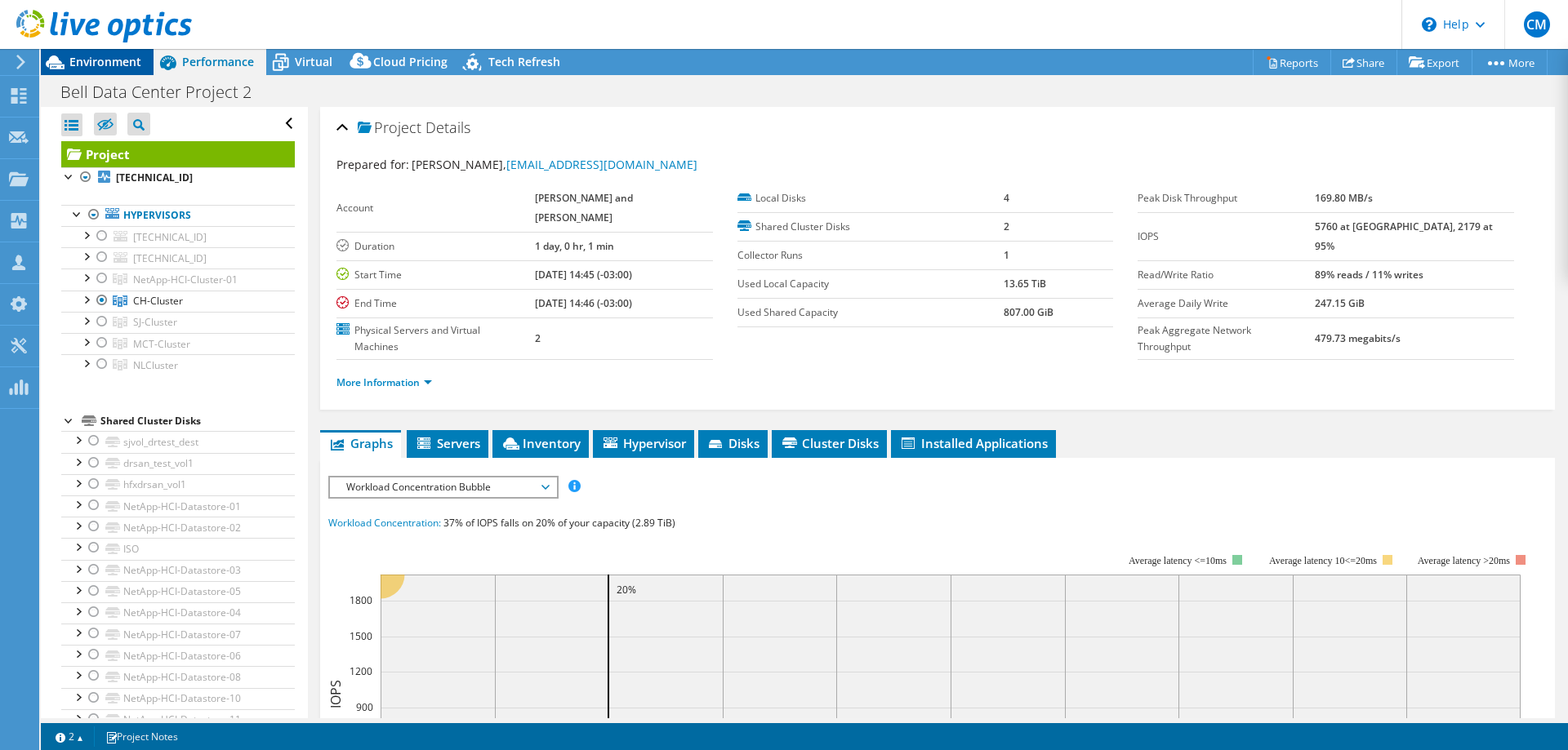
click at [99, 61] on span "Environment" at bounding box center [105, 61] width 72 height 15
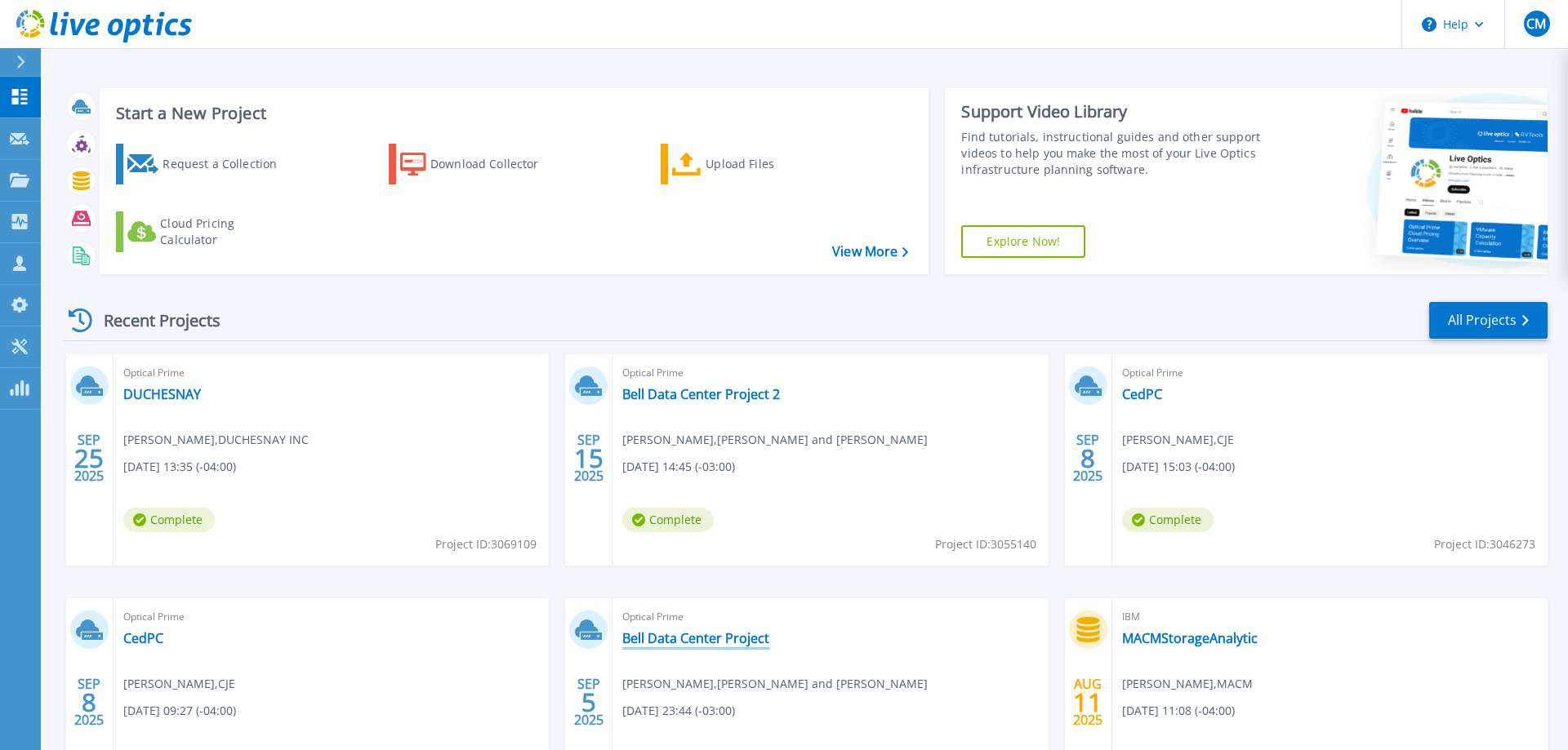
click at [769, 634] on link "Bell Data Center Project" at bounding box center [696, 638] width 147 height 16
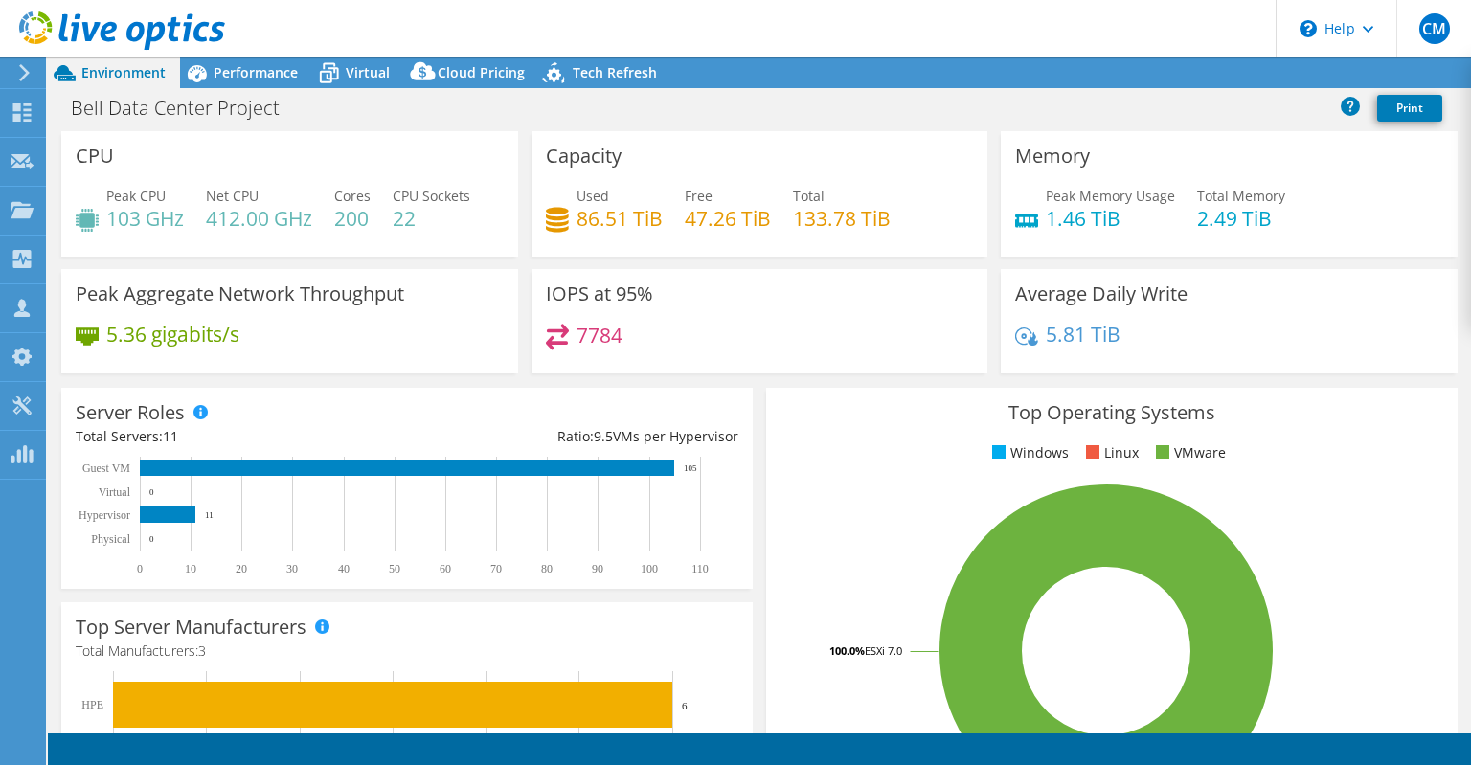
select select "[GEOGRAPHIC_DATA]"
select select "CAD"
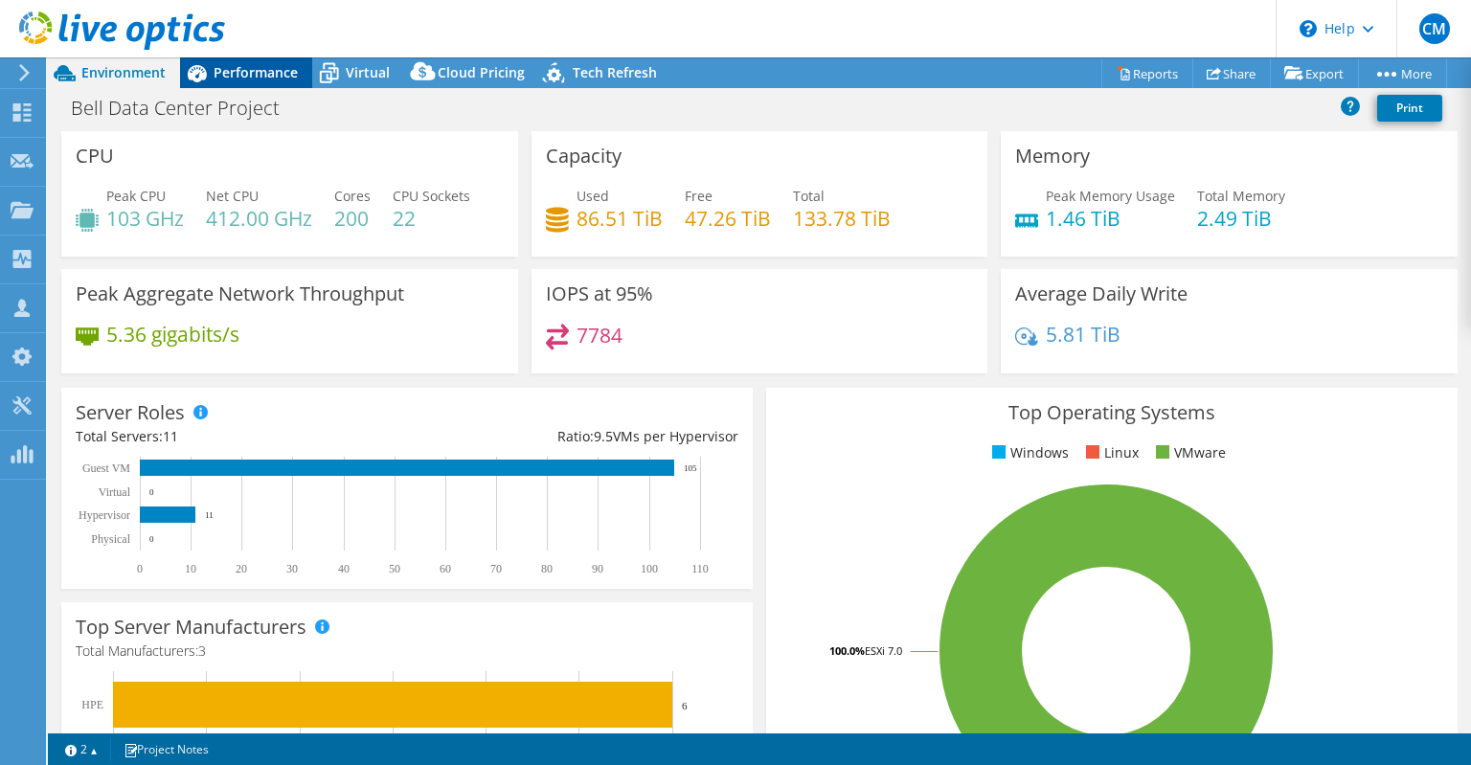
click at [262, 71] on span "Performance" at bounding box center [256, 72] width 84 height 18
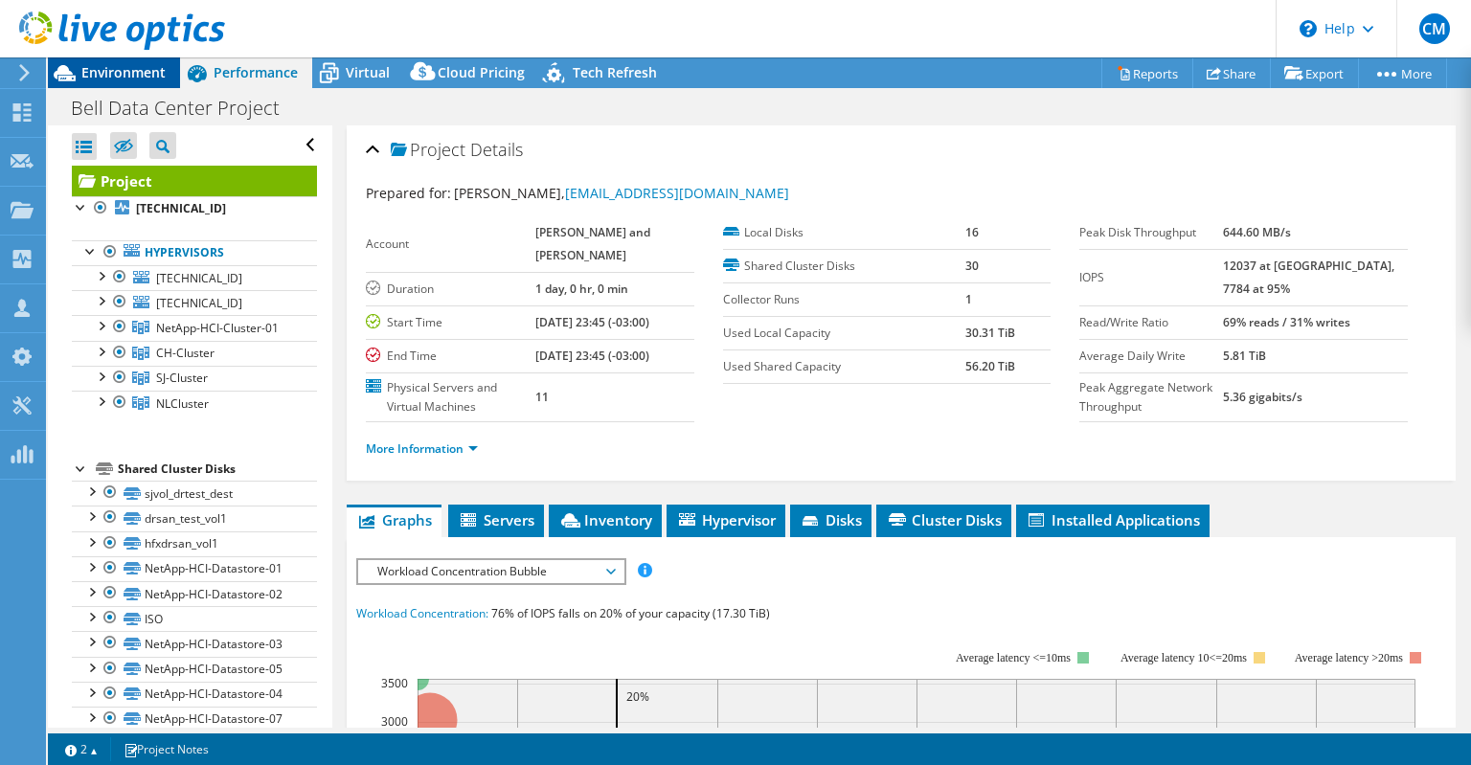
click at [132, 64] on span "Environment" at bounding box center [123, 72] width 84 height 18
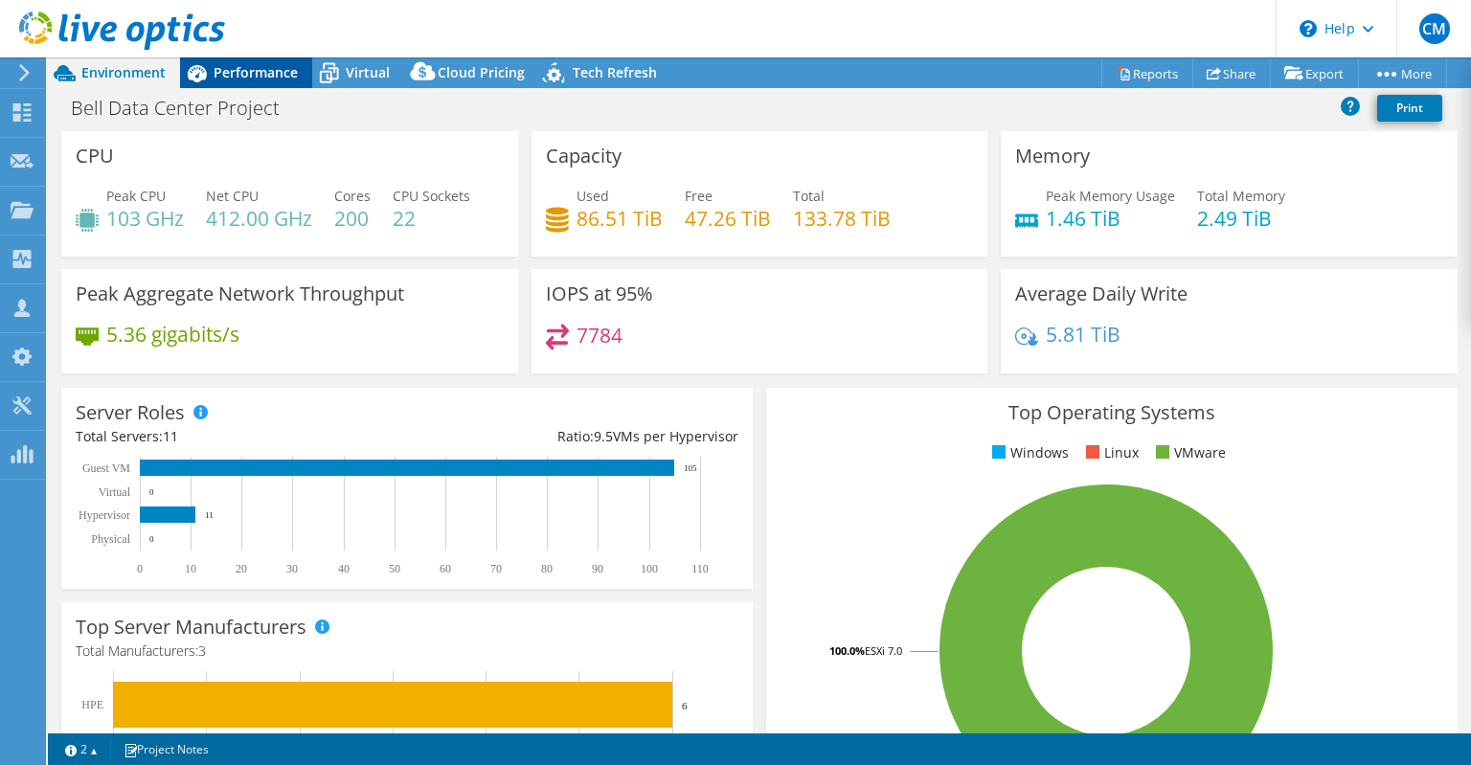
click at [270, 73] on span "Performance" at bounding box center [256, 72] width 84 height 18
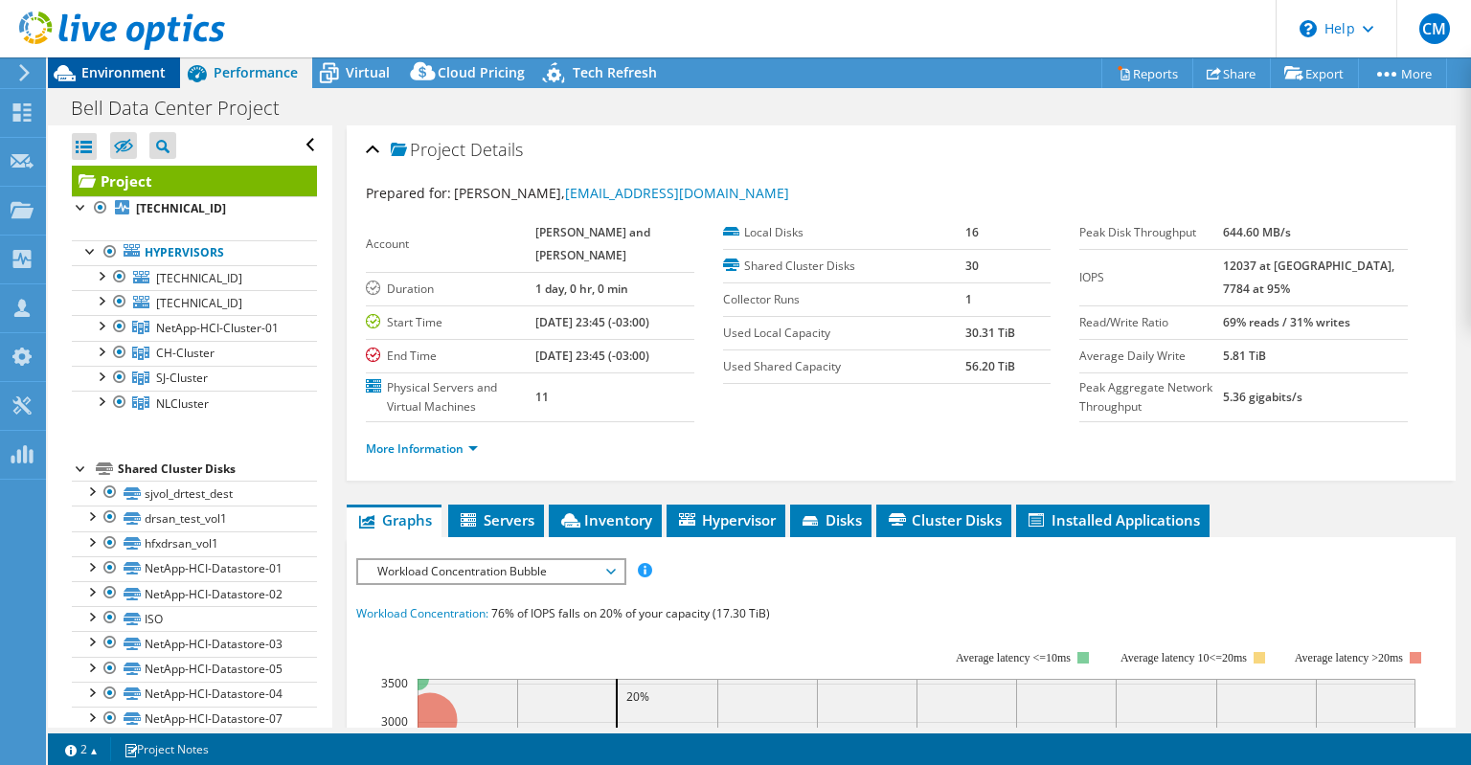
click at [132, 74] on span "Environment" at bounding box center [123, 72] width 84 height 18
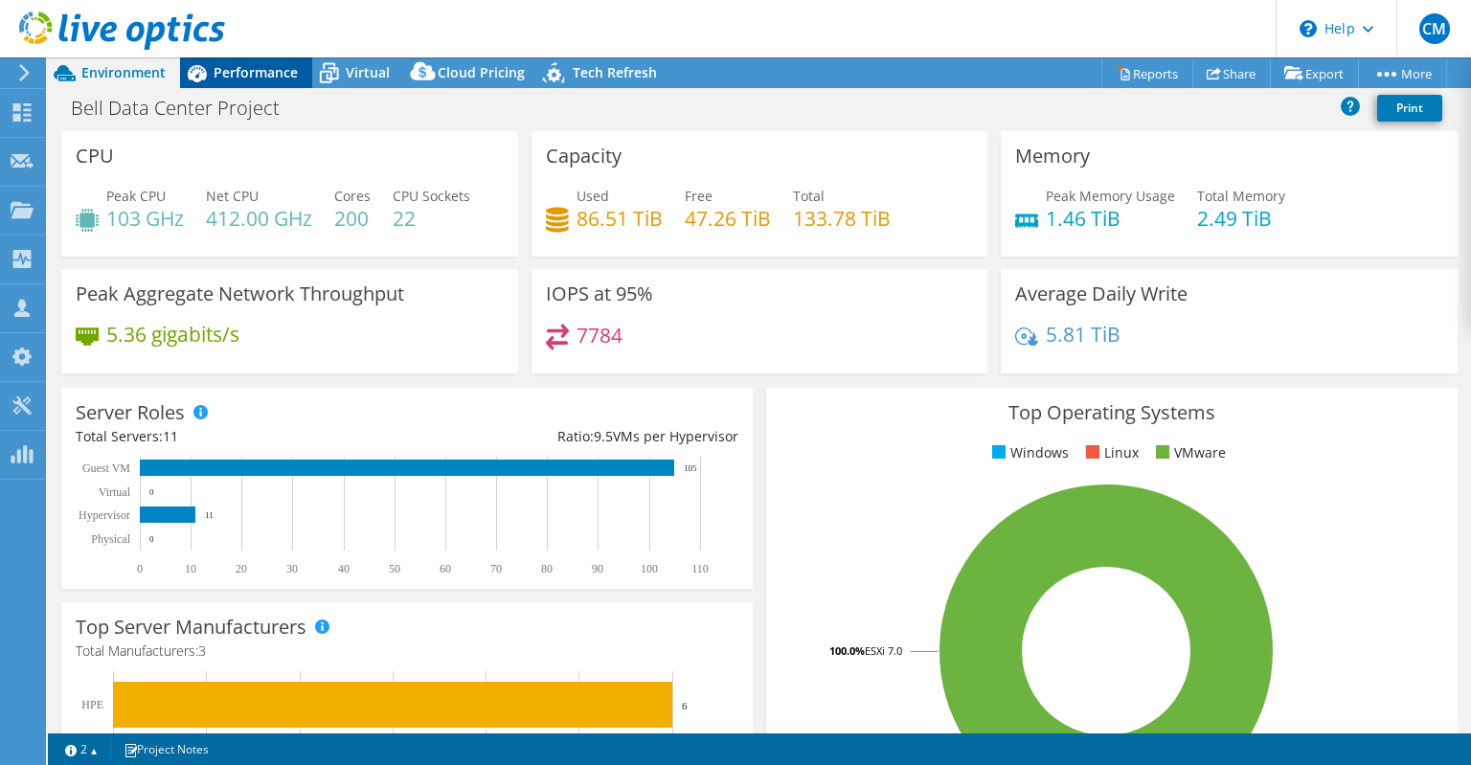
click at [239, 76] on span "Performance" at bounding box center [256, 72] width 84 height 18
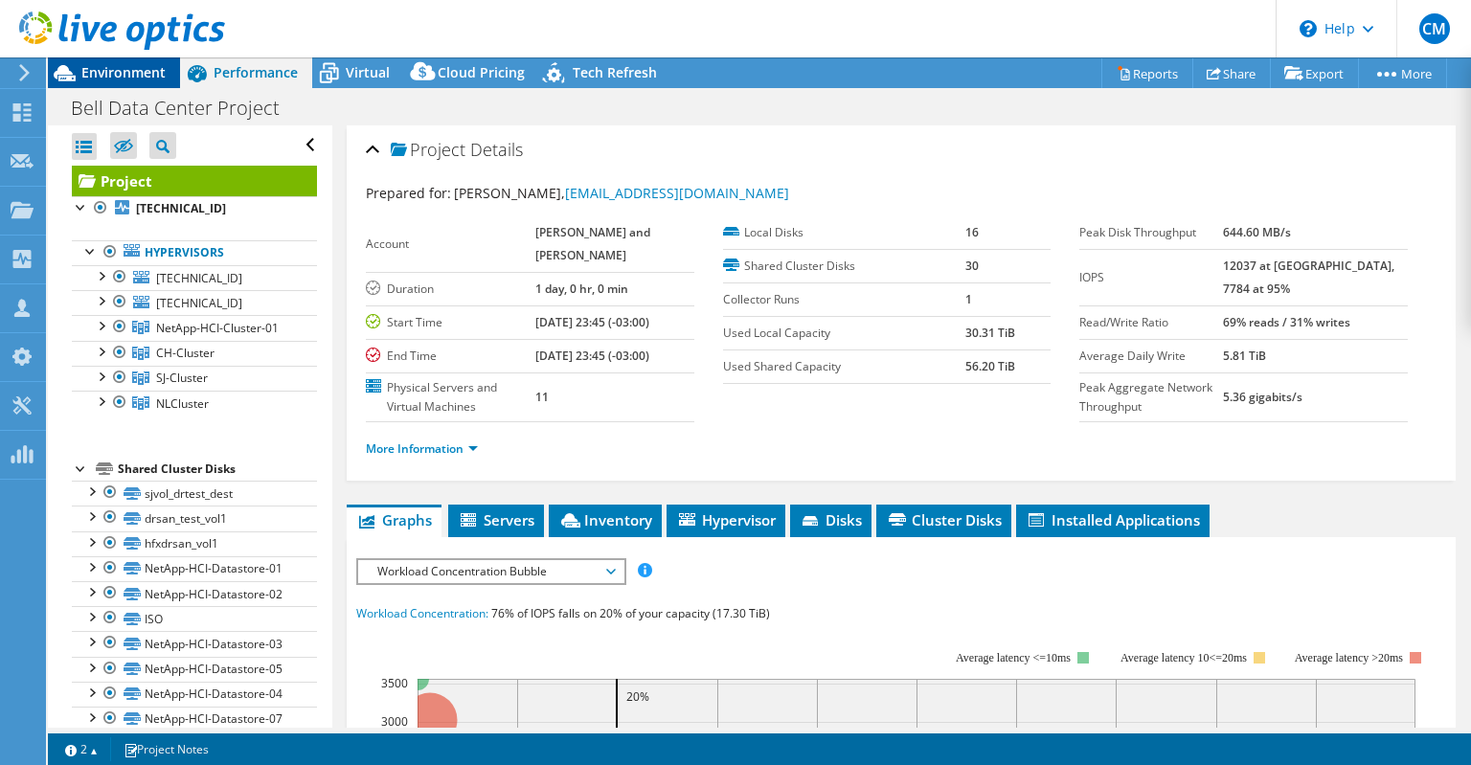
click at [114, 63] on span "Environment" at bounding box center [123, 72] width 84 height 18
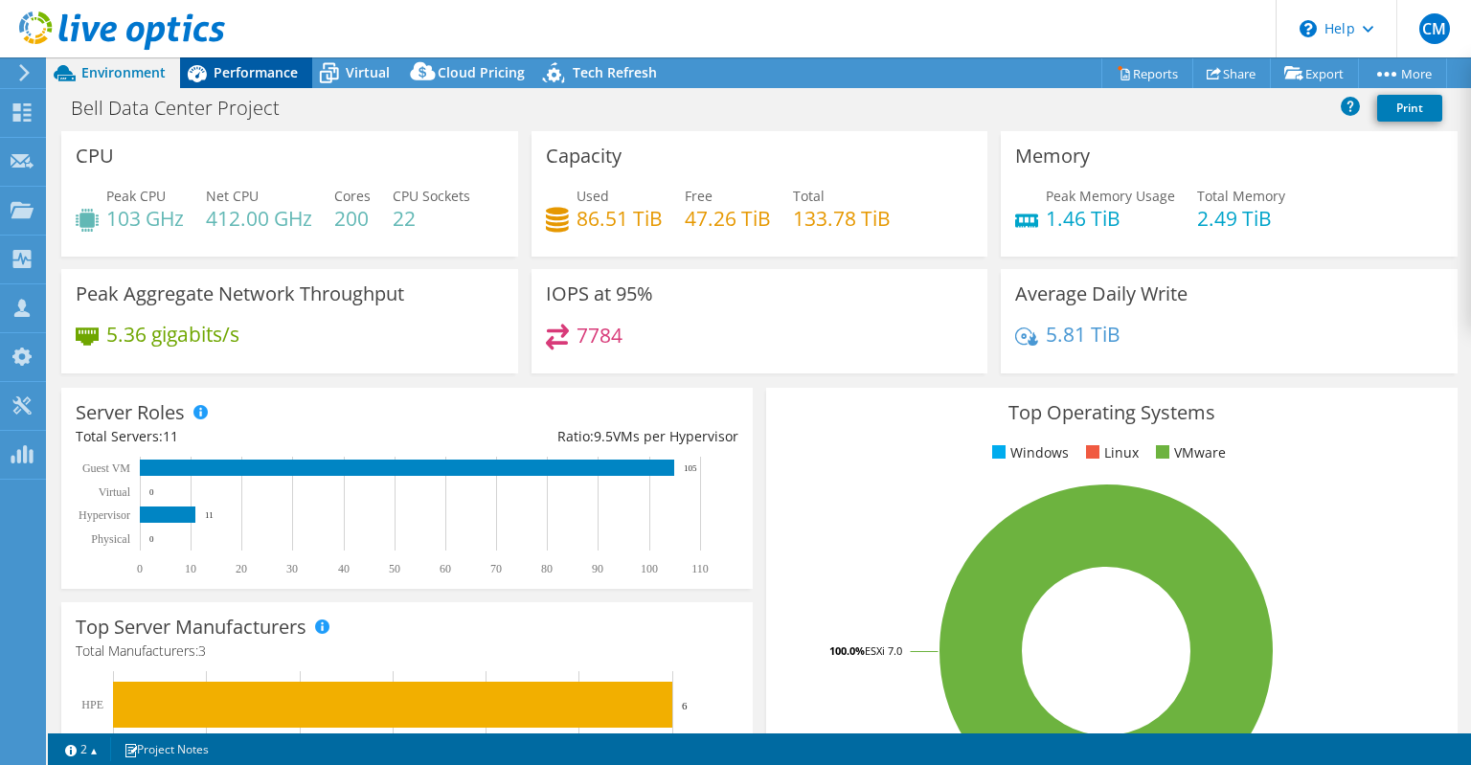
click at [216, 75] on span "Performance" at bounding box center [256, 72] width 84 height 18
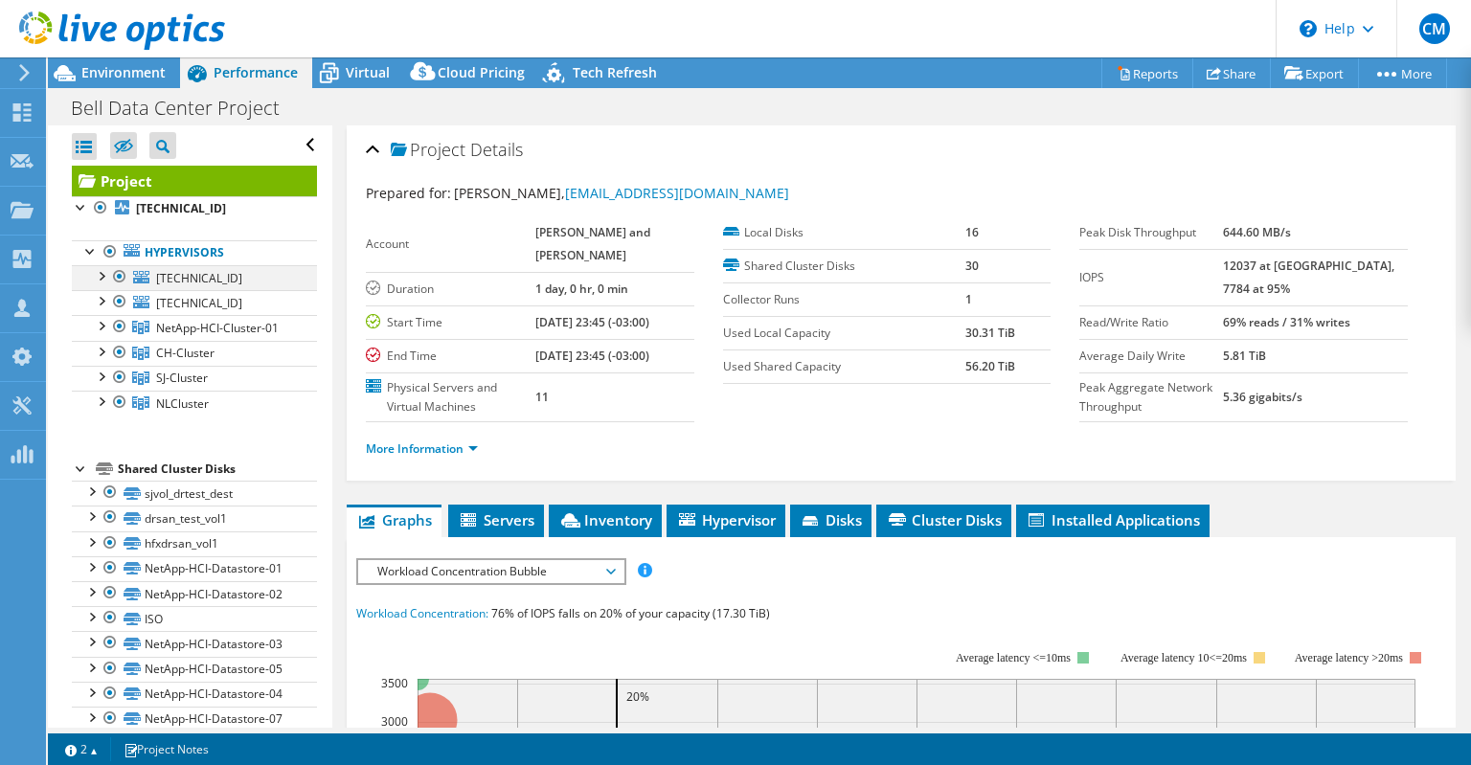
click at [103, 275] on div at bounding box center [100, 274] width 19 height 19
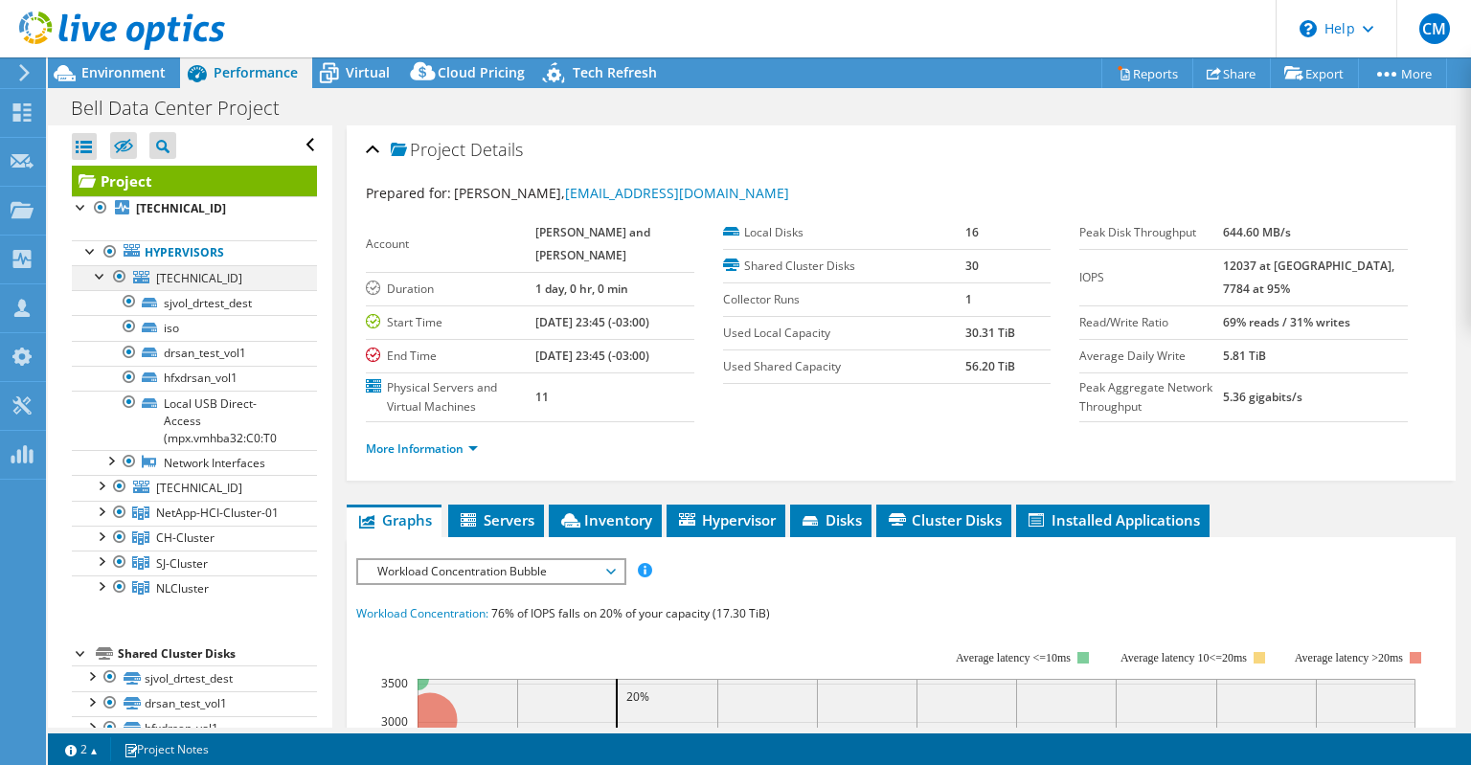
click at [103, 275] on div at bounding box center [100, 274] width 19 height 19
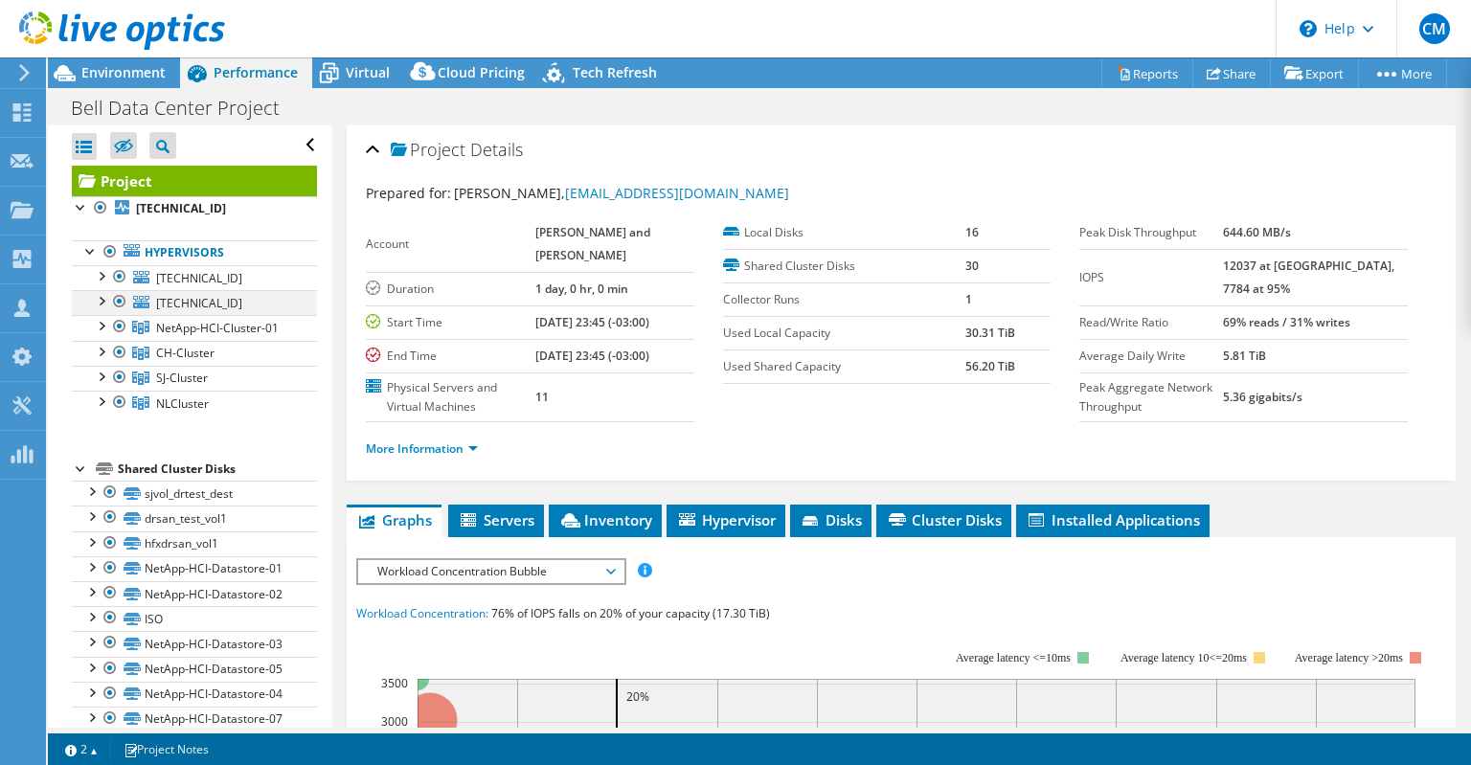
click at [103, 303] on div at bounding box center [100, 299] width 19 height 19
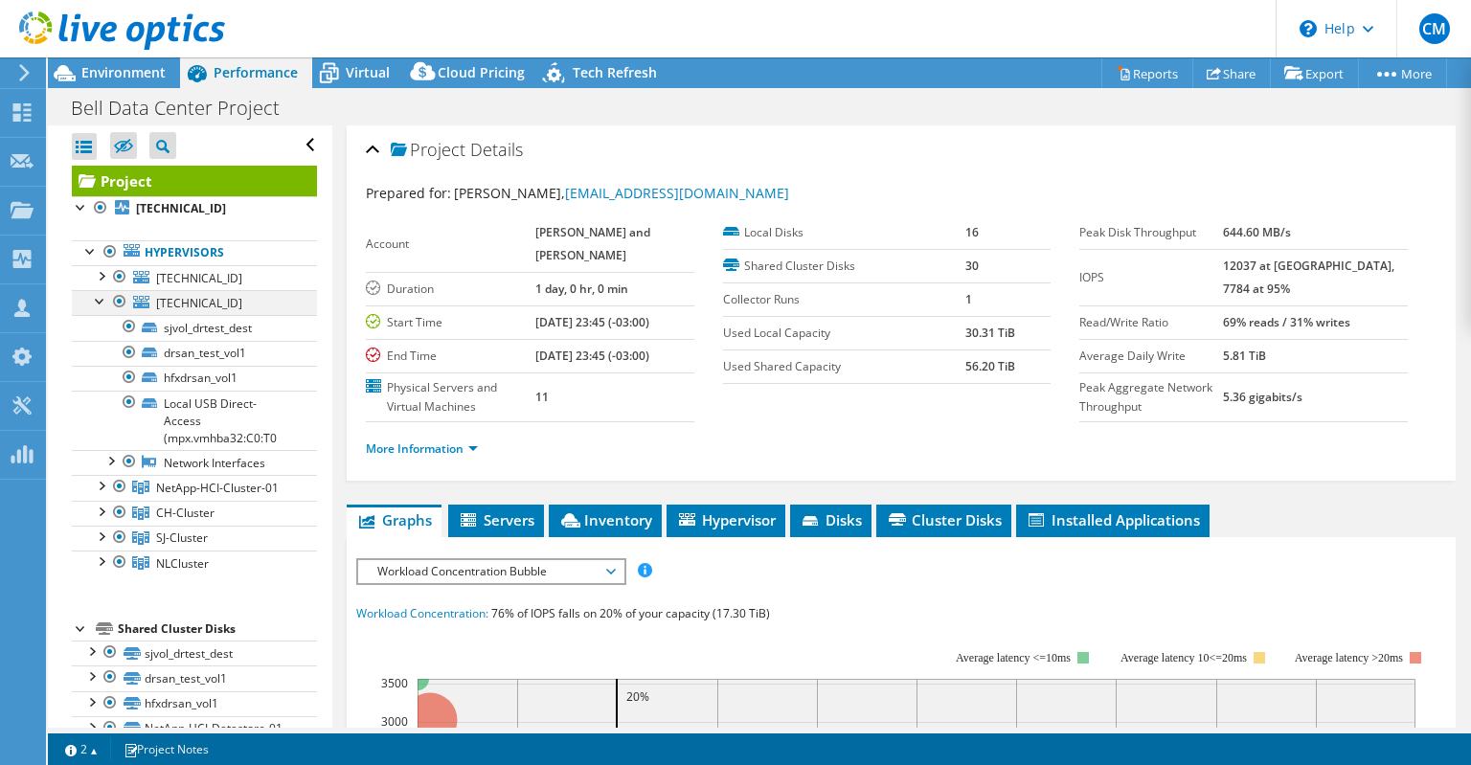
click at [103, 303] on div at bounding box center [100, 299] width 19 height 19
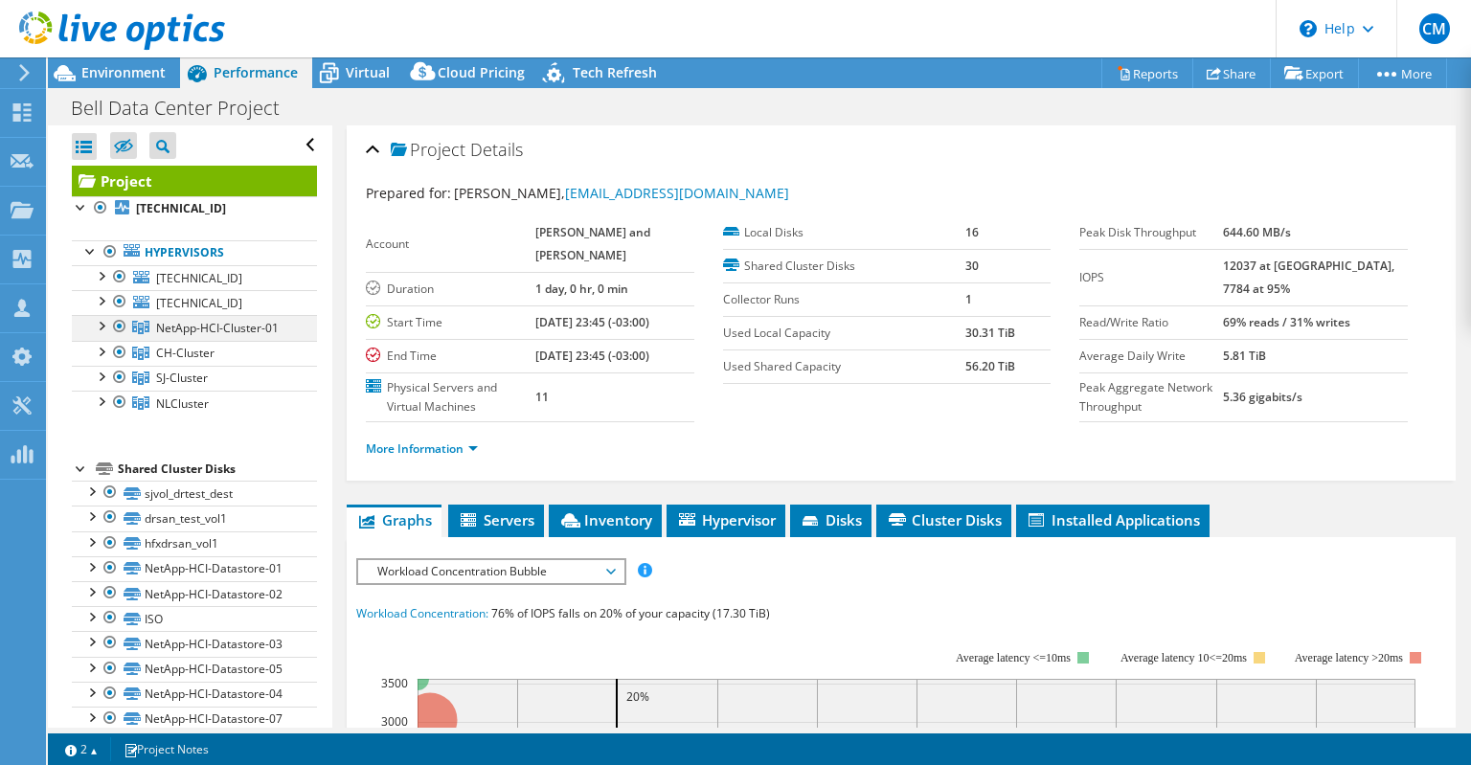
click at [104, 322] on div at bounding box center [100, 324] width 19 height 19
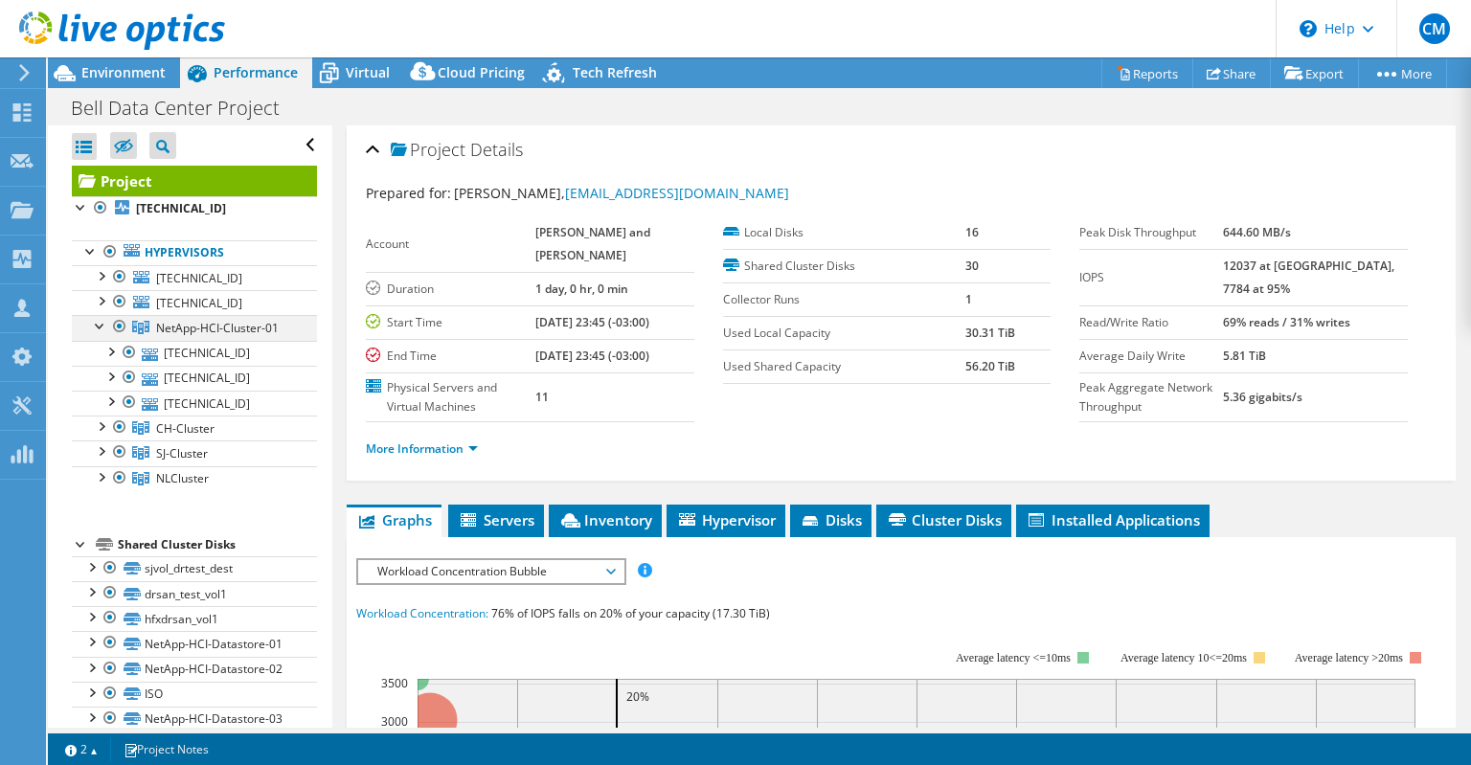
click at [99, 328] on div at bounding box center [100, 324] width 19 height 19
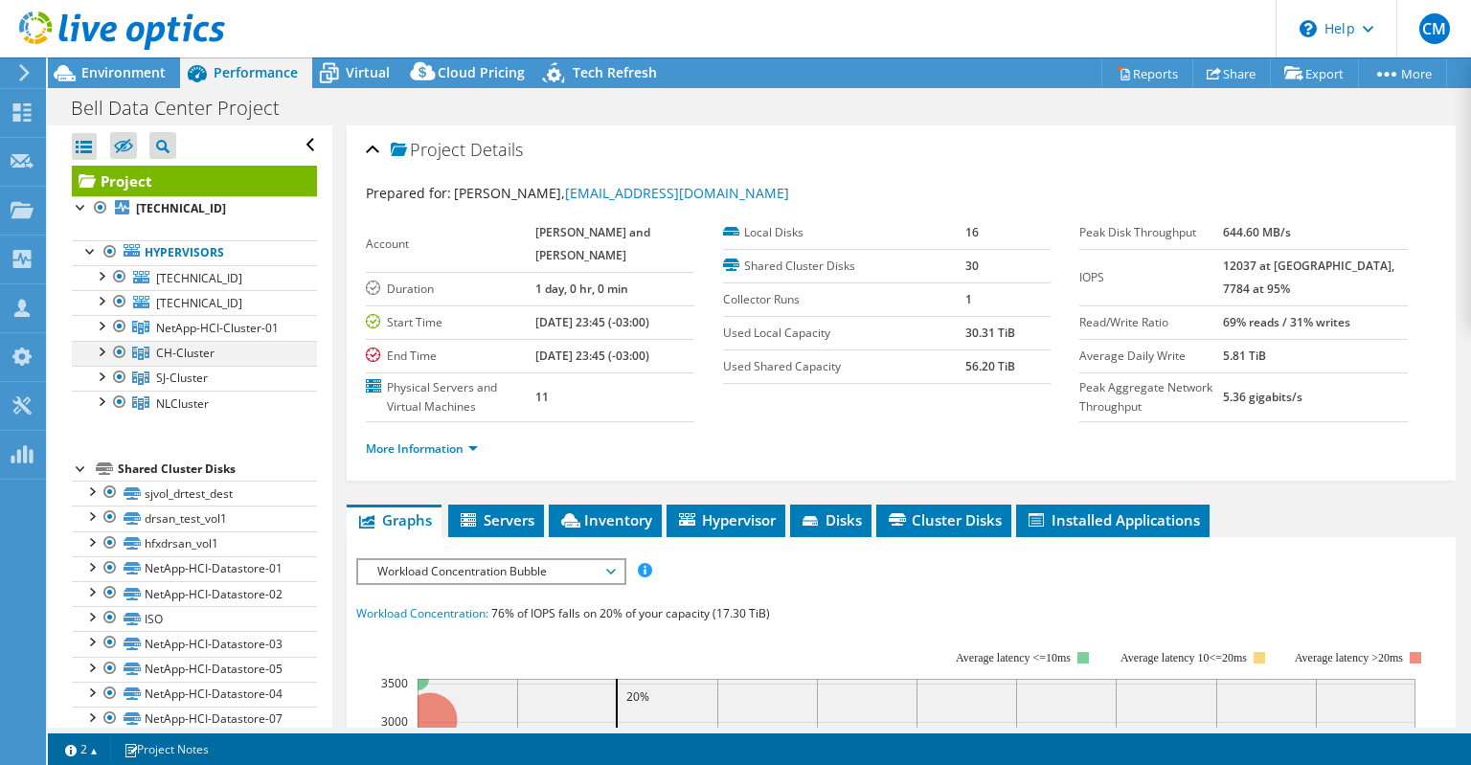
click at [102, 351] on div at bounding box center [100, 350] width 19 height 19
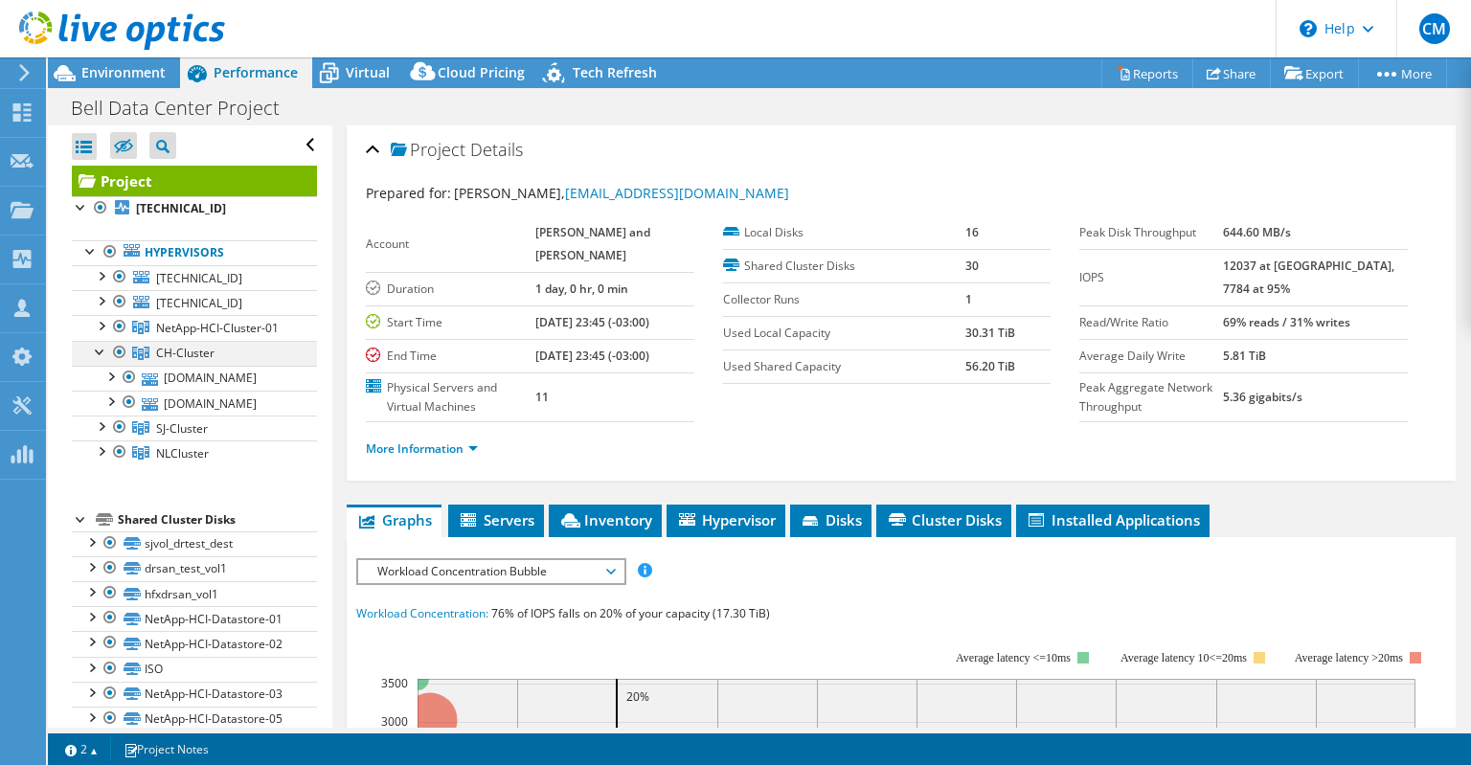
click at [99, 355] on div at bounding box center [100, 350] width 19 height 19
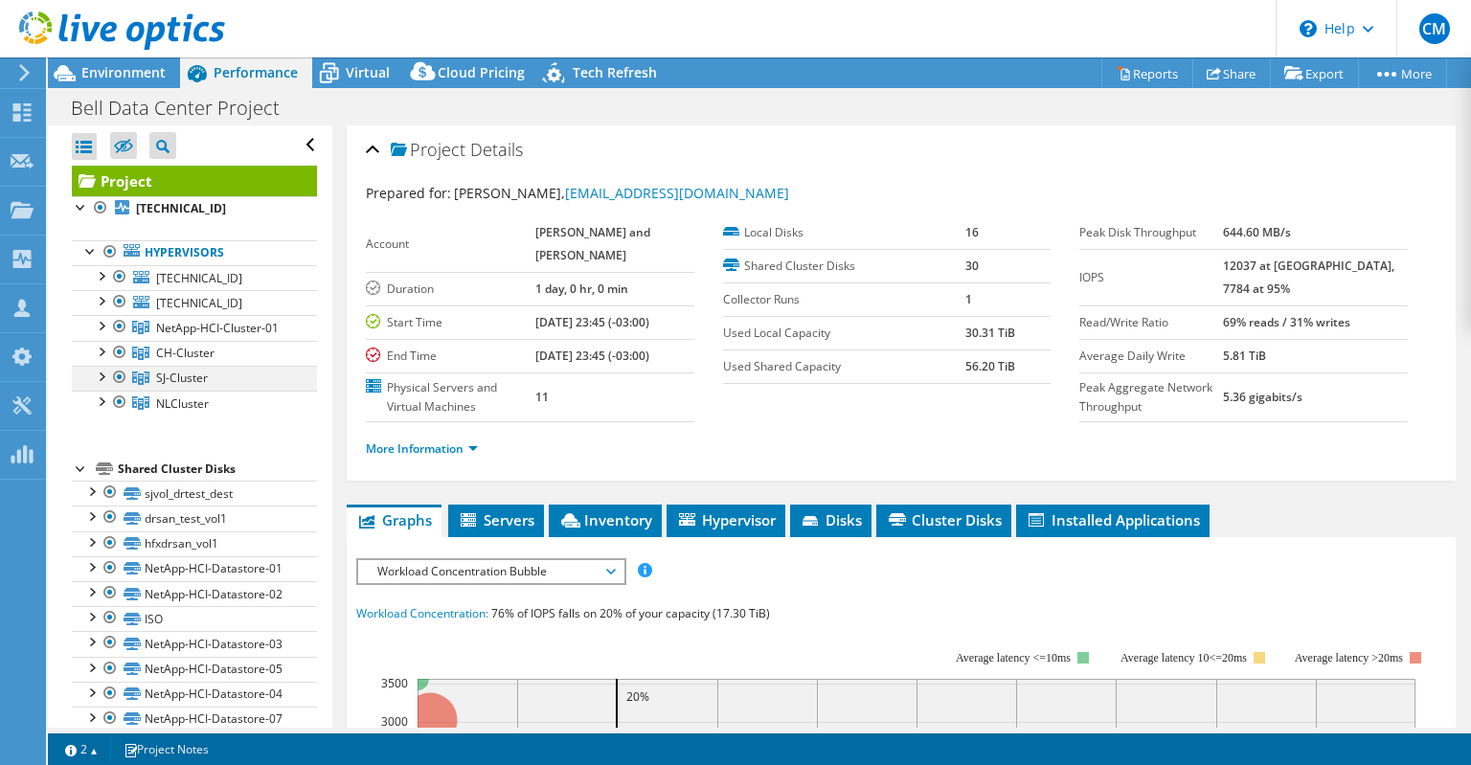
click at [99, 375] on div at bounding box center [100, 375] width 19 height 19
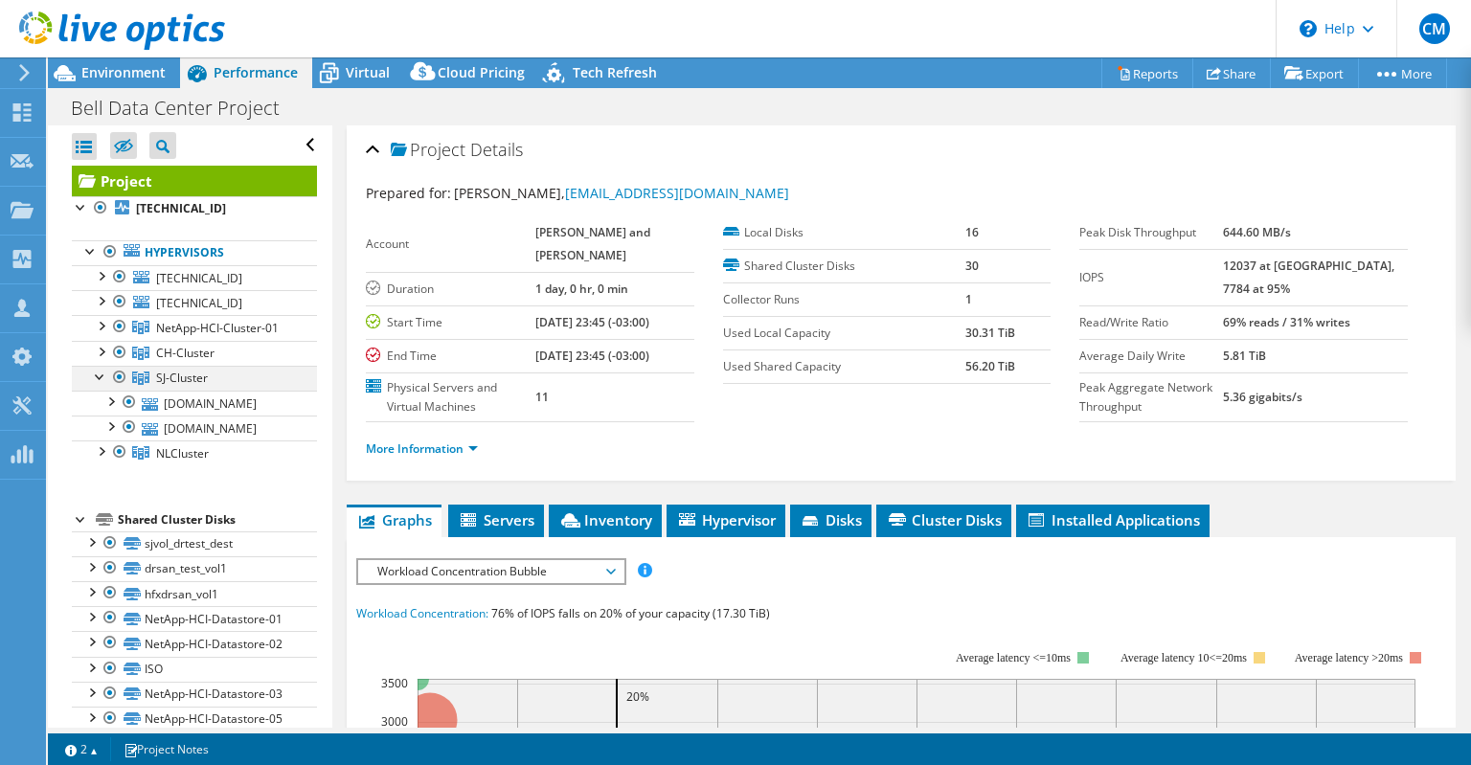
click at [99, 375] on div at bounding box center [100, 375] width 19 height 19
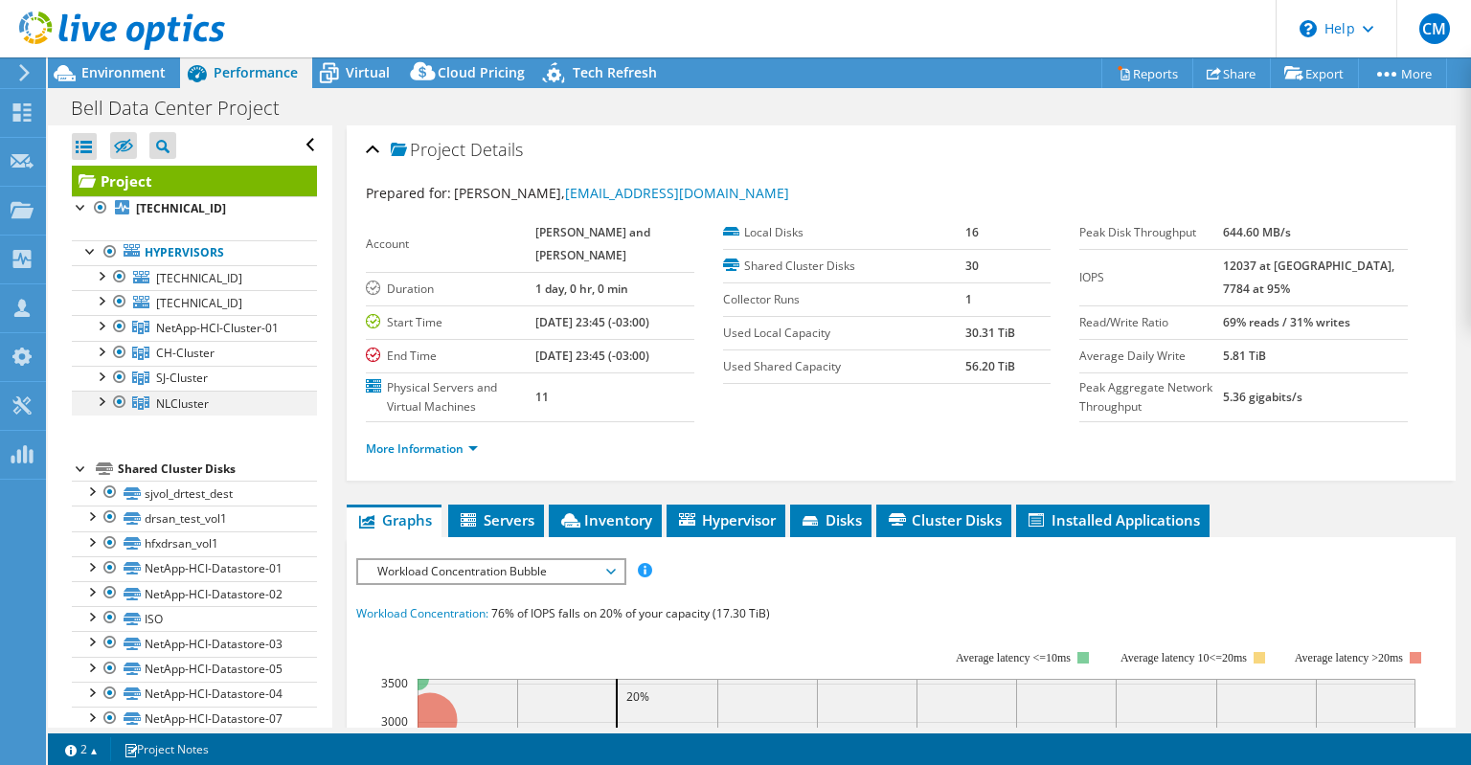
click at [103, 399] on div at bounding box center [100, 400] width 19 height 19
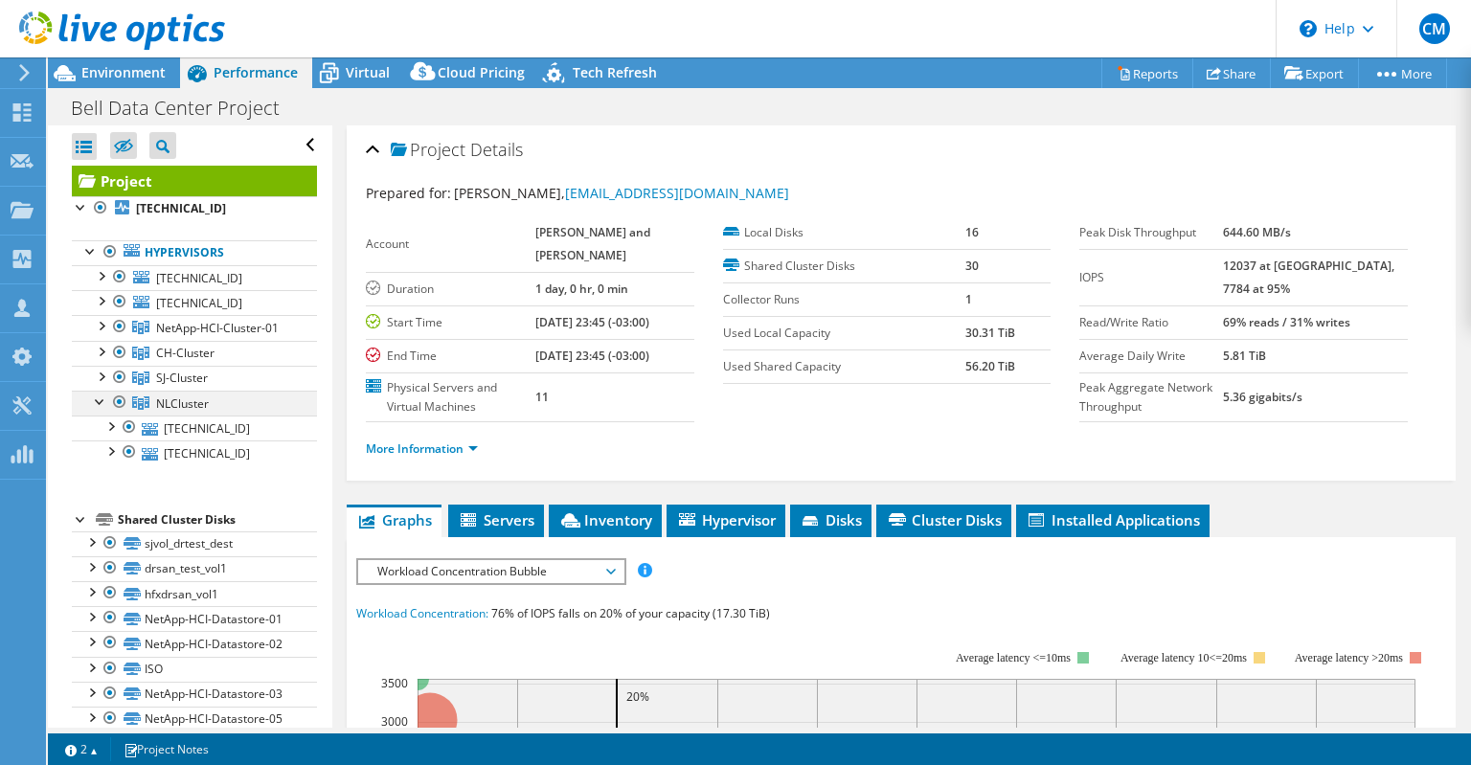
click at [96, 404] on div at bounding box center [100, 400] width 19 height 19
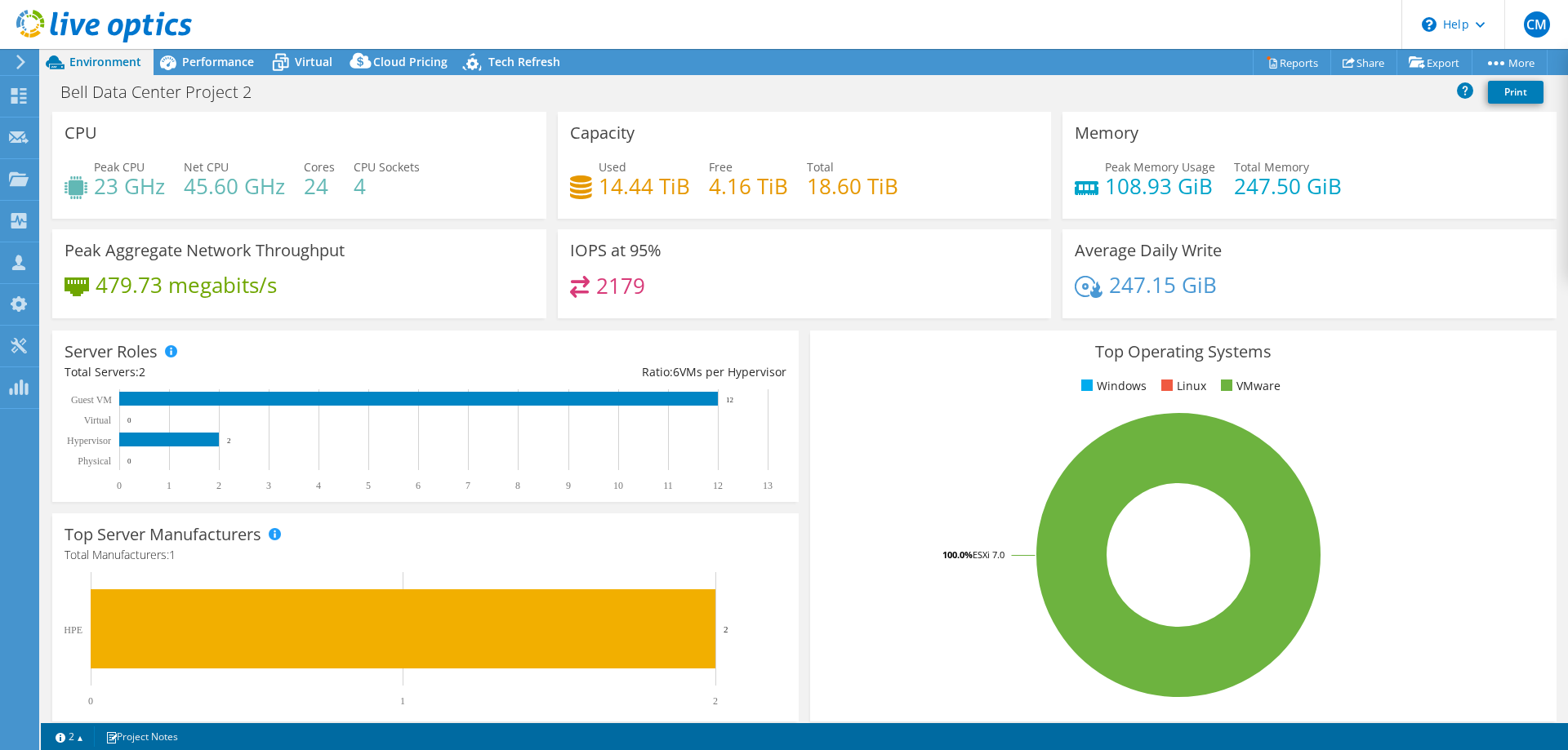
select select "USD"
click at [243, 67] on span "Performance" at bounding box center [218, 61] width 72 height 15
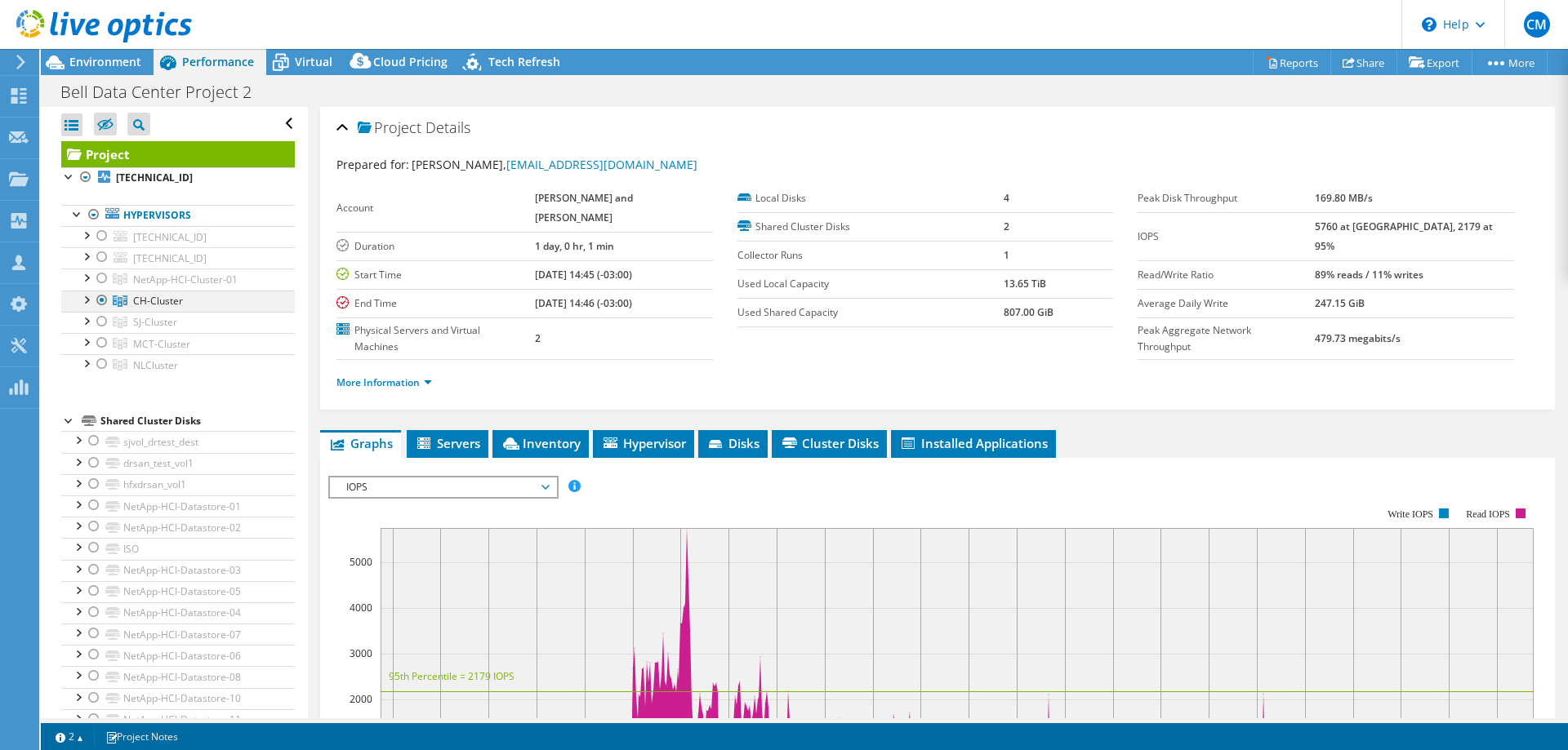
click at [99, 297] on div at bounding box center [101, 300] width 16 height 20
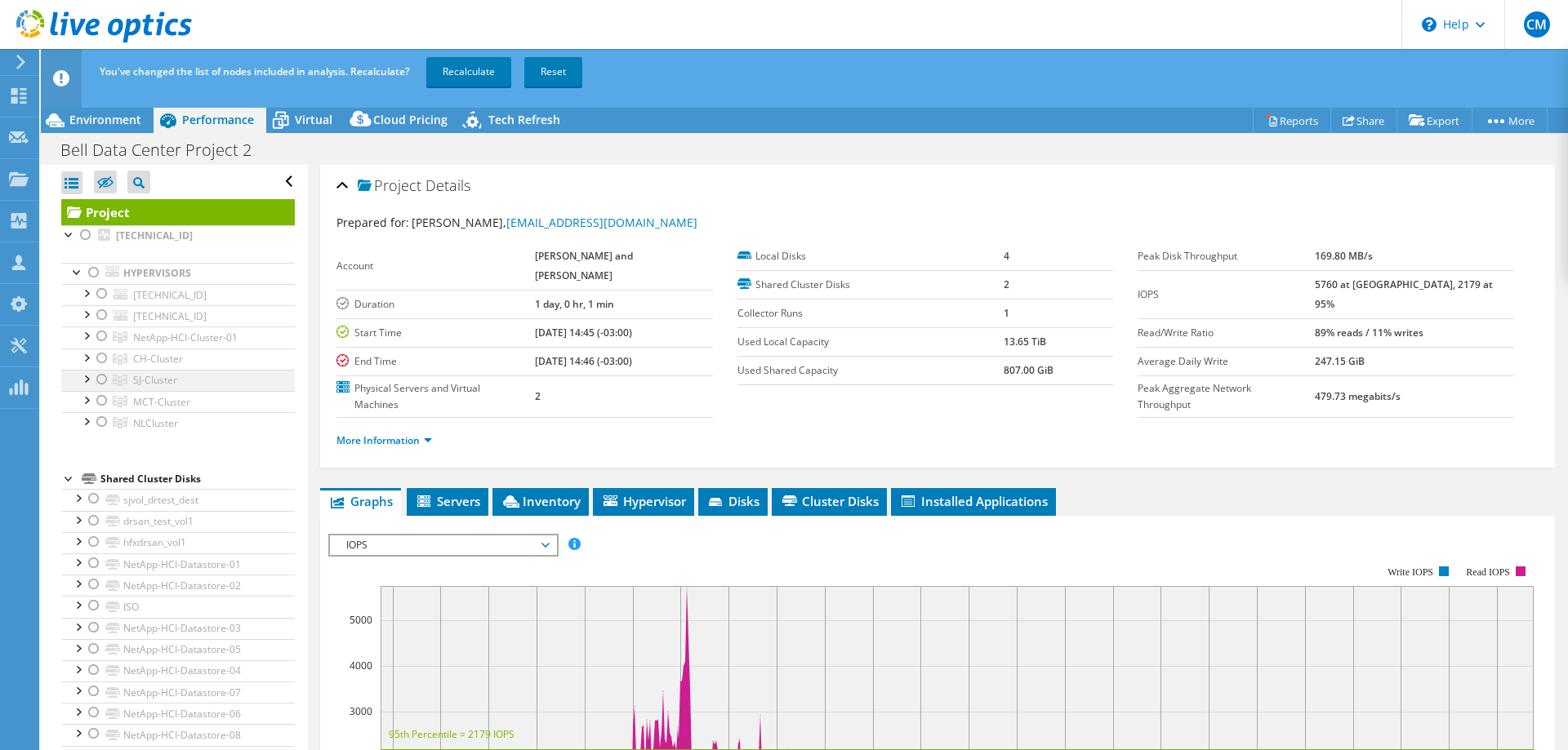
click at [106, 378] on div at bounding box center [101, 379] width 16 height 20
click at [101, 378] on div at bounding box center [101, 379] width 16 height 20
click at [107, 418] on div at bounding box center [101, 422] width 16 height 20
click at [479, 72] on link "Recalculate" at bounding box center [469, 72] width 85 height 29
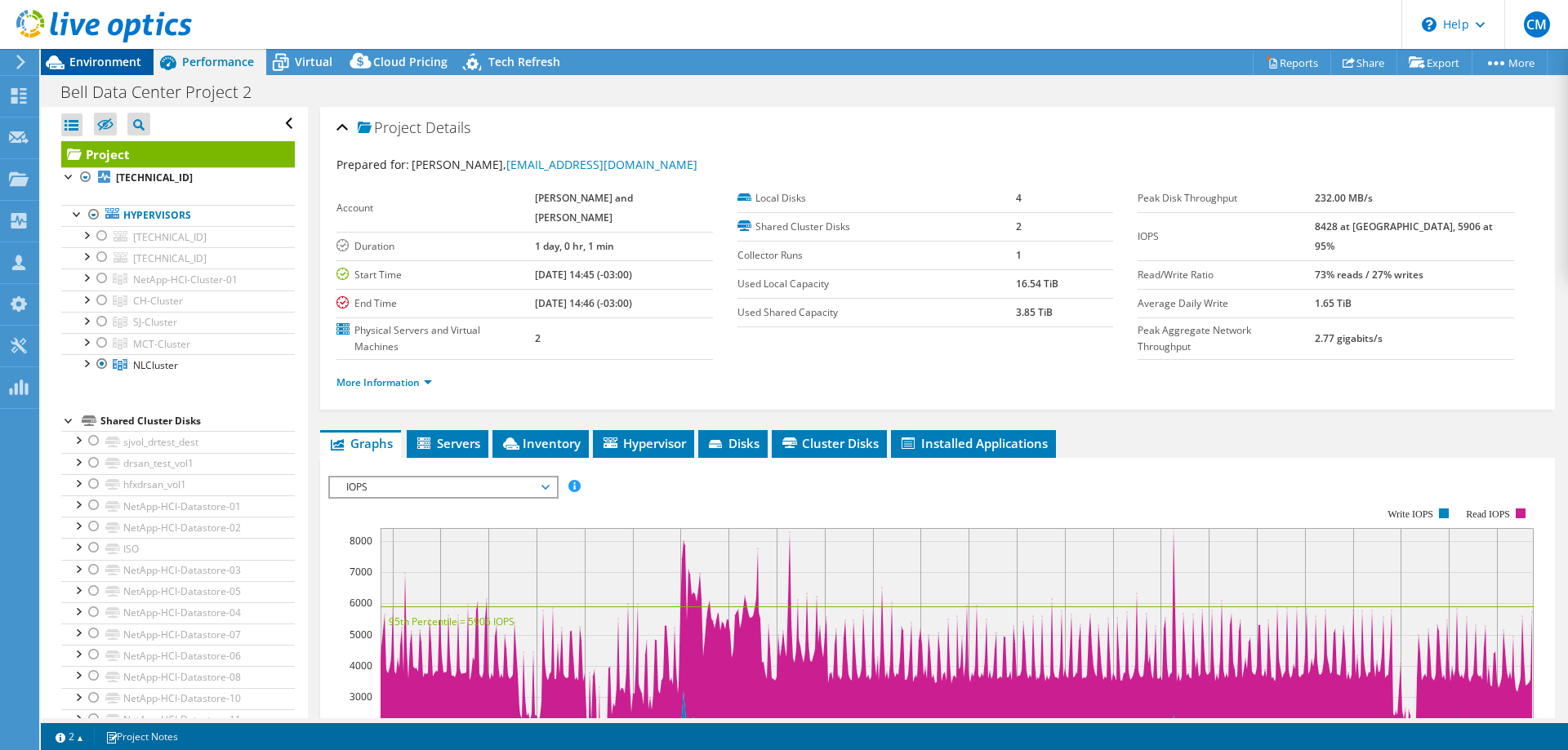
click at [113, 57] on span "Environment" at bounding box center [105, 61] width 72 height 15
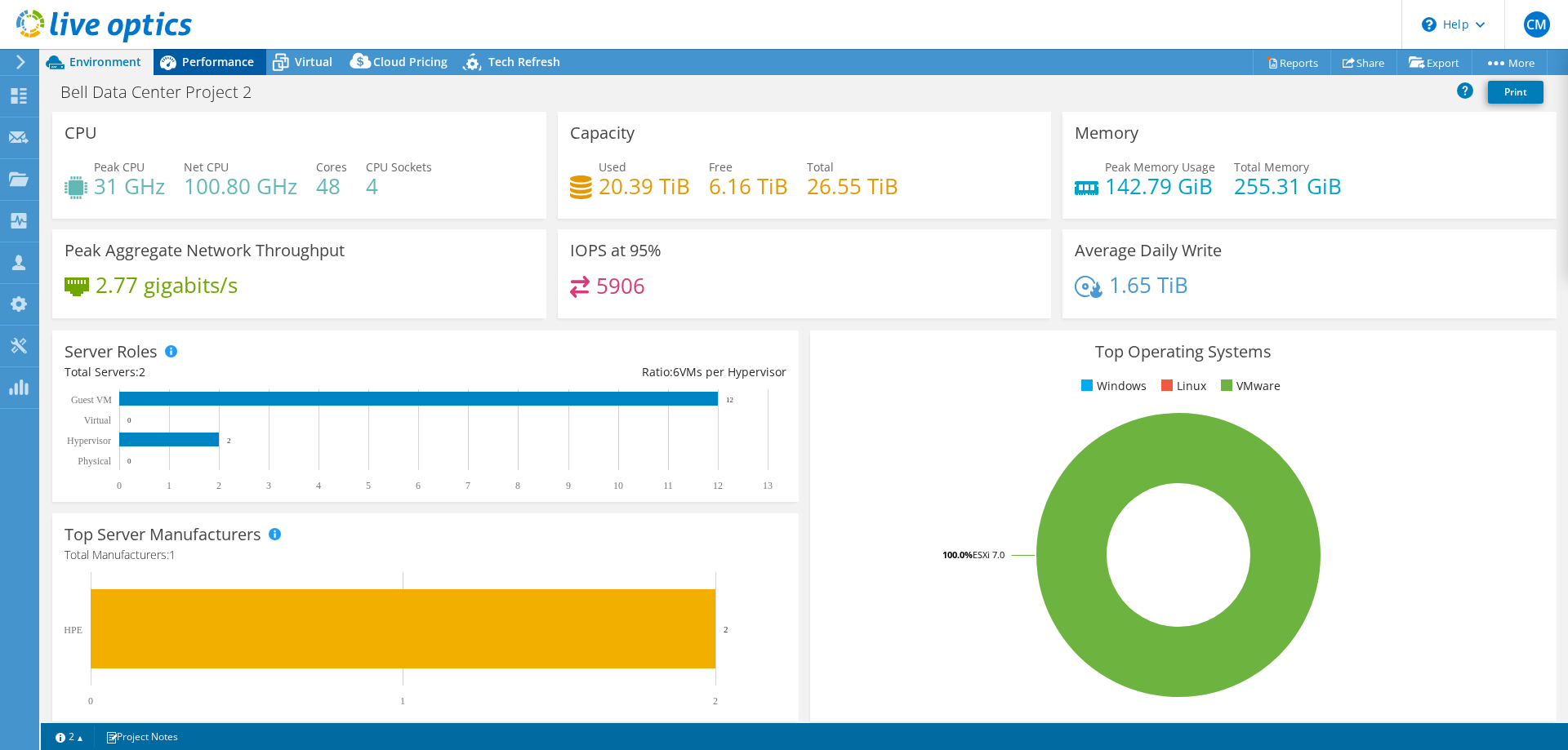
click at [181, 56] on icon at bounding box center [168, 63] width 29 height 29
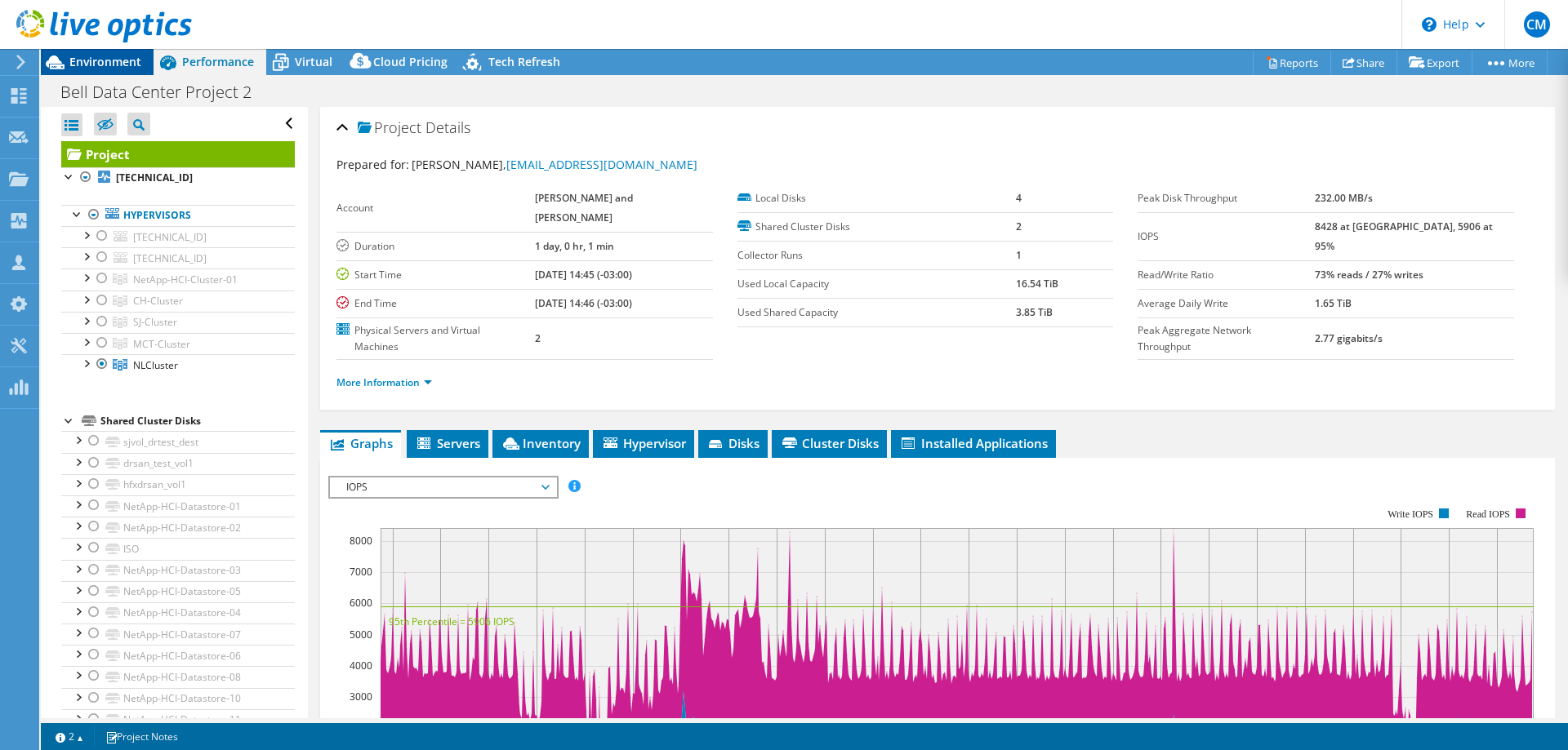
click at [141, 58] on span "Environment" at bounding box center [105, 61] width 72 height 15
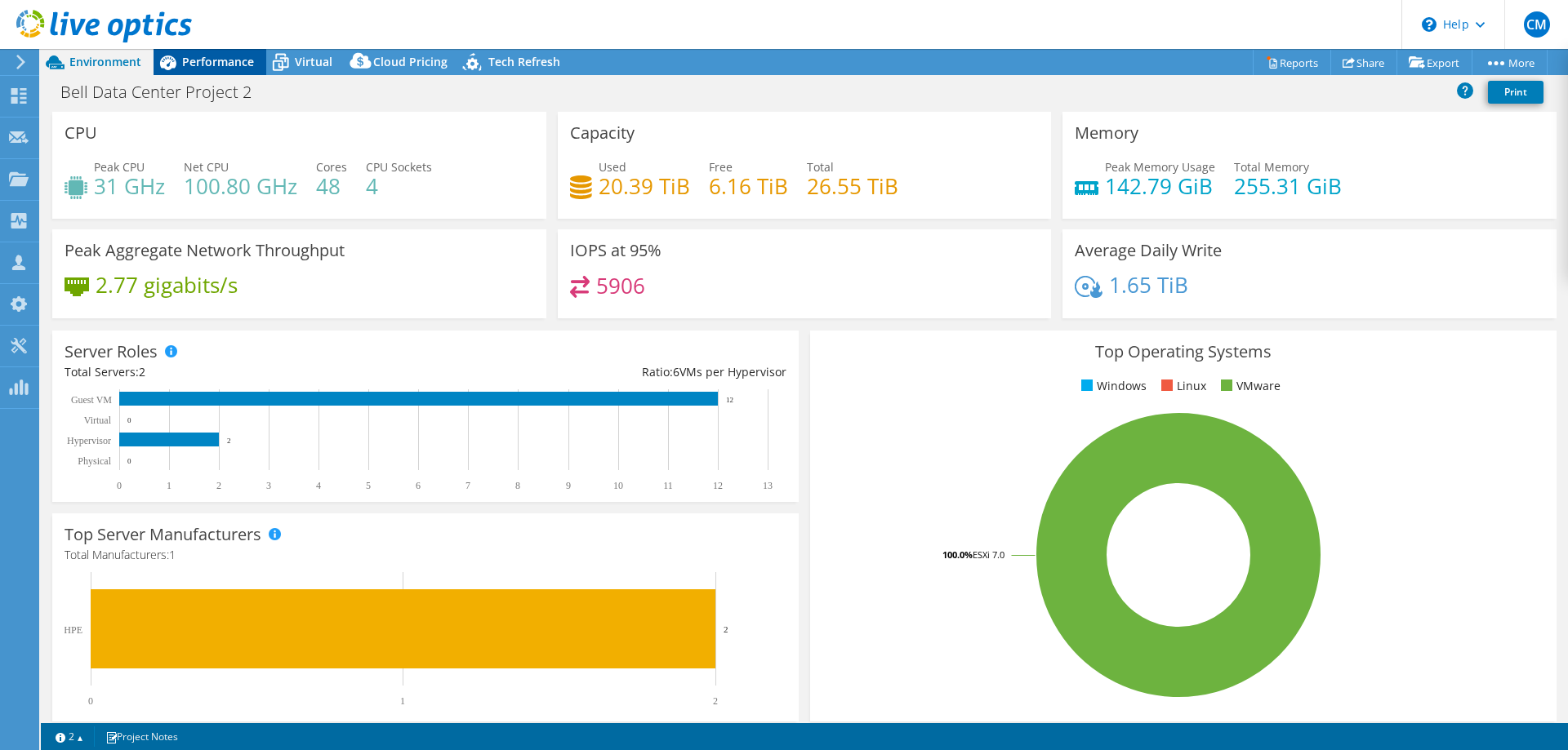
click at [219, 55] on span "Performance" at bounding box center [218, 61] width 72 height 15
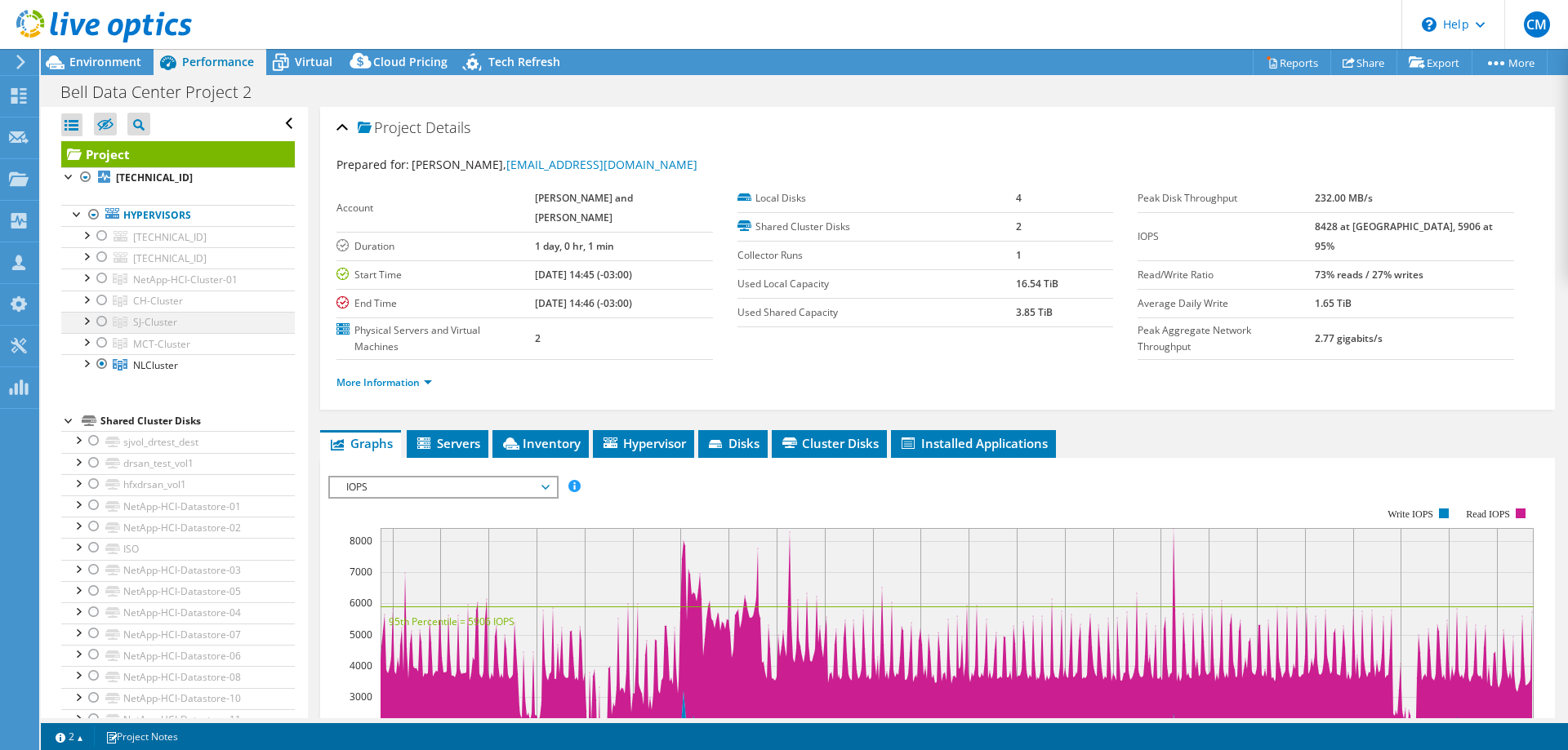
click at [106, 321] on div at bounding box center [101, 321] width 16 height 20
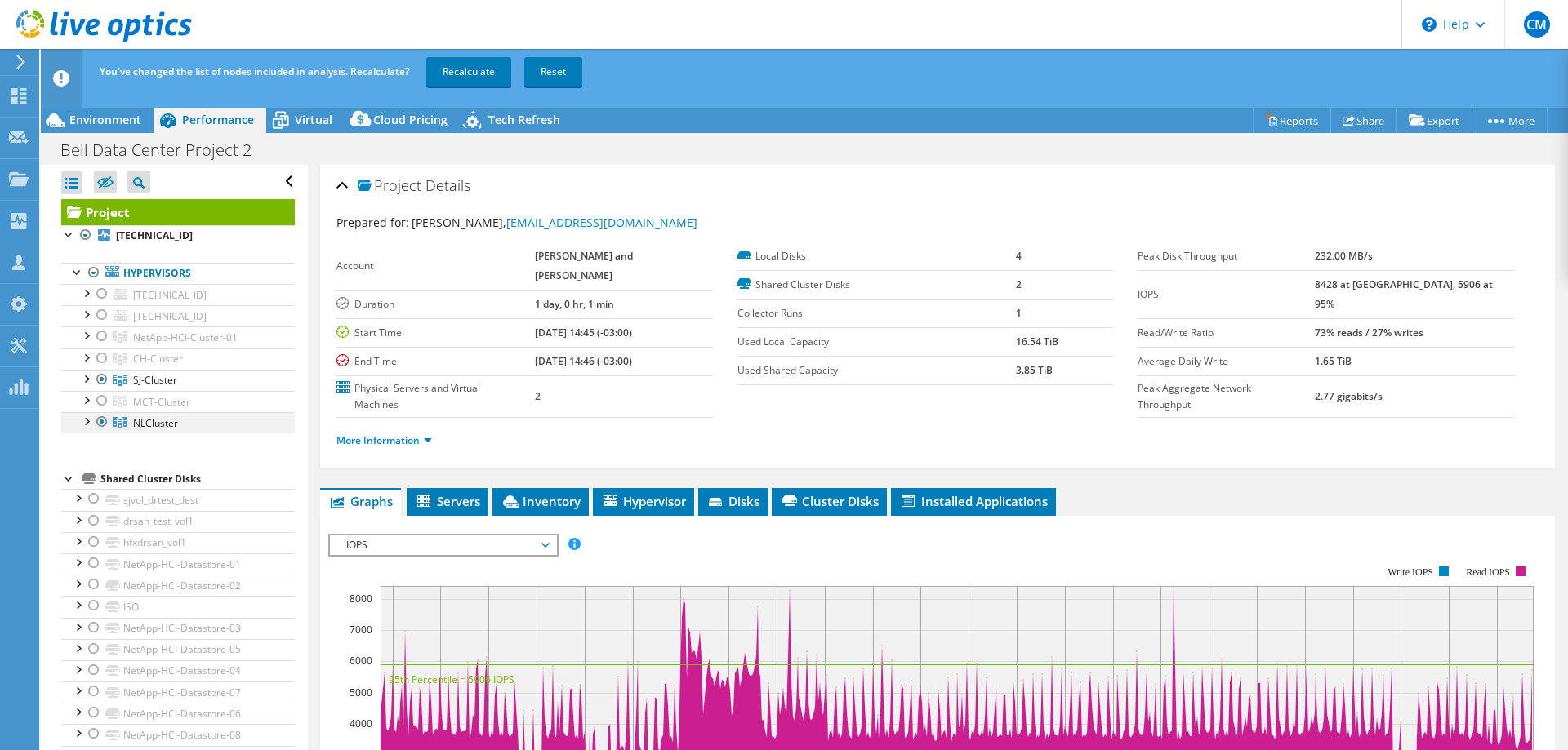
click at [101, 424] on div at bounding box center [101, 422] width 16 height 20
click at [460, 72] on link "Recalculate" at bounding box center [469, 72] width 85 height 29
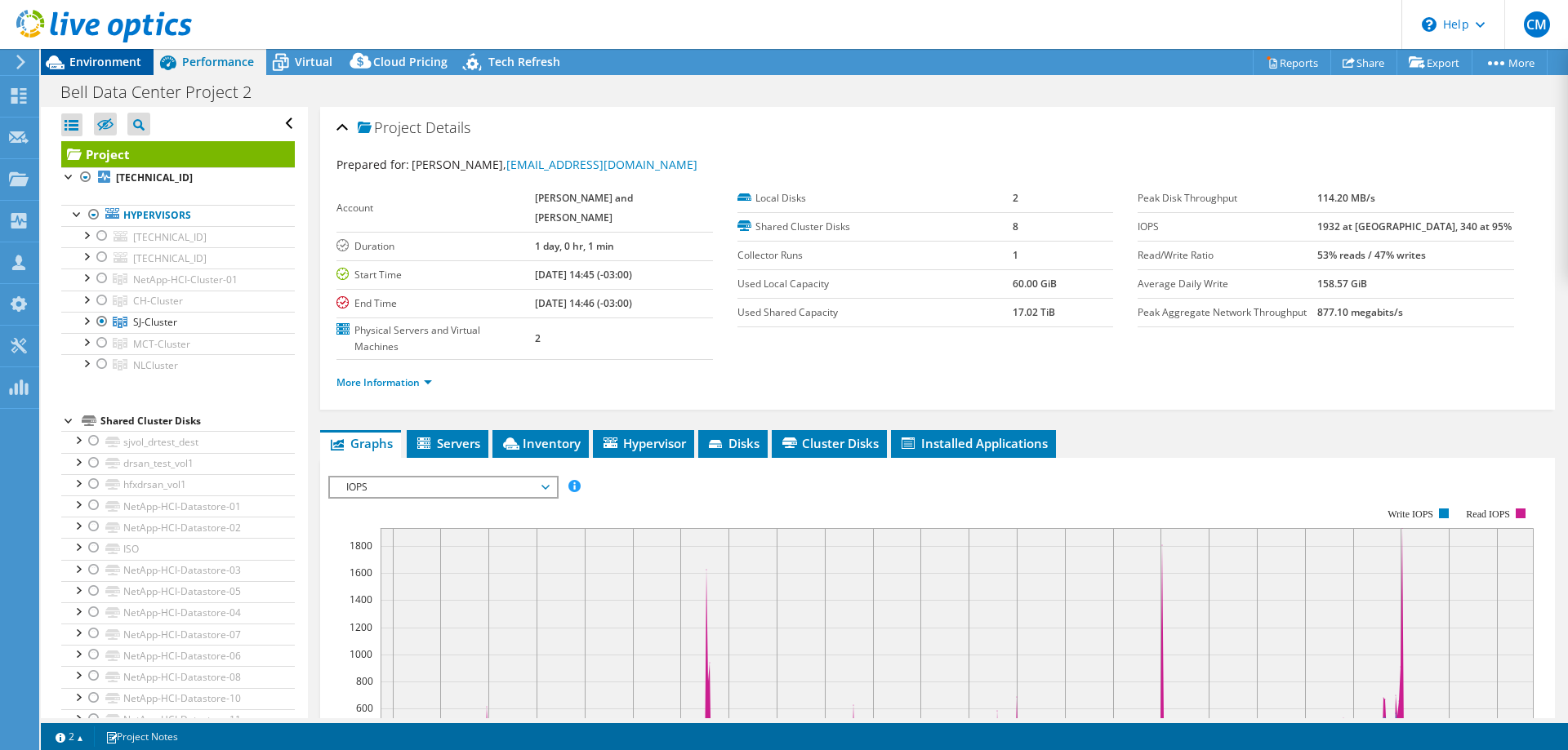
click at [107, 57] on span "Environment" at bounding box center [105, 61] width 72 height 15
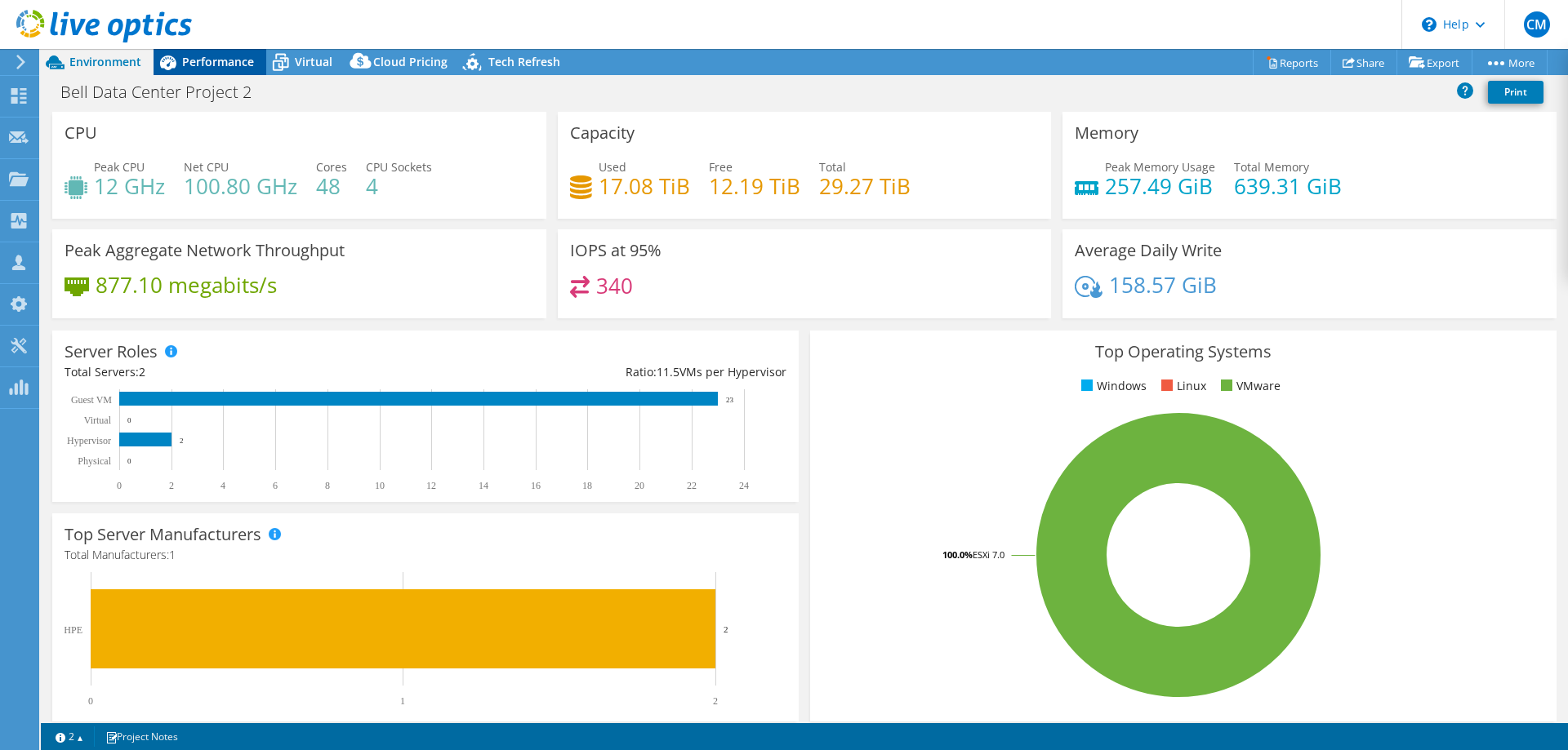
click at [204, 63] on span "Performance" at bounding box center [218, 61] width 72 height 15
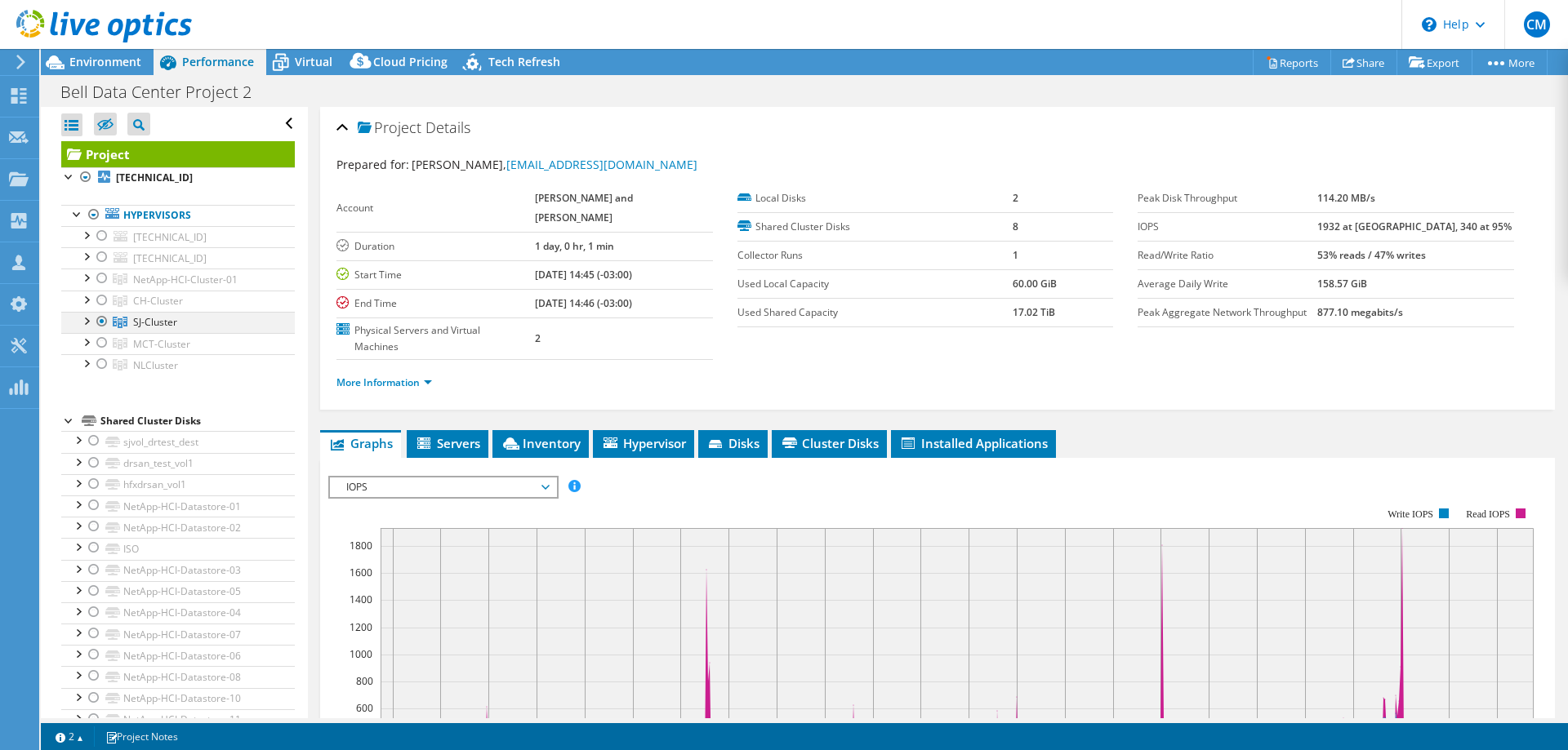
click at [103, 322] on div at bounding box center [101, 321] width 16 height 20
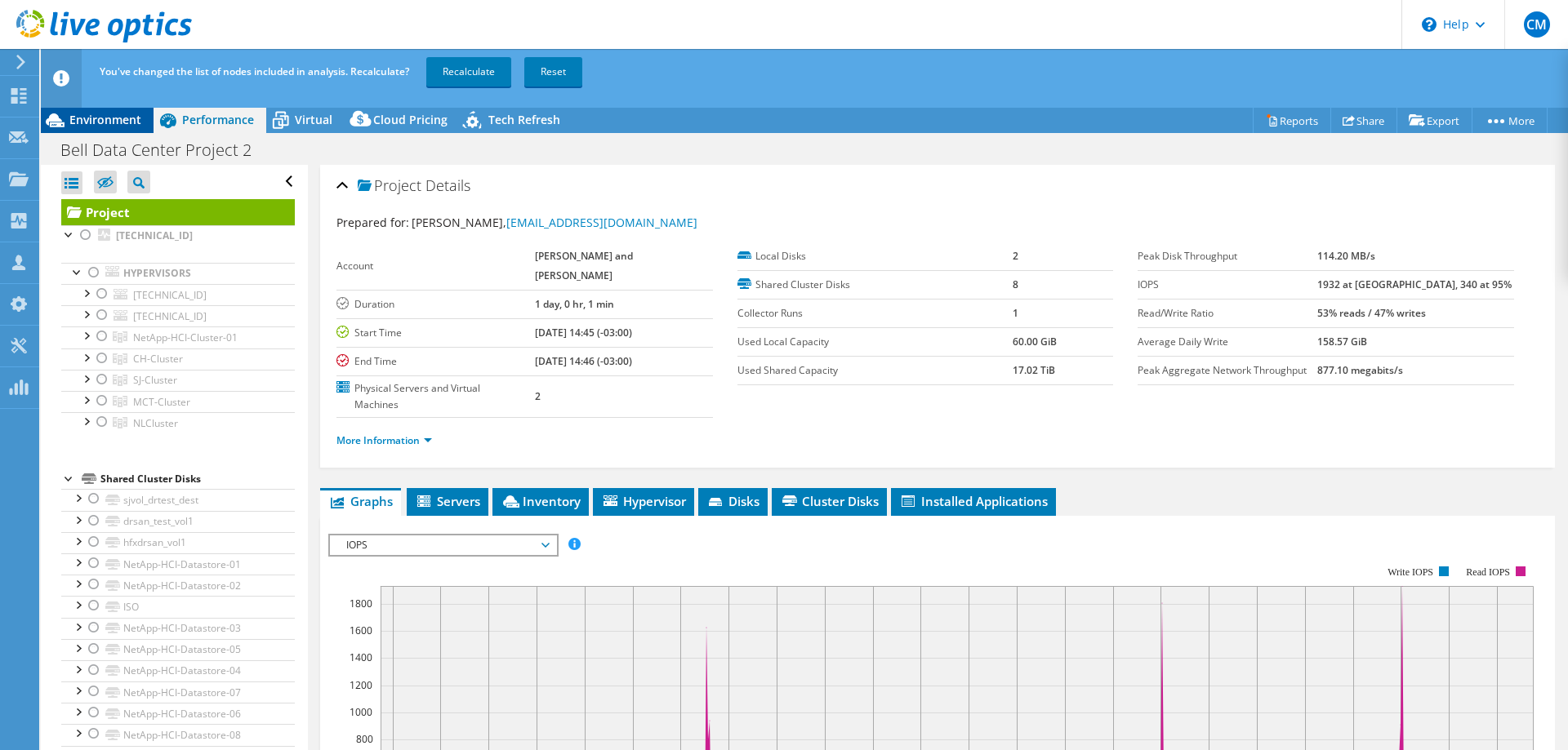
click at [109, 123] on span "Environment" at bounding box center [105, 119] width 72 height 15
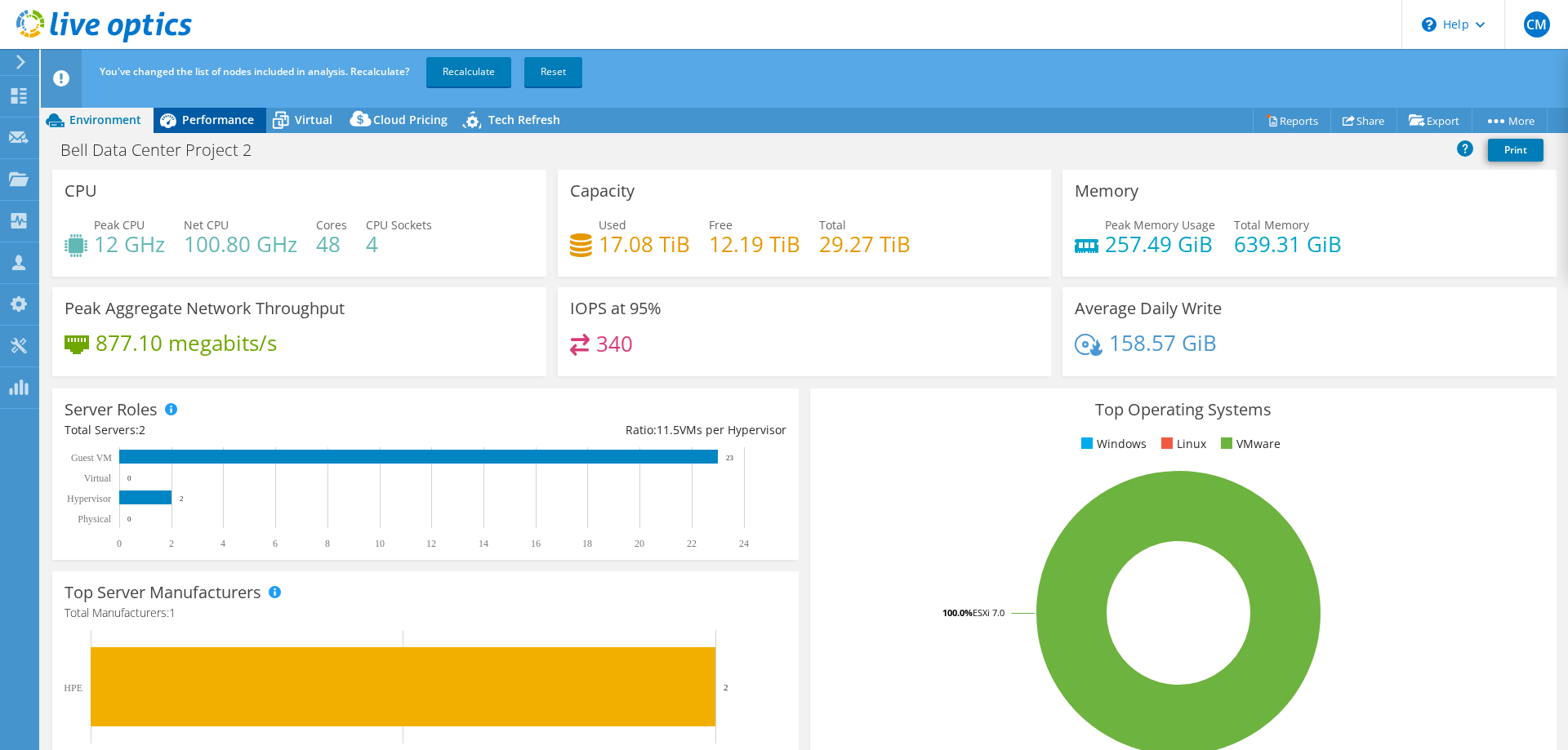
click at [207, 110] on div "Performance" at bounding box center [210, 119] width 113 height 26
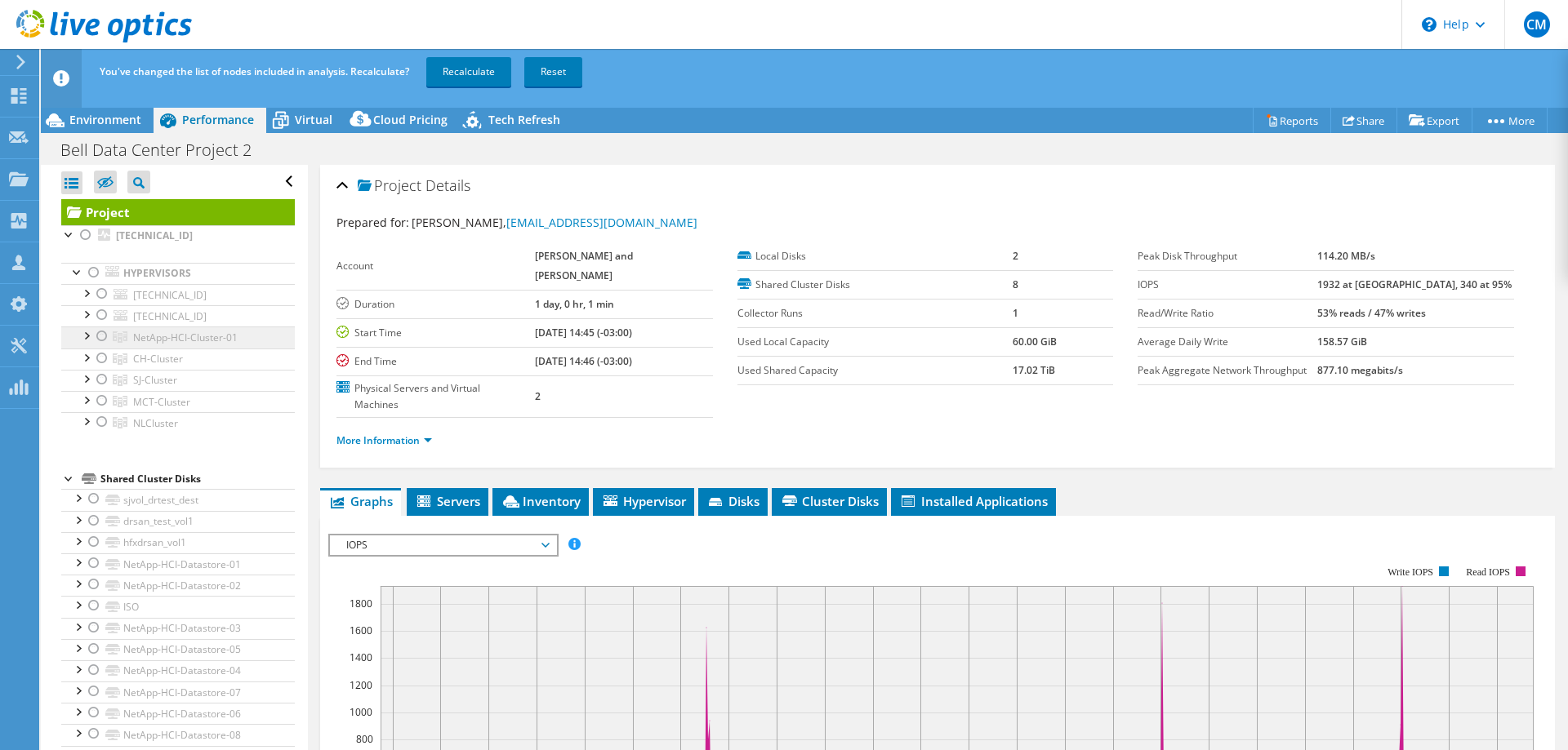
click at [155, 339] on span "NetApp-HCI-Cluster-01" at bounding box center [185, 338] width 105 height 14
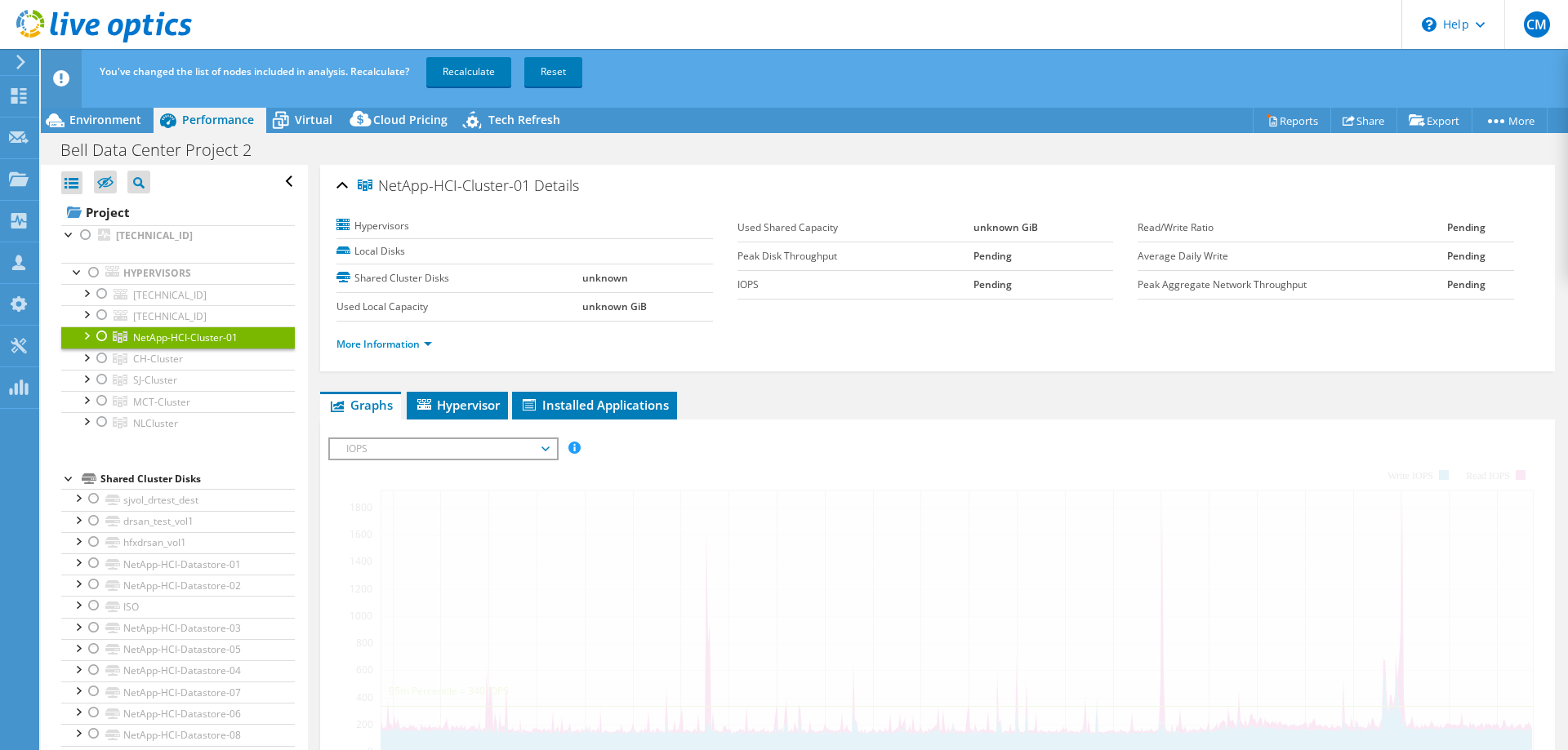
click at [155, 339] on span "NetApp-HCI-Cluster-01" at bounding box center [185, 338] width 105 height 14
click at [142, 339] on span "NetApp-HCI-Cluster-01" at bounding box center [185, 338] width 105 height 14
click at [107, 339] on div at bounding box center [101, 336] width 16 height 20
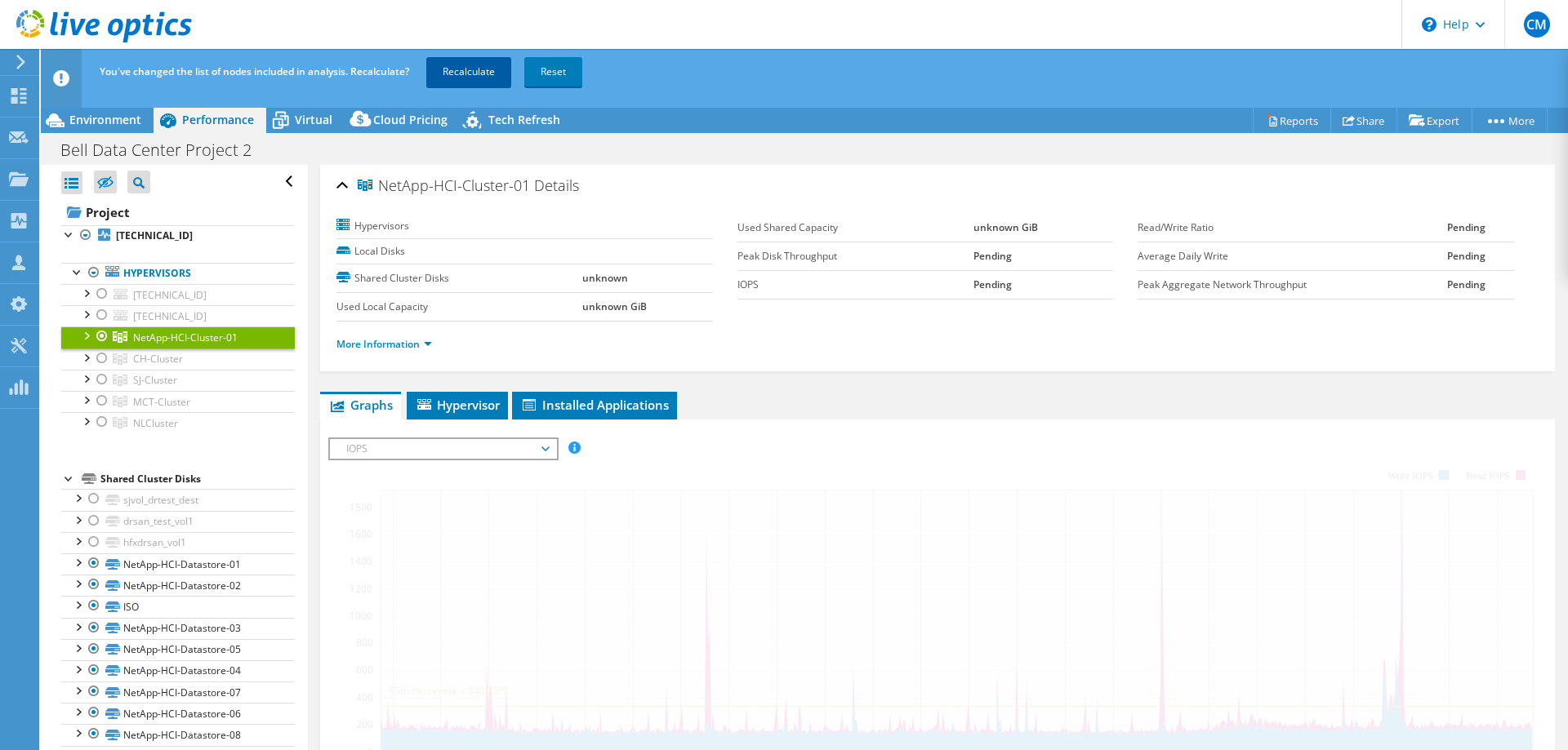
click at [498, 74] on link "Recalculate" at bounding box center [469, 72] width 85 height 29
click at [89, 338] on div at bounding box center [85, 334] width 16 height 16
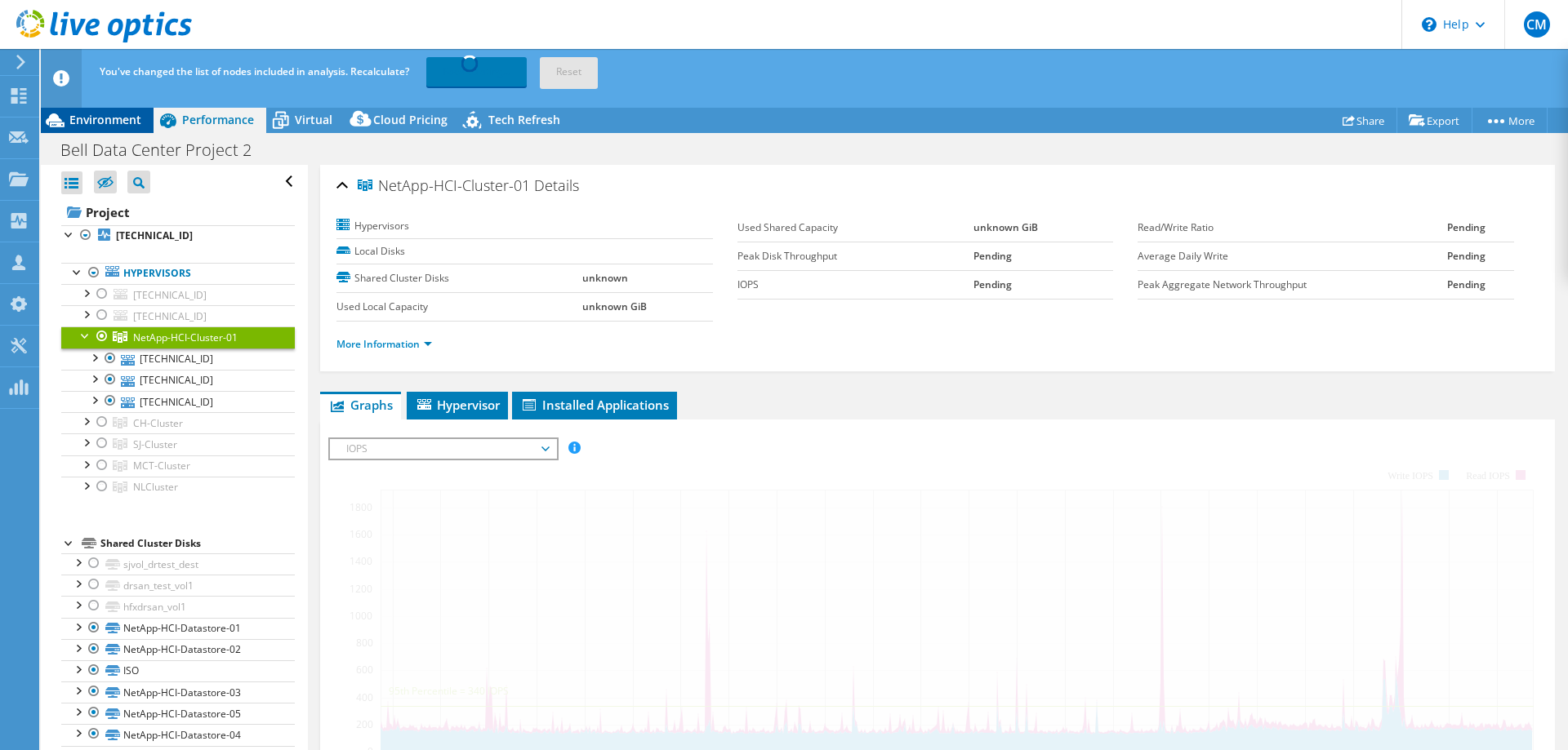
click at [103, 108] on div "Environment" at bounding box center [97, 119] width 113 height 26
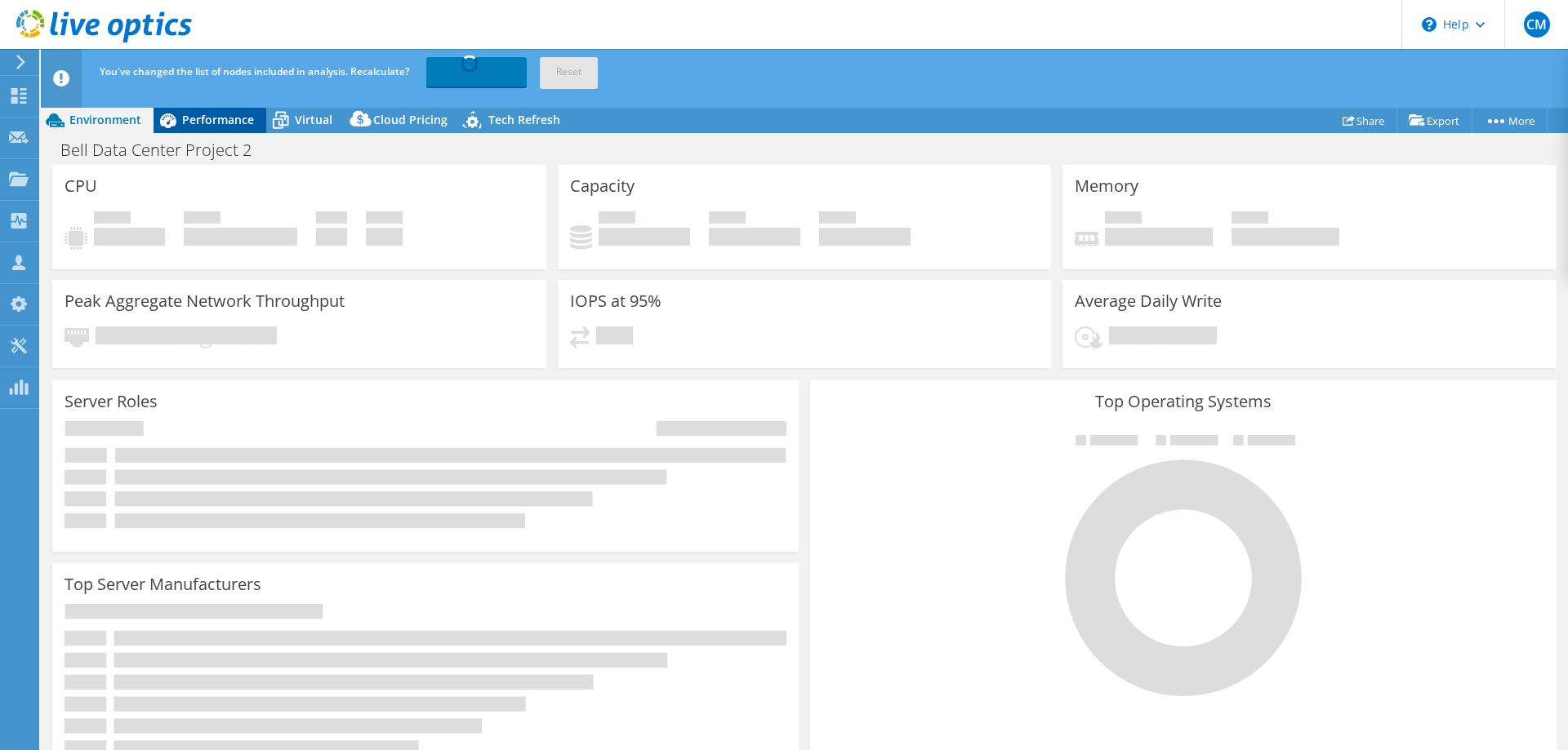
click at [223, 131] on div "Performance" at bounding box center [210, 119] width 113 height 26
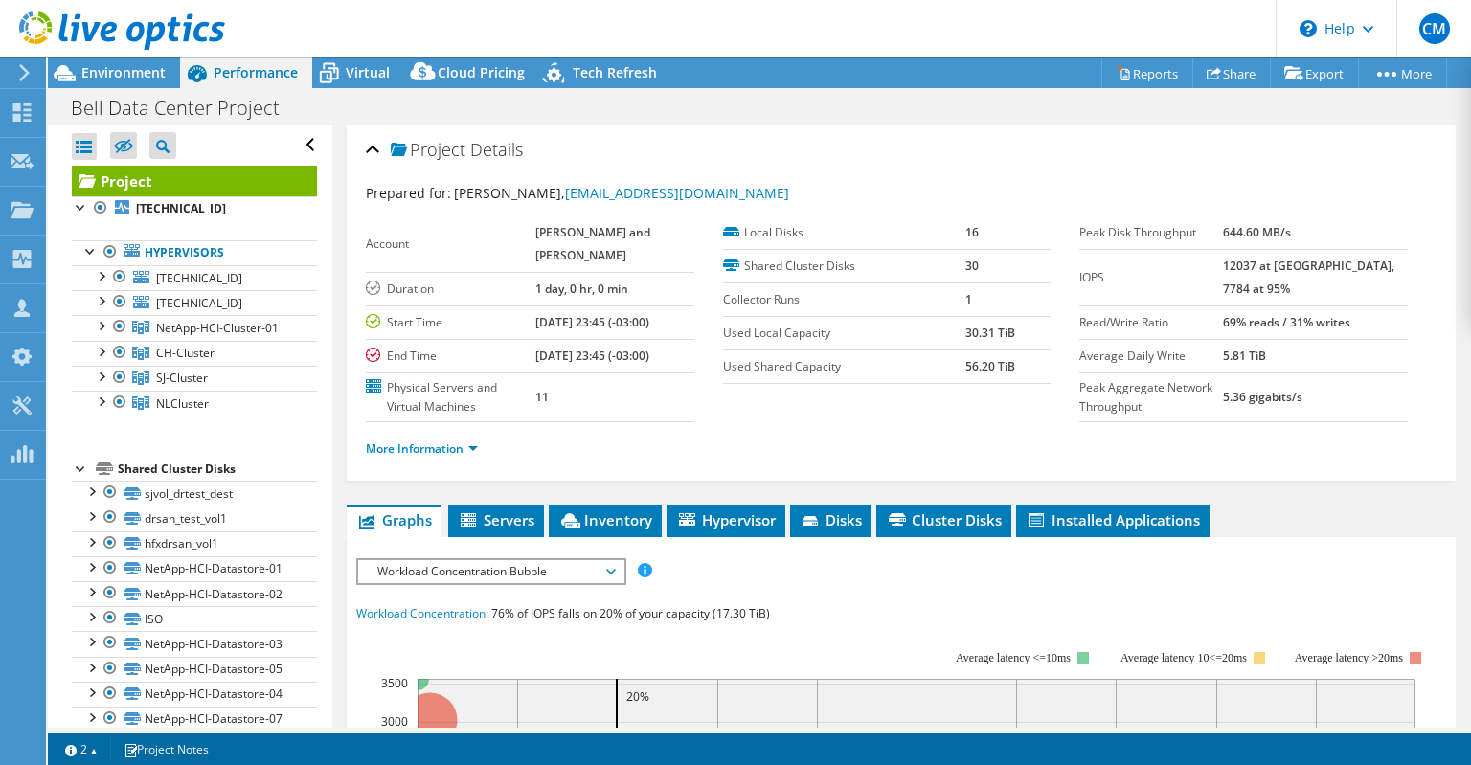
select select "[GEOGRAPHIC_DATA]"
select select "CAD"
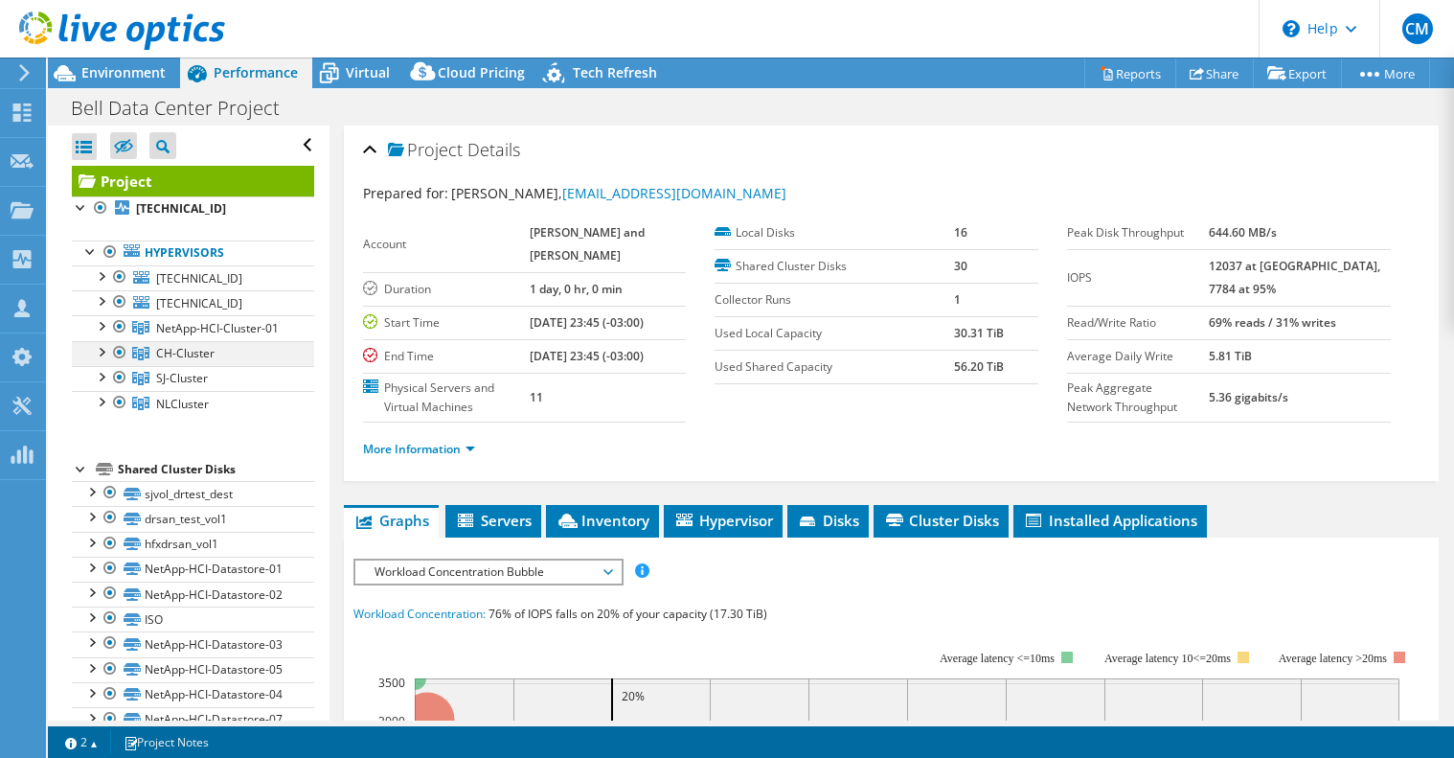
click at [119, 344] on div at bounding box center [119, 352] width 19 height 23
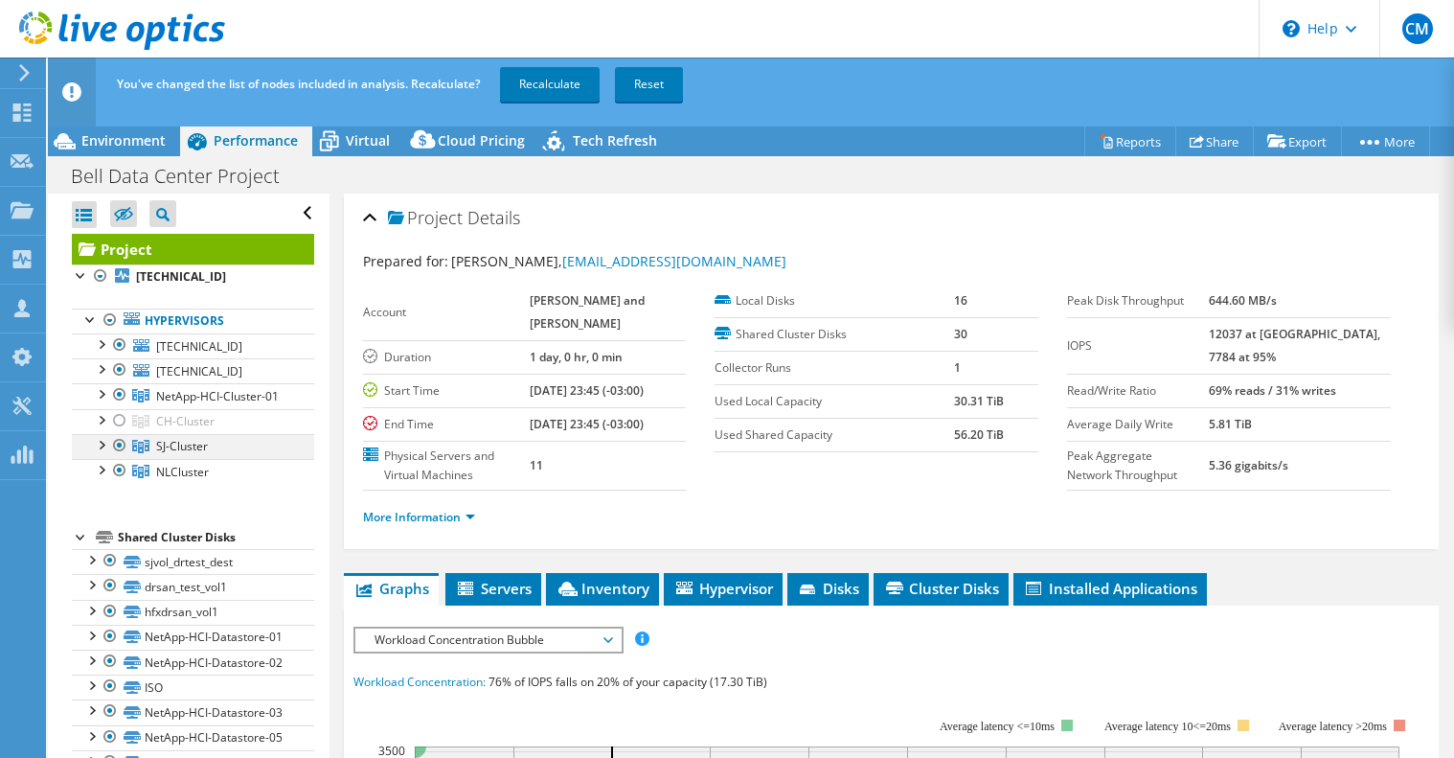
click at [120, 444] on div at bounding box center [119, 445] width 19 height 23
click at [120, 475] on div at bounding box center [119, 470] width 19 height 23
click at [583, 88] on link "Recalculate" at bounding box center [550, 84] width 100 height 34
